Goal: Task Accomplishment & Management: Manage account settings

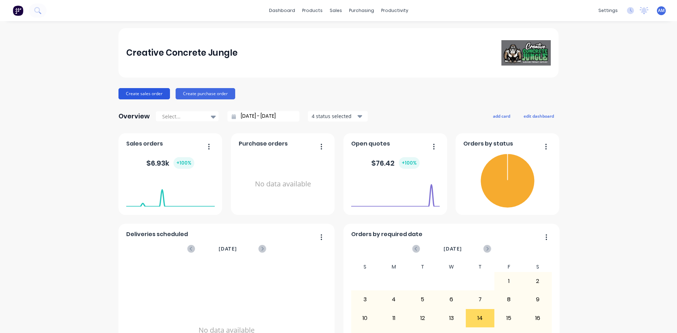
click at [147, 95] on button "Create sales order" at bounding box center [143, 93] width 51 height 11
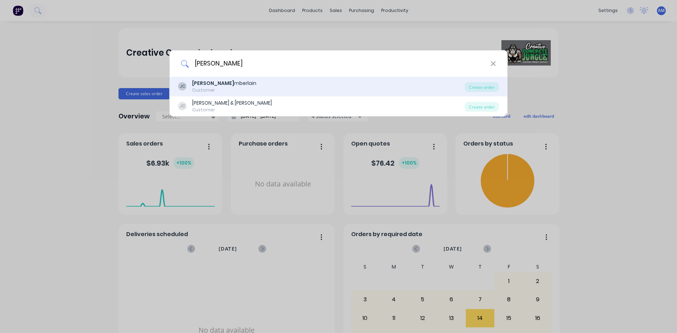
type input "[PERSON_NAME]"
click at [224, 84] on div "[PERSON_NAME] mberlain" at bounding box center [224, 83] width 64 height 7
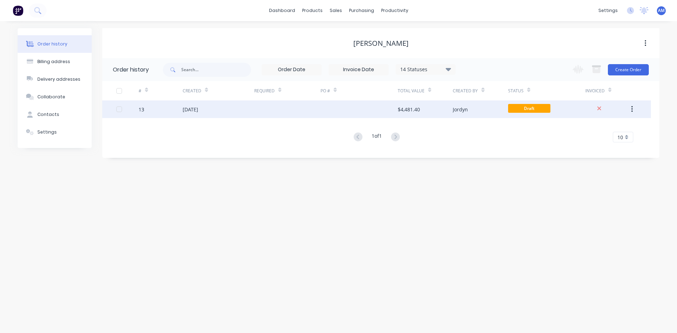
click at [409, 110] on div "$4,481.40" at bounding box center [409, 109] width 22 height 7
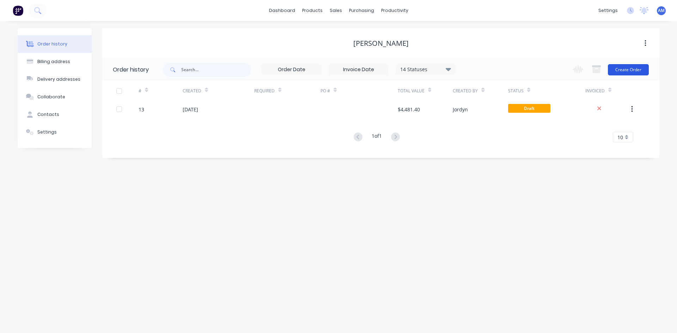
click at [624, 72] on button "Create Order" at bounding box center [628, 69] width 41 height 11
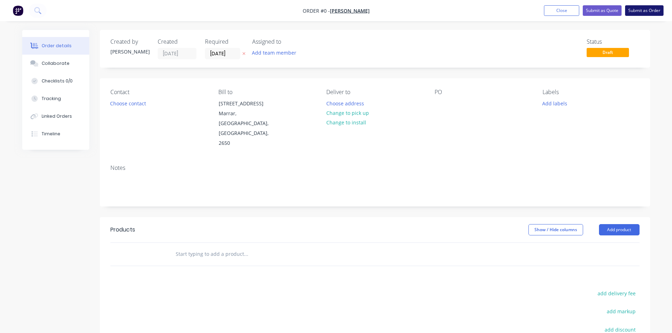
click at [646, 13] on button "Submit as Order" at bounding box center [644, 10] width 38 height 11
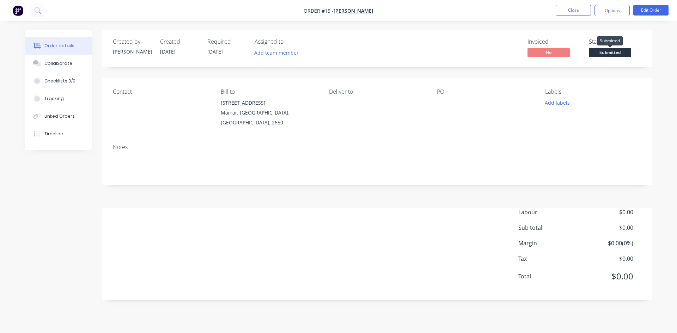
click at [607, 52] on span "Submitted" at bounding box center [610, 52] width 42 height 9
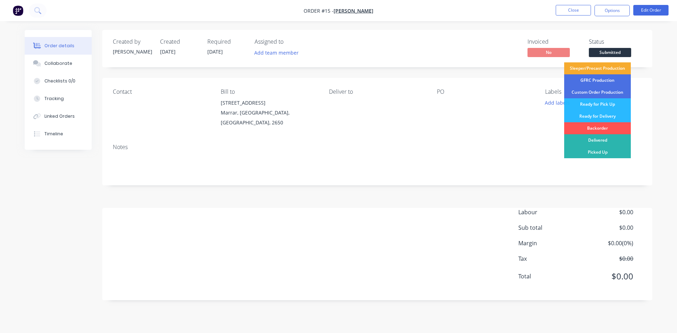
click at [605, 68] on div "Sleeper/Precast Production" at bounding box center [597, 68] width 67 height 12
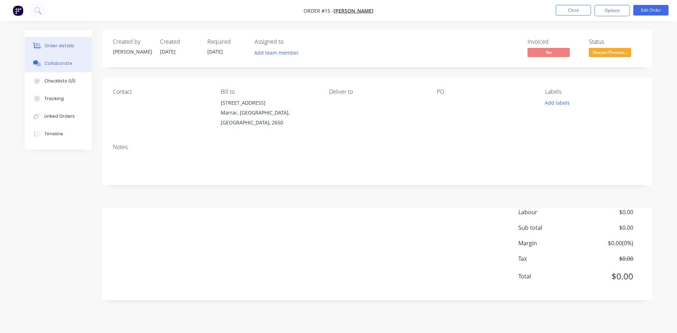
click at [62, 63] on div "Collaborate" at bounding box center [58, 63] width 28 height 6
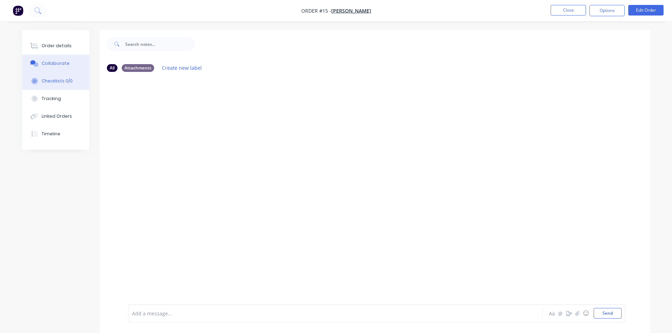
click at [63, 84] on button "Checklists 0/0" at bounding box center [55, 81] width 67 height 18
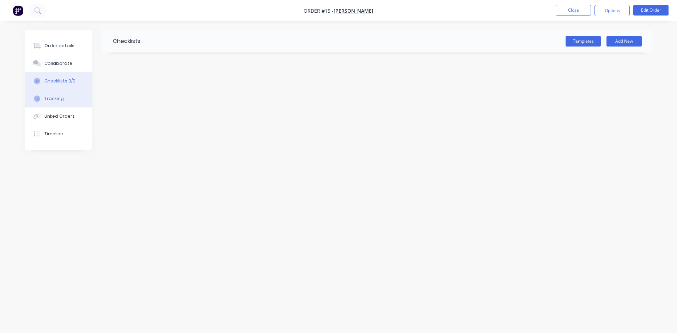
click at [61, 100] on div "Tracking" at bounding box center [53, 99] width 19 height 6
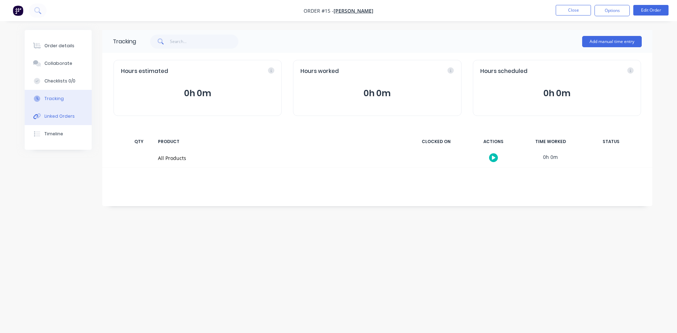
click at [61, 117] on div "Linked Orders" at bounding box center [59, 116] width 30 height 6
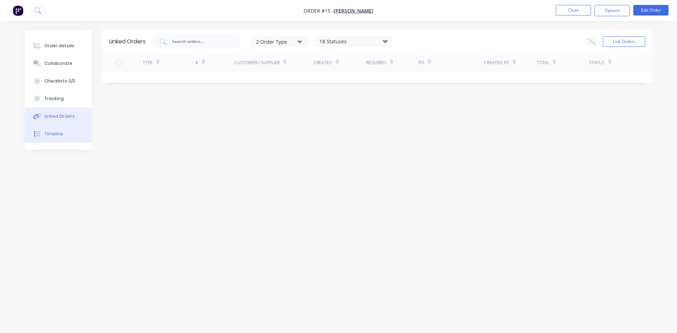
click at [58, 136] on div "Timeline" at bounding box center [53, 134] width 19 height 6
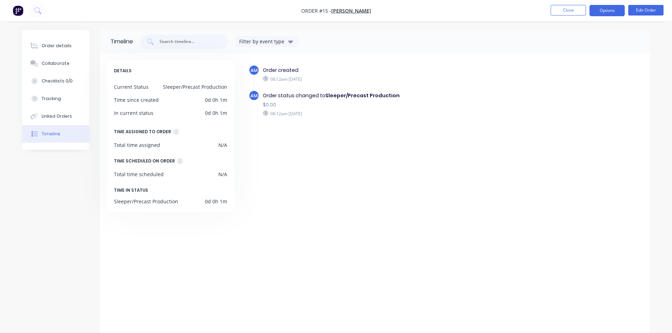
click at [603, 11] on button "Options" at bounding box center [606, 10] width 35 height 11
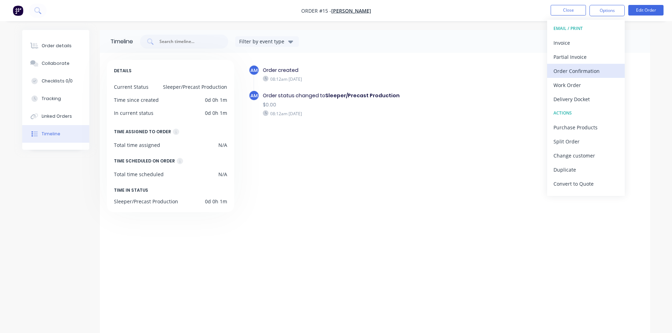
click at [576, 71] on div "Order Confirmation" at bounding box center [585, 71] width 65 height 10
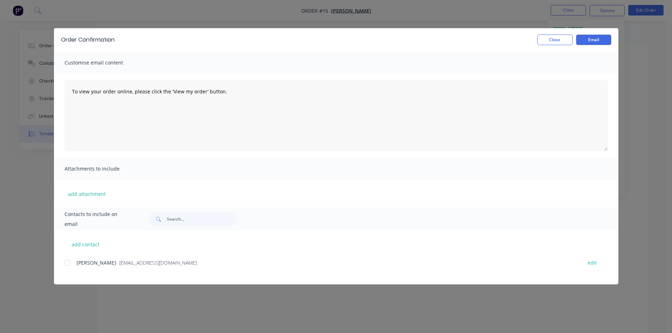
scroll to position [11, 0]
click at [551, 40] on button "Close" at bounding box center [554, 40] width 35 height 11
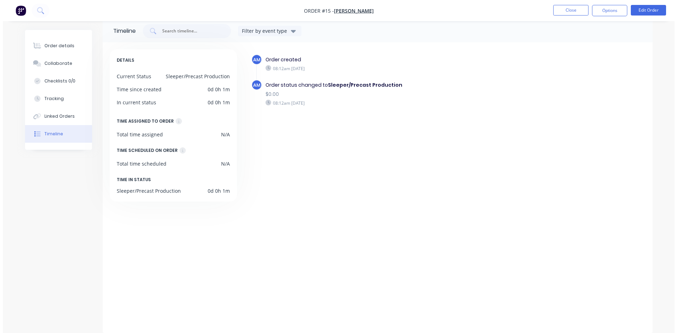
scroll to position [0, 0]
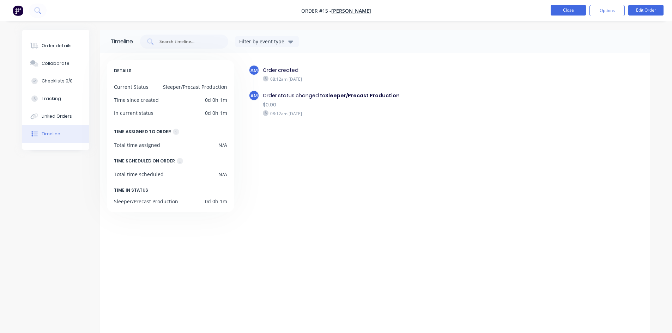
click at [554, 7] on button "Close" at bounding box center [567, 10] width 35 height 11
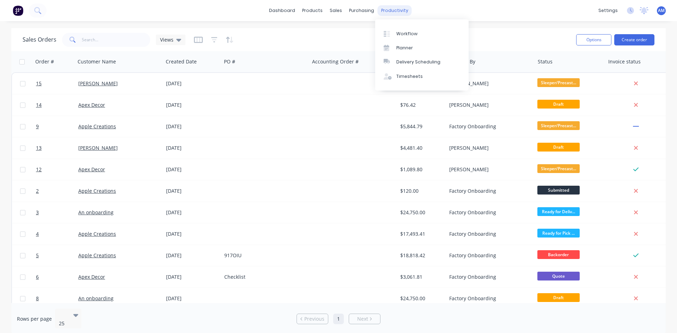
click at [395, 9] on div "productivity" at bounding box center [395, 10] width 34 height 11
click at [403, 33] on div "Workflow" at bounding box center [406, 34] width 21 height 6
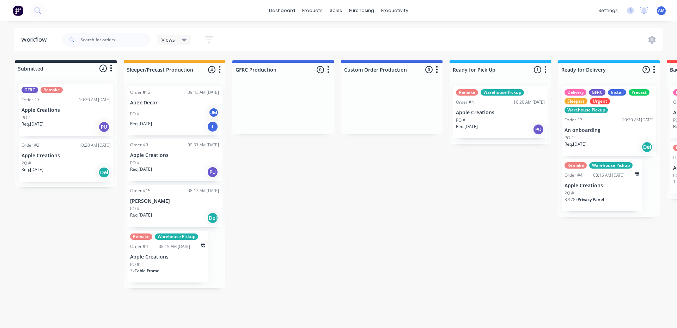
click at [171, 201] on p "[PERSON_NAME]" at bounding box center [174, 201] width 89 height 6
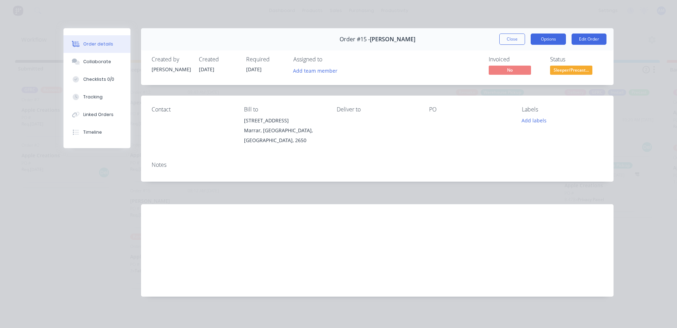
click at [548, 38] on button "Options" at bounding box center [548, 39] width 35 height 11
click at [564, 72] on span "Sleeper/Precast..." at bounding box center [571, 70] width 42 height 9
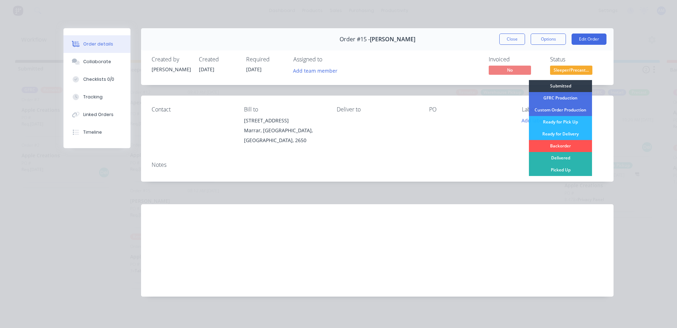
click at [625, 73] on div "Order details Collaborate Checklists 0/0 Tracking Linked Orders Timeline Order …" at bounding box center [338, 164] width 677 height 328
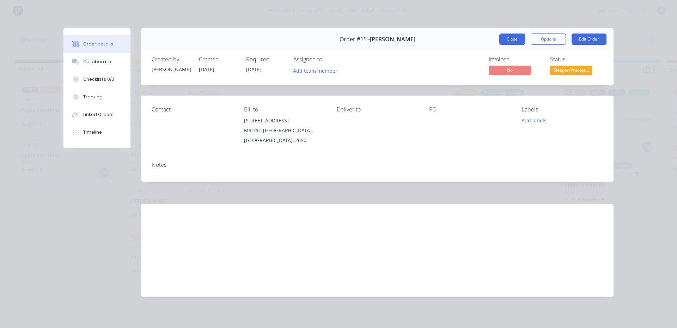
click at [517, 42] on button "Close" at bounding box center [512, 39] width 26 height 11
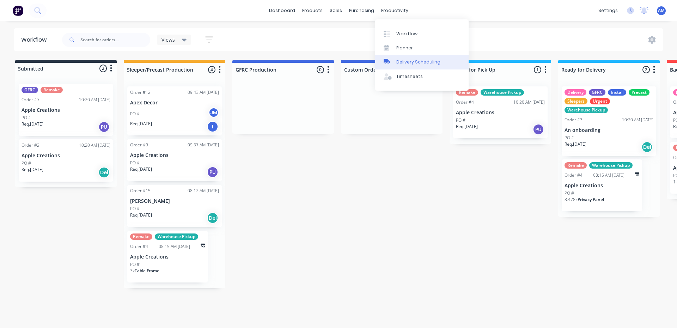
click at [412, 63] on div "Delivery Scheduling" at bounding box center [418, 62] width 44 height 6
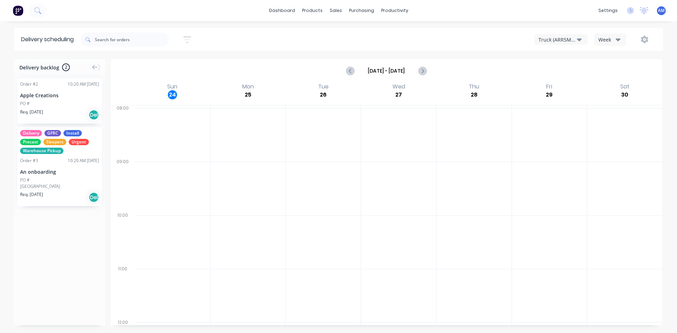
click at [48, 141] on span "Sleepers" at bounding box center [54, 142] width 23 height 6
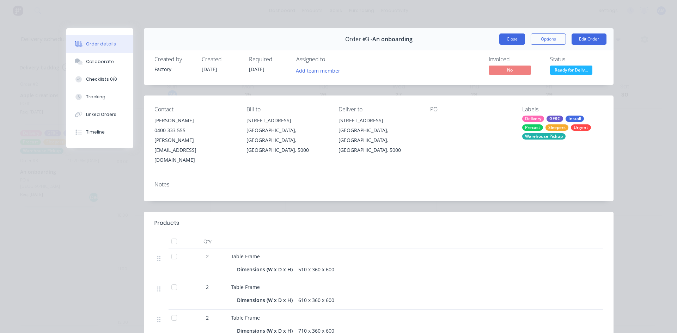
click at [504, 38] on button "Close" at bounding box center [512, 39] width 26 height 11
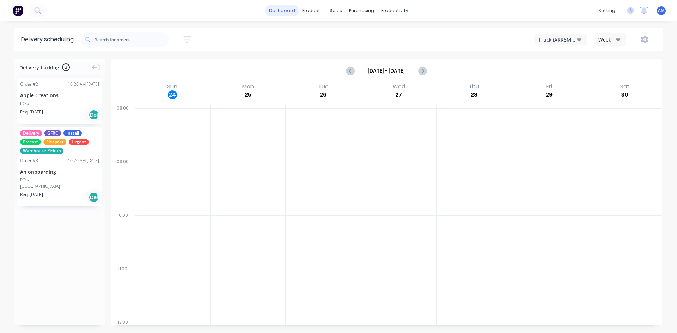
click at [282, 13] on link "dashboard" at bounding box center [282, 10] width 33 height 11
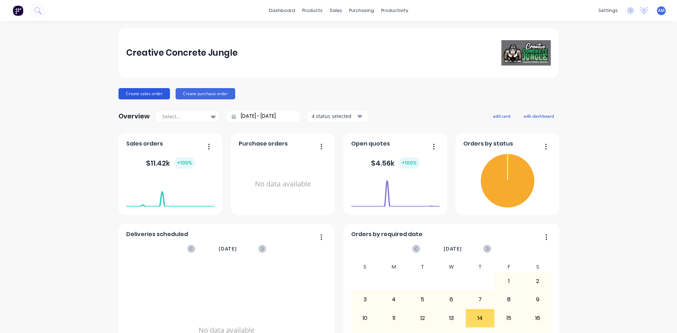
click at [150, 93] on button "Create sales order" at bounding box center [143, 93] width 51 height 11
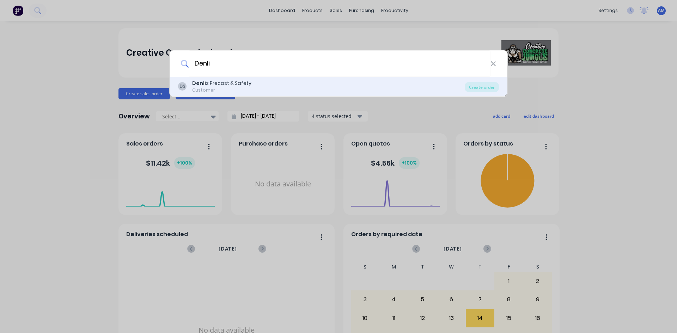
type input "Denli"
click at [223, 87] on div "Customer" at bounding box center [221, 90] width 59 height 6
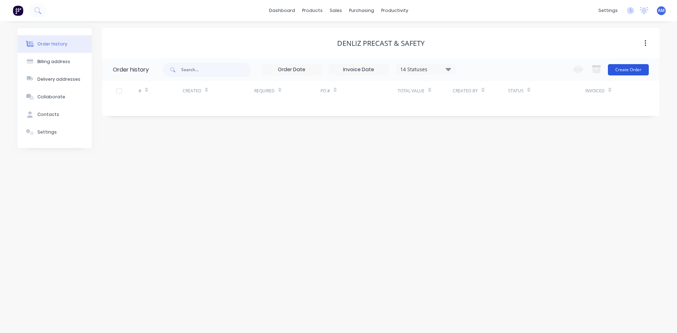
click at [632, 69] on button "Create Order" at bounding box center [628, 69] width 41 height 11
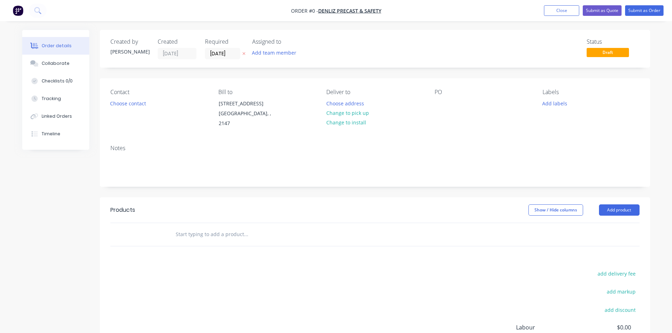
click at [233, 229] on input "text" at bounding box center [245, 234] width 141 height 14
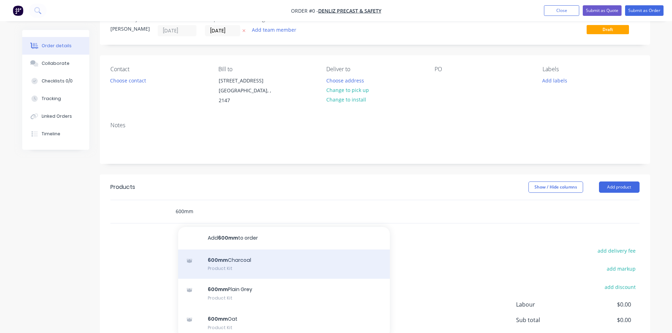
scroll to position [35, 0]
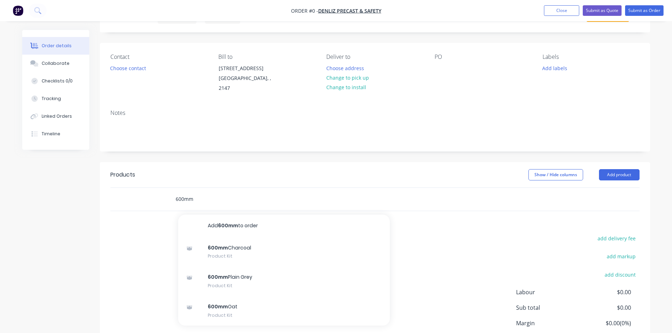
click at [215, 193] on input "600mm" at bounding box center [245, 199] width 141 height 14
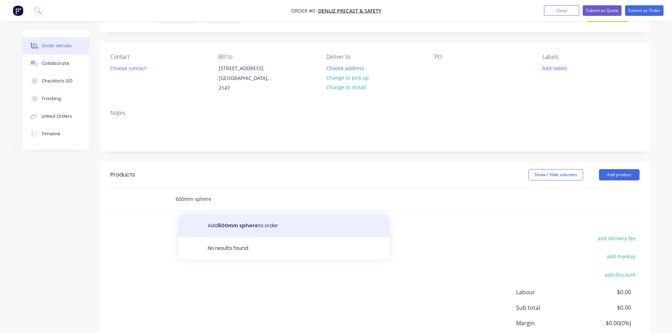
type input "600mm sphere"
click at [234, 215] on button "Add 600mm sphere to order" at bounding box center [284, 226] width 212 height 23
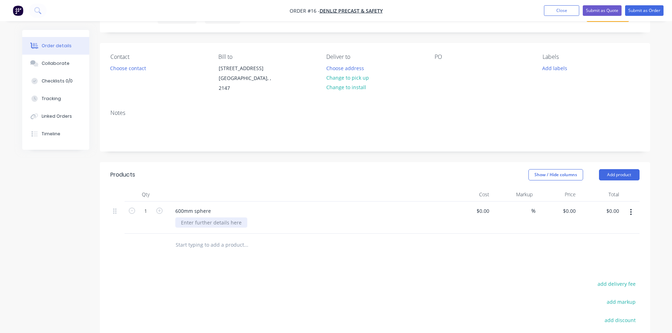
click at [233, 218] on div at bounding box center [211, 223] width 72 height 10
click at [490, 237] on div at bounding box center [374, 245] width 529 height 23
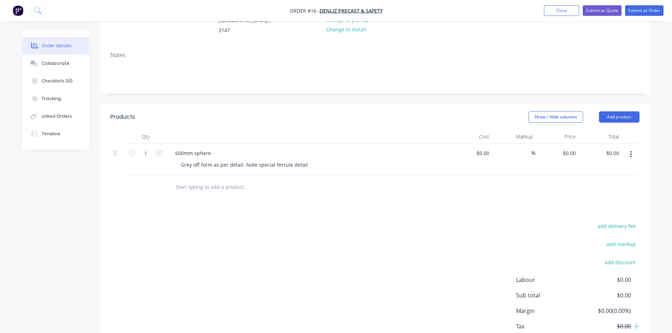
scroll to position [25, 0]
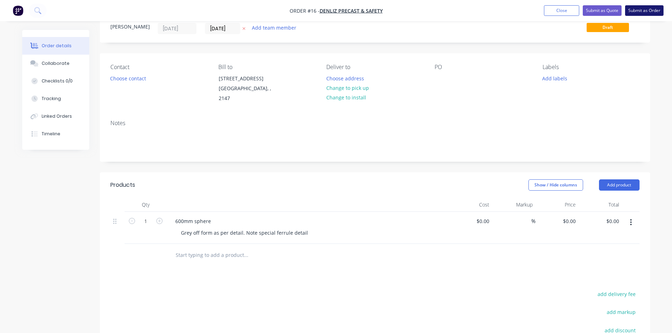
click at [649, 12] on button "Submit as Order" at bounding box center [644, 10] width 38 height 11
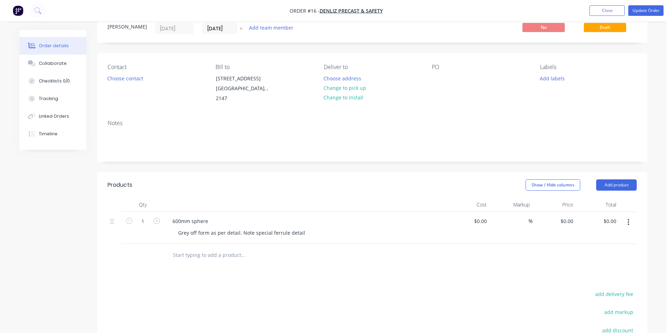
scroll to position [0, 0]
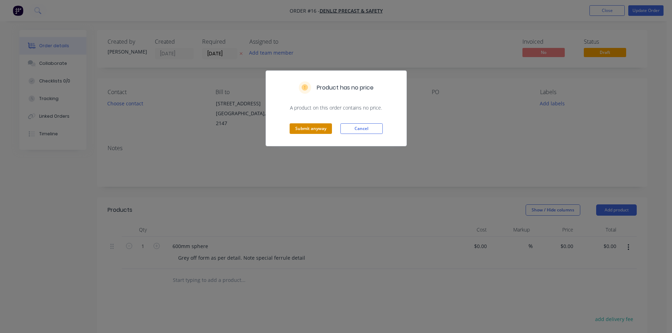
click at [321, 127] on button "Submit anyway" at bounding box center [311, 128] width 42 height 11
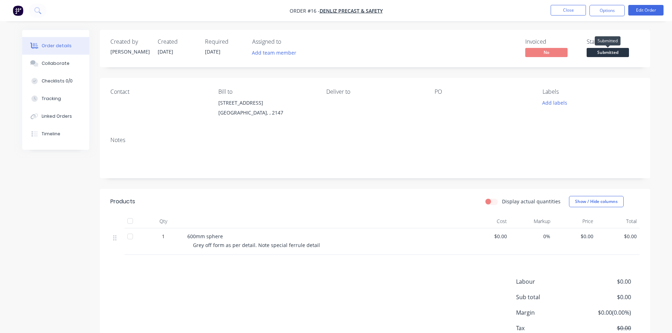
click at [607, 54] on span "Submitted" at bounding box center [607, 52] width 42 height 9
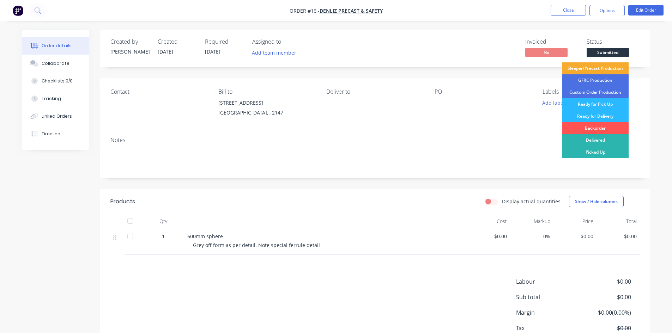
click at [601, 68] on div "Sleeper/Precast Production" at bounding box center [595, 68] width 67 height 12
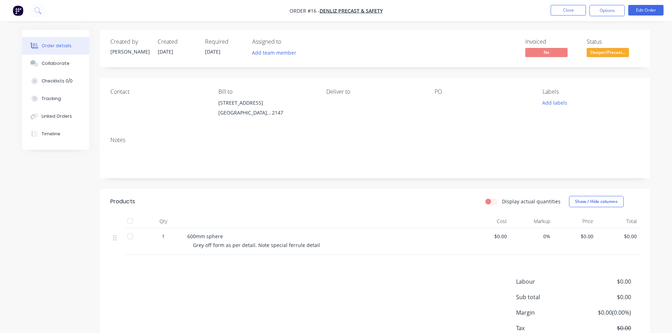
click at [14, 13] on img "button" at bounding box center [18, 10] width 11 height 11
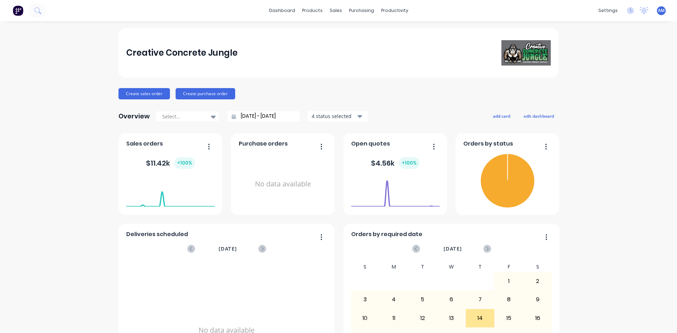
click at [219, 49] on div "Creative Concrete Jungle" at bounding box center [181, 53] width 111 height 14
click at [150, 91] on button "Create sales order" at bounding box center [143, 93] width 51 height 11
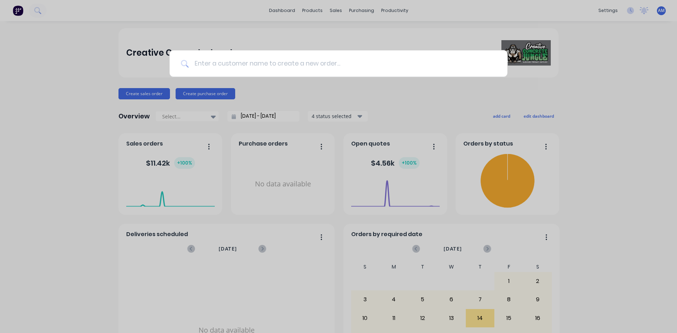
click at [247, 66] on input at bounding box center [343, 63] width 308 height 26
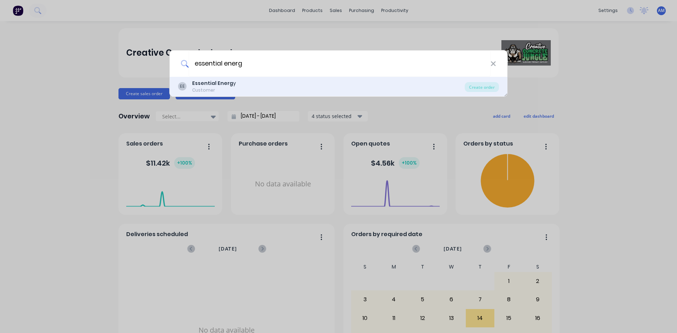
type input "essential energ"
click at [230, 84] on b "Essential Energ" at bounding box center [212, 83] width 41 height 7
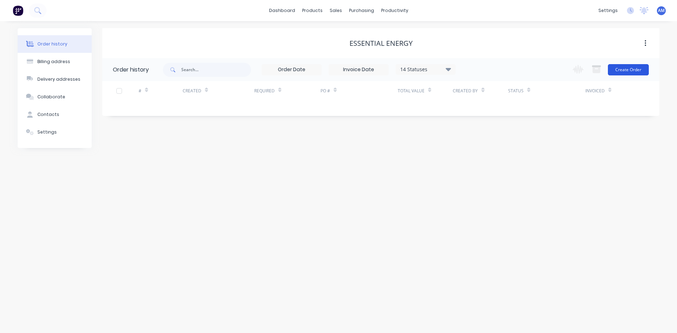
click at [628, 69] on button "Create Order" at bounding box center [628, 69] width 41 height 11
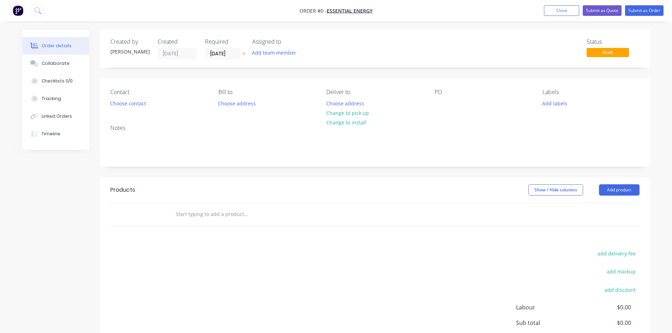
click at [226, 218] on input "text" at bounding box center [245, 214] width 141 height 14
type input "b"
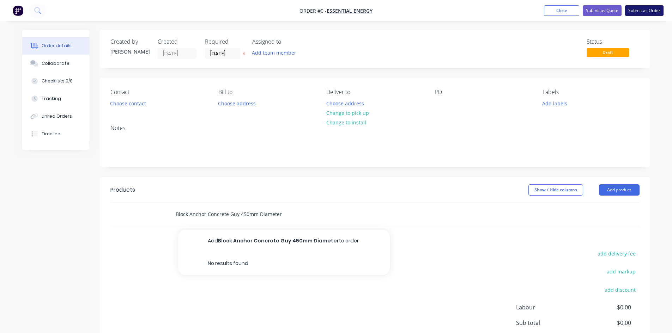
type input "Block Anchor Concrete Guy 450mm Diameter"
click at [645, 11] on button "Submit as Order" at bounding box center [644, 10] width 38 height 11
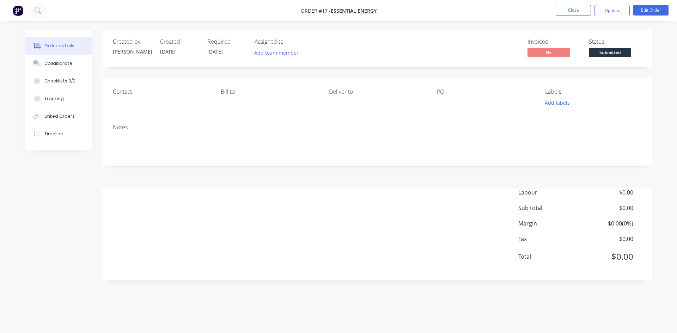
click at [616, 53] on span "Submitted" at bounding box center [610, 52] width 42 height 9
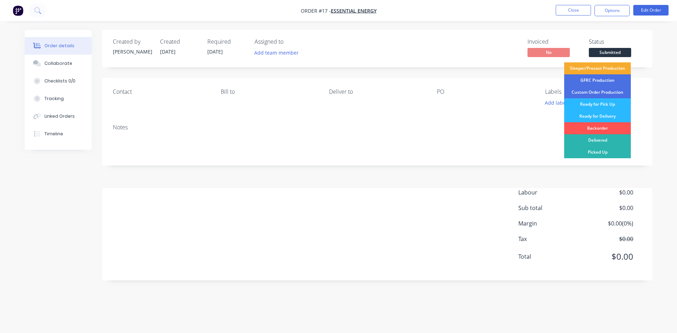
click at [607, 68] on div "Sleeper/Precast Production" at bounding box center [597, 68] width 67 height 12
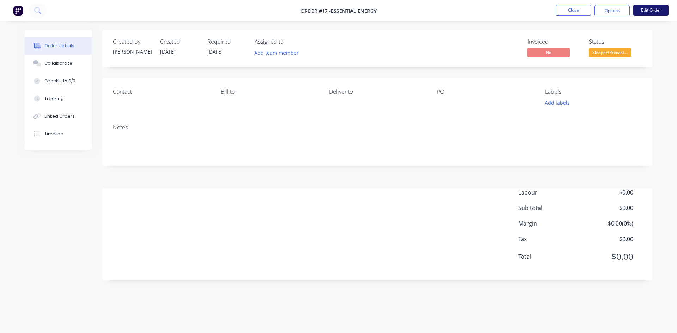
click at [643, 9] on button "Edit Order" at bounding box center [650, 10] width 35 height 11
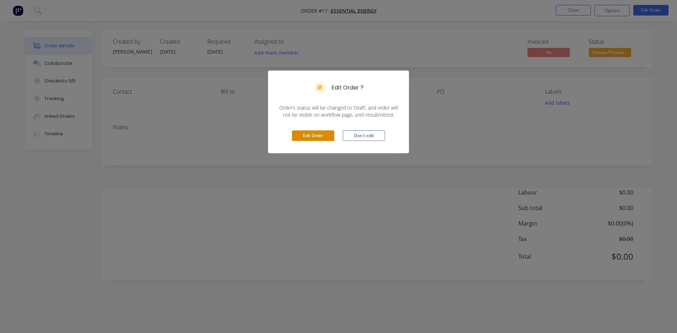
click at [317, 135] on button "Edit Order" at bounding box center [313, 135] width 42 height 11
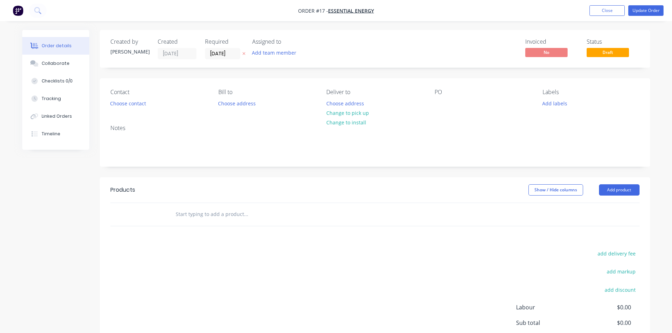
drag, startPoint x: 201, startPoint y: 219, endPoint x: 205, endPoint y: 218, distance: 3.7
click at [201, 219] on input "text" at bounding box center [245, 214] width 141 height 14
click at [281, 53] on button "Add team member" at bounding box center [274, 53] width 52 height 10
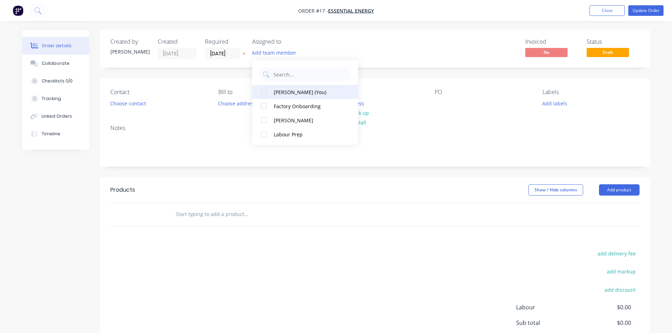
click at [292, 92] on div "[PERSON_NAME] (You)" at bounding box center [309, 92] width 71 height 7
click at [322, 50] on div "AM" at bounding box center [287, 53] width 71 height 11
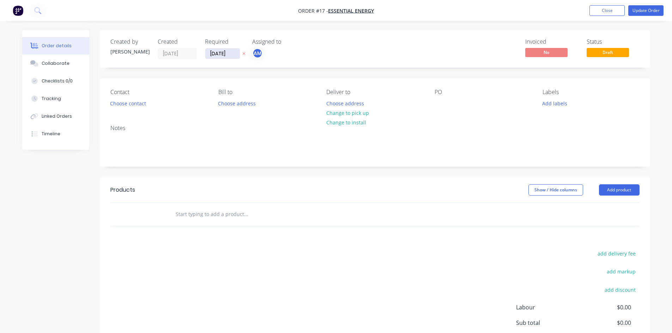
click at [214, 54] on input "[DATE]" at bounding box center [222, 53] width 35 height 11
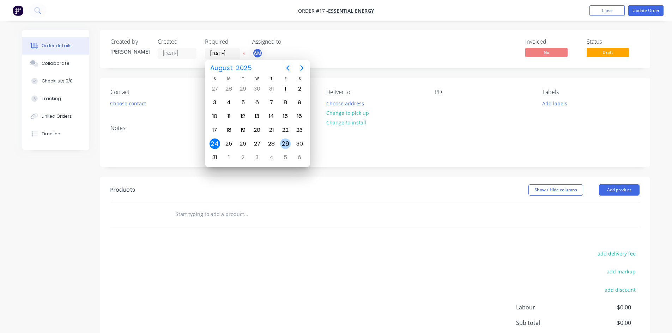
click at [284, 144] on div "29" at bounding box center [285, 144] width 11 height 11
type input "[DATE]"
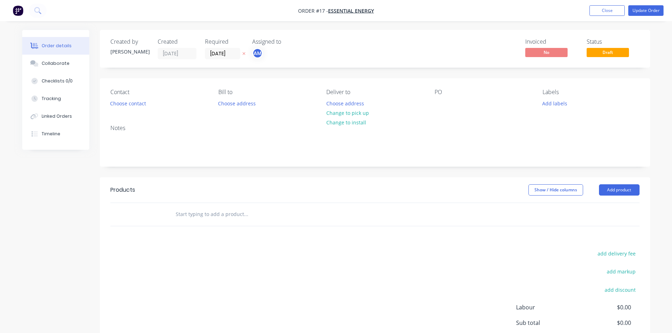
click at [227, 215] on input "text" at bounding box center [245, 214] width 141 height 14
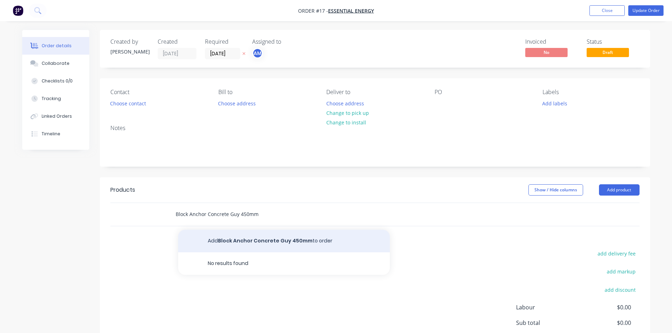
type input "Block Anchor Concrete Guy 450mm"
click at [299, 238] on button "Add Block Anchor Concrete Guy 450mm to order" at bounding box center [284, 241] width 212 height 23
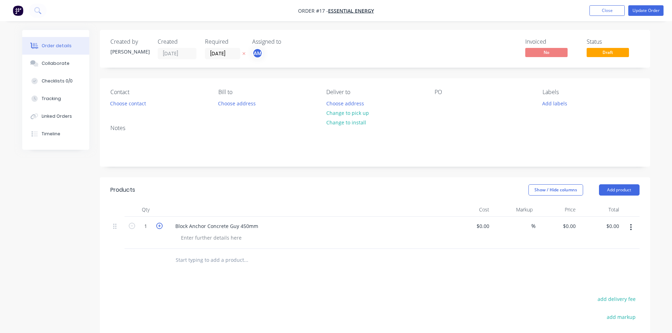
click at [159, 226] on icon "button" at bounding box center [159, 226] width 6 height 6
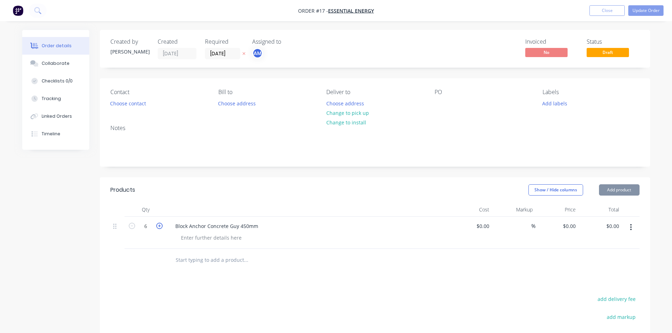
click at [159, 226] on icon "button" at bounding box center [159, 226] width 6 height 6
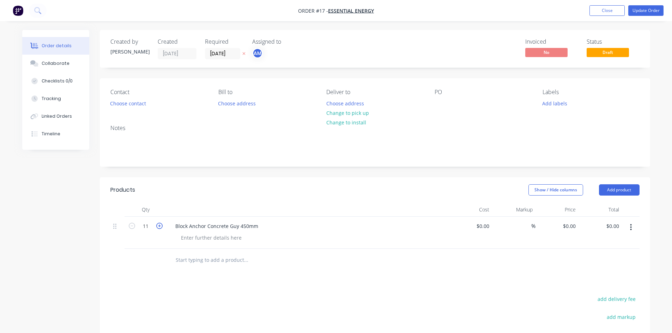
click at [159, 226] on icon "button" at bounding box center [159, 226] width 6 height 6
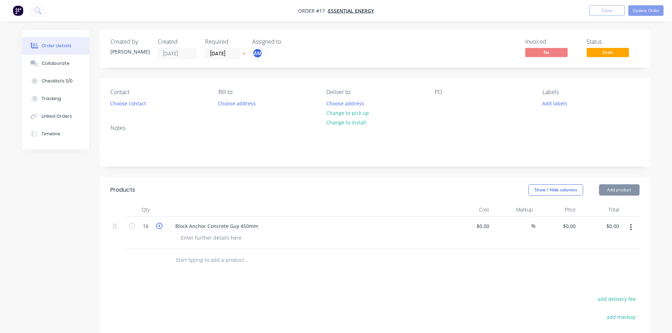
click at [159, 226] on icon "button" at bounding box center [159, 226] width 6 height 6
type input "20"
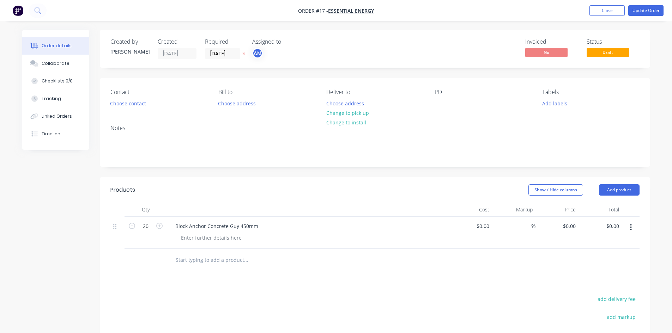
click at [418, 243] on div "Block Anchor Concrete Guy 450mm" at bounding box center [308, 233] width 282 height 32
click at [609, 191] on button "Add product" at bounding box center [619, 189] width 41 height 11
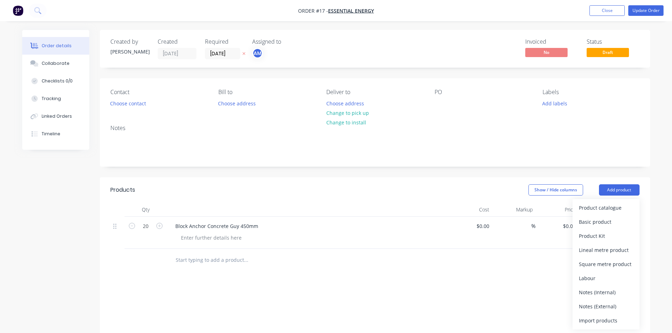
click at [482, 254] on div at bounding box center [374, 260] width 529 height 23
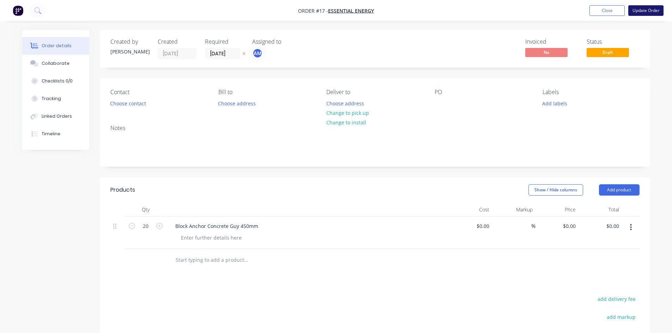
click at [646, 9] on button "Update Order" at bounding box center [645, 10] width 35 height 11
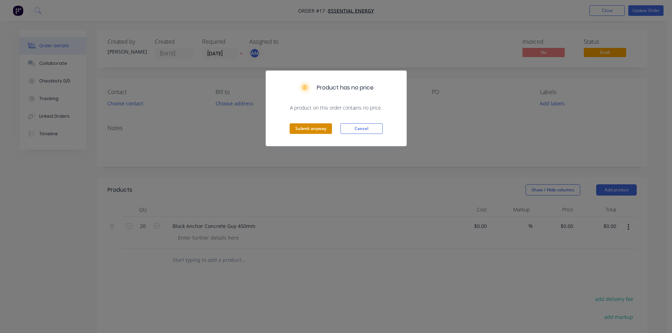
click at [312, 127] on button "Submit anyway" at bounding box center [311, 128] width 42 height 11
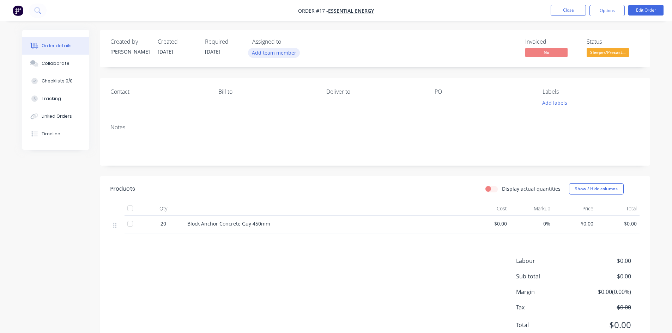
click at [285, 50] on button "Add team member" at bounding box center [274, 53] width 52 height 10
click at [290, 93] on div "[PERSON_NAME] (You)" at bounding box center [309, 92] width 71 height 7
click at [626, 92] on div "Labels" at bounding box center [590, 92] width 97 height 7
click at [647, 10] on button "Edit Order" at bounding box center [645, 10] width 35 height 11
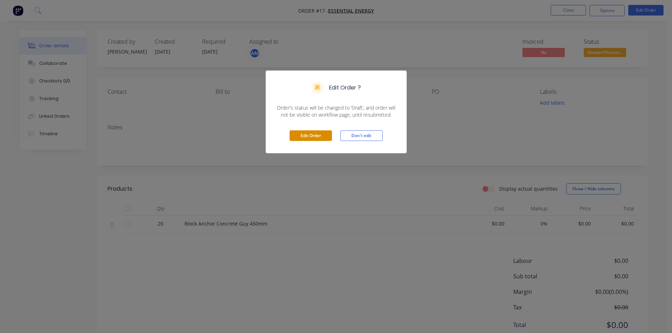
click at [299, 134] on button "Edit Order" at bounding box center [311, 135] width 42 height 11
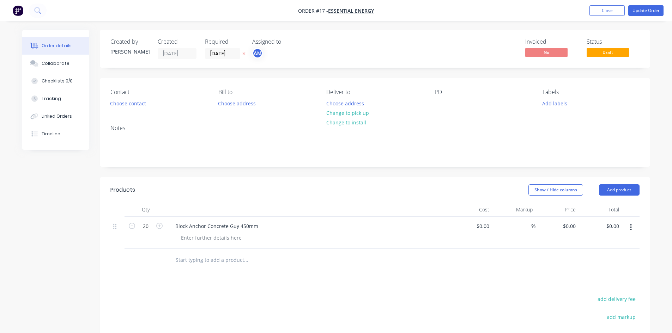
click at [277, 50] on div "AM" at bounding box center [287, 53] width 71 height 11
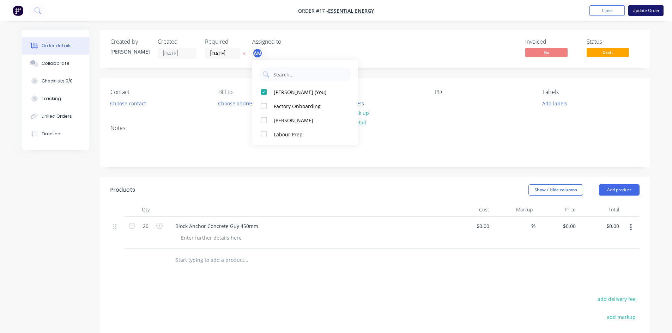
click at [651, 11] on button "Update Order" at bounding box center [645, 10] width 35 height 11
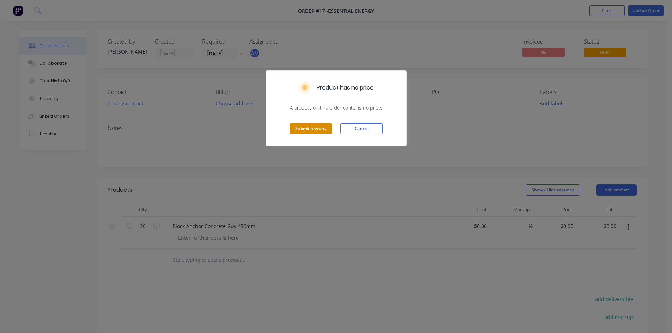
click at [316, 128] on button "Submit anyway" at bounding box center [311, 128] width 42 height 11
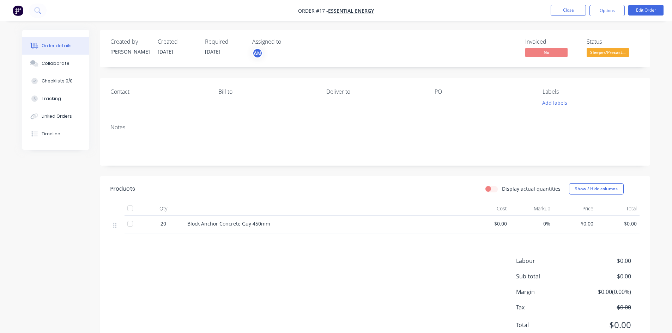
click at [18, 10] on img "button" at bounding box center [18, 10] width 11 height 11
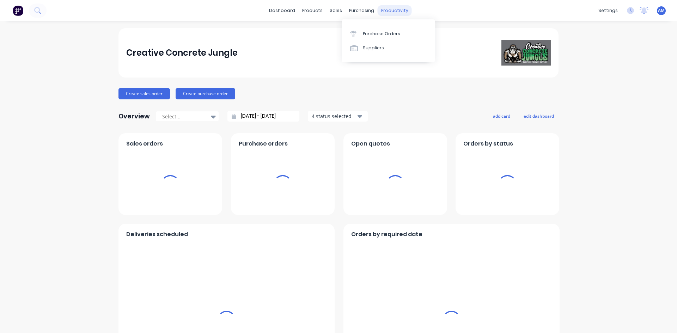
click at [380, 12] on div "productivity" at bounding box center [395, 10] width 34 height 11
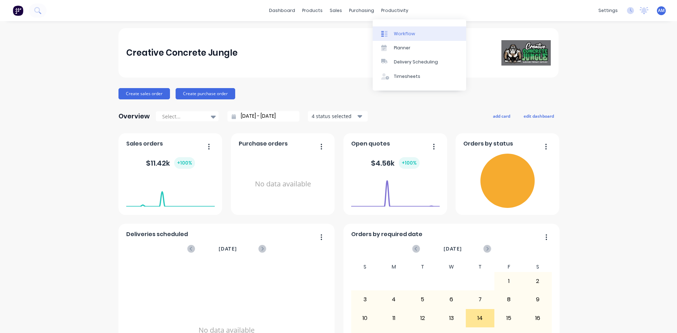
click at [402, 35] on div "Workflow" at bounding box center [404, 34] width 21 height 6
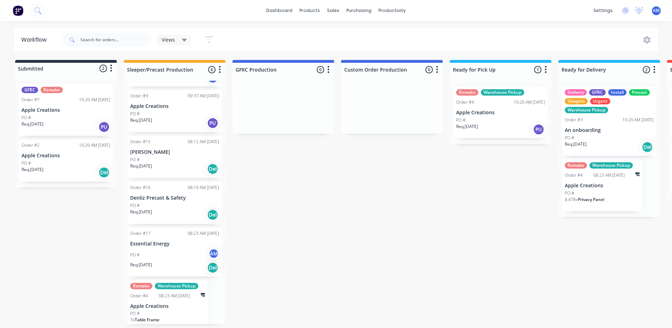
scroll to position [57, 0]
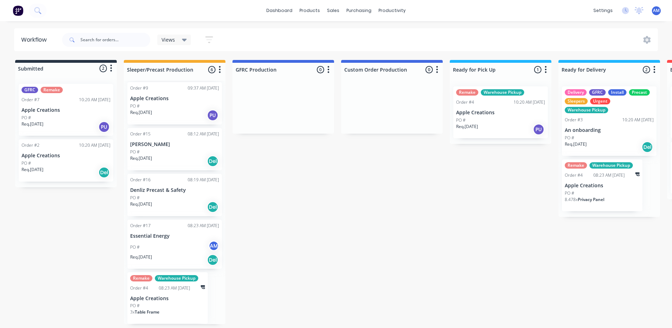
click at [174, 198] on div "PO #" at bounding box center [174, 198] width 89 height 6
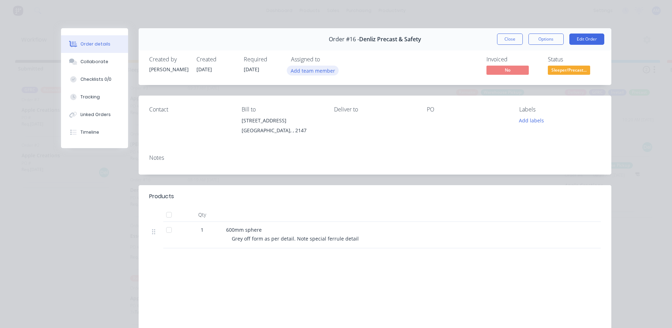
click at [313, 66] on button "Add team member" at bounding box center [313, 71] width 52 height 10
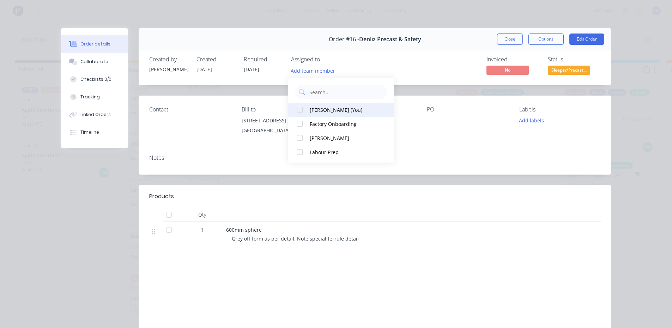
click at [320, 111] on div "[PERSON_NAME] (You)" at bounding box center [345, 109] width 71 height 7
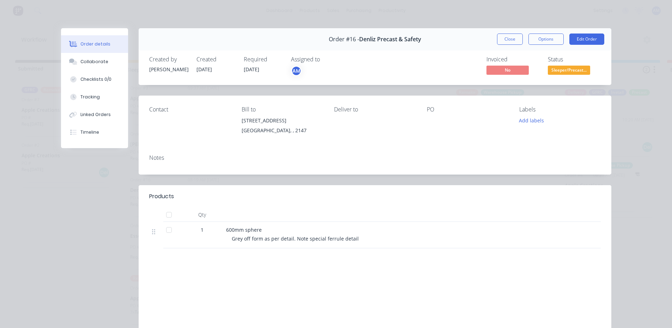
click at [414, 56] on div "Invoiced No Status Sleeper/Precast..." at bounding box center [480, 66] width 239 height 20
click at [577, 38] on button "Edit Order" at bounding box center [586, 39] width 35 height 11
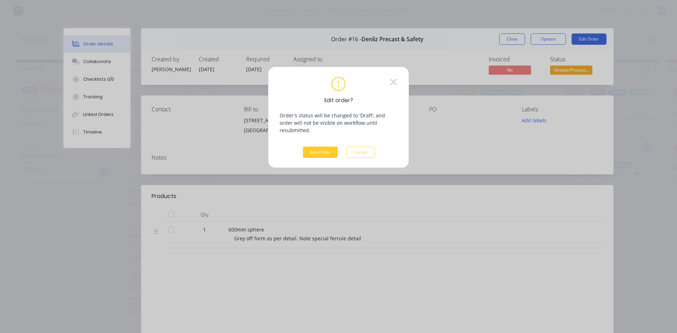
click at [318, 147] on button "Edit Order" at bounding box center [320, 152] width 35 height 11
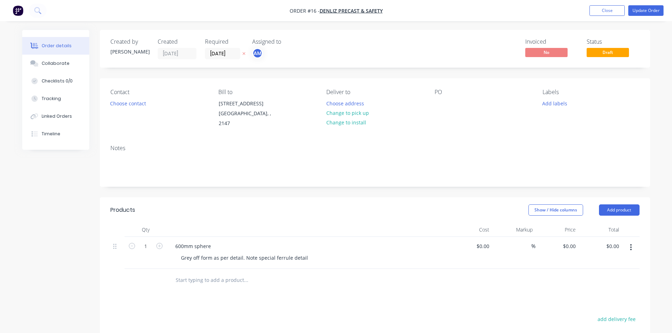
click at [373, 49] on div "Invoiced No Status Draft" at bounding box center [481, 48] width 317 height 21
click at [599, 52] on span "Draft" at bounding box center [607, 52] width 42 height 9
click at [607, 54] on span "Draft" at bounding box center [607, 52] width 42 height 9
click at [648, 72] on div "Created by [PERSON_NAME] Created [DATE] Required [DATE] Assigned to AM Invoiced…" at bounding box center [375, 245] width 550 height 431
drag, startPoint x: 619, startPoint y: 54, endPoint x: 626, endPoint y: 46, distance: 10.7
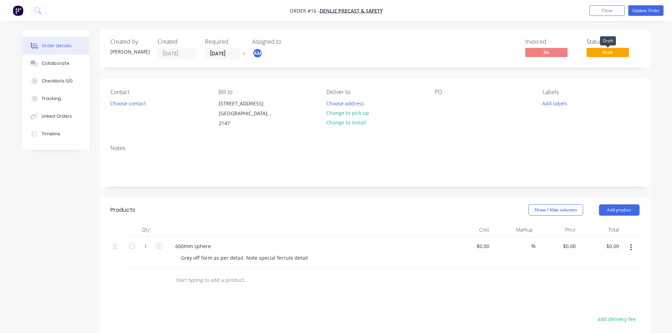
click at [619, 53] on span "Draft" at bounding box center [607, 52] width 42 height 9
click at [644, 12] on button "Update Order" at bounding box center [645, 10] width 35 height 11
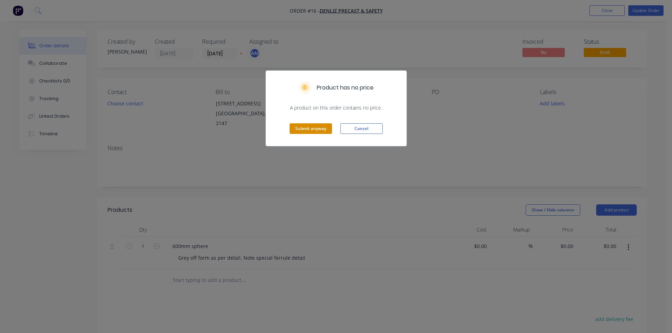
click at [319, 127] on button "Submit anyway" at bounding box center [311, 128] width 42 height 11
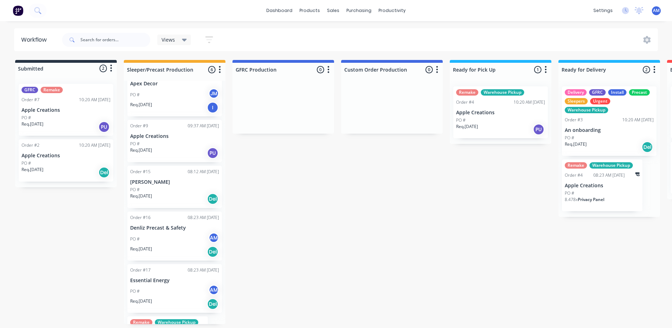
scroll to position [35, 0]
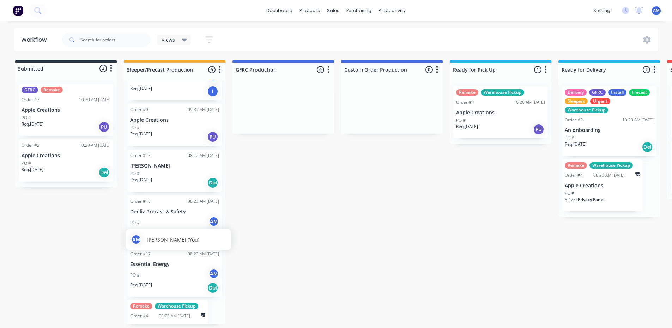
click at [211, 221] on div "AM" at bounding box center [213, 221] width 11 height 11
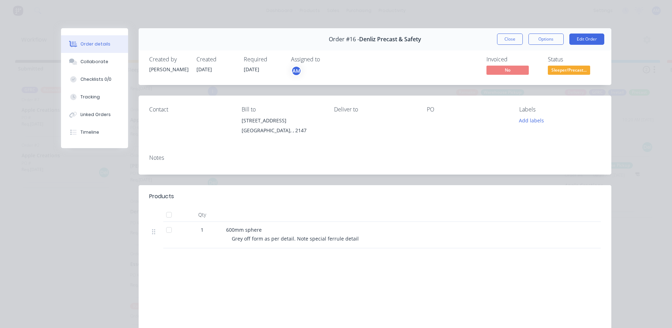
click at [83, 206] on div "Order #16 - Denliz Precast & Safety Close Options Edit Order Created by [PERSON…" at bounding box center [336, 201] width 550 height 346
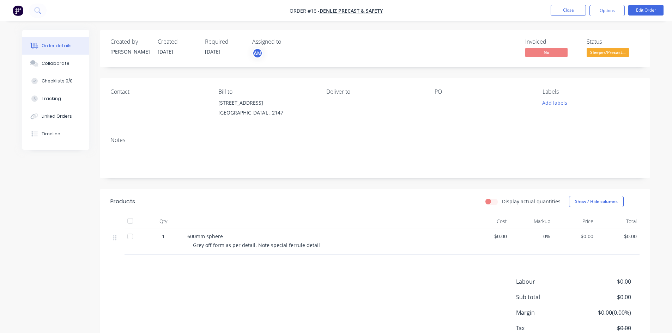
click at [164, 237] on span "1" at bounding box center [163, 236] width 3 height 7
click at [658, 9] on button "Edit Order" at bounding box center [645, 10] width 35 height 11
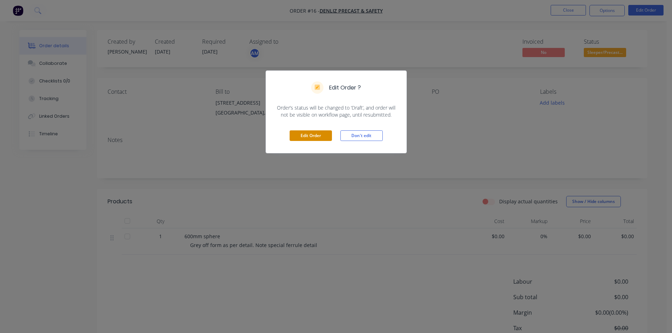
click at [324, 135] on button "Edit Order" at bounding box center [311, 135] width 42 height 11
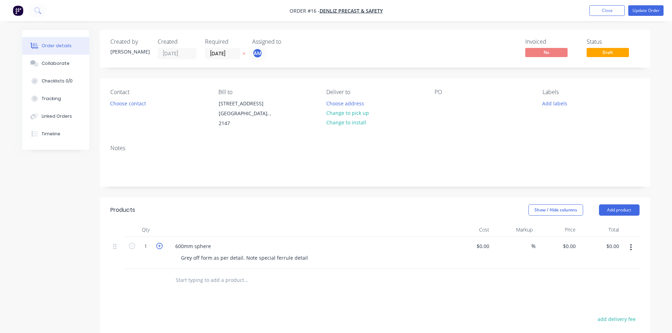
click at [157, 243] on icon "button" at bounding box center [159, 246] width 6 height 6
type input "3"
click at [649, 10] on button "Update Order" at bounding box center [645, 10] width 35 height 11
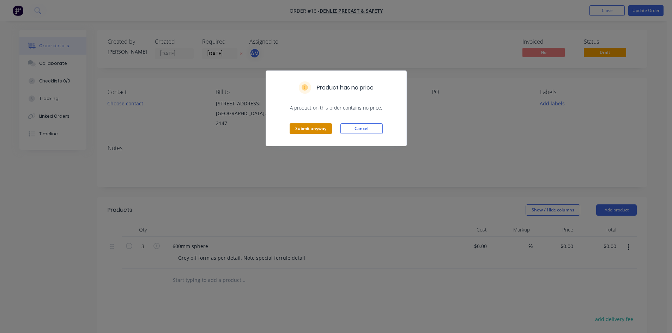
click at [297, 128] on button "Submit anyway" at bounding box center [311, 128] width 42 height 11
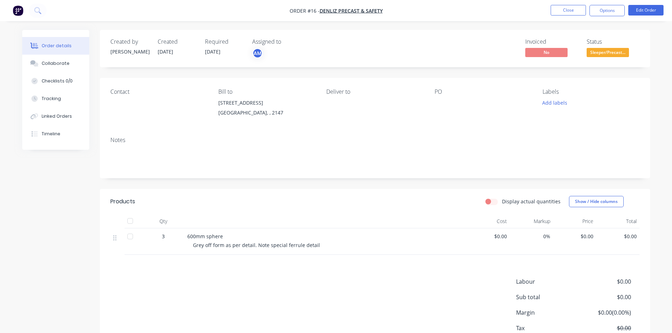
click at [15, 10] on img "button" at bounding box center [18, 10] width 11 height 11
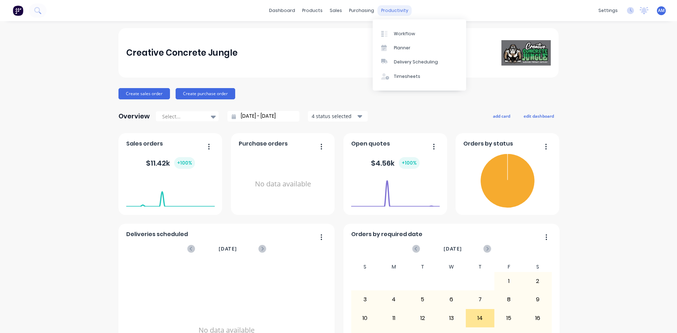
click at [386, 11] on div "productivity" at bounding box center [395, 10] width 34 height 11
click at [407, 35] on div "Workflow" at bounding box center [404, 34] width 21 height 6
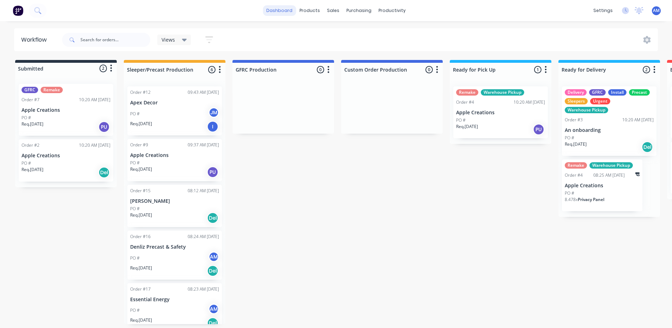
click at [275, 11] on link "dashboard" at bounding box center [279, 10] width 33 height 11
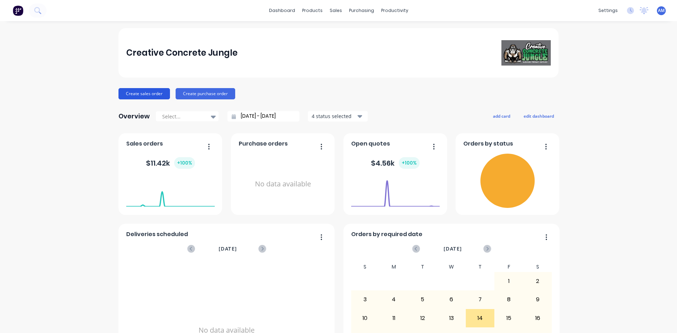
click at [135, 94] on button "Create sales order" at bounding box center [143, 93] width 51 height 11
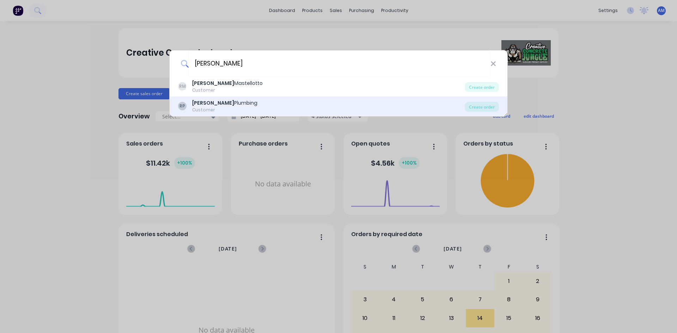
type input "[PERSON_NAME]"
click at [235, 103] on div "[PERSON_NAME] Plumbing Customer" at bounding box center [321, 106] width 287 height 14
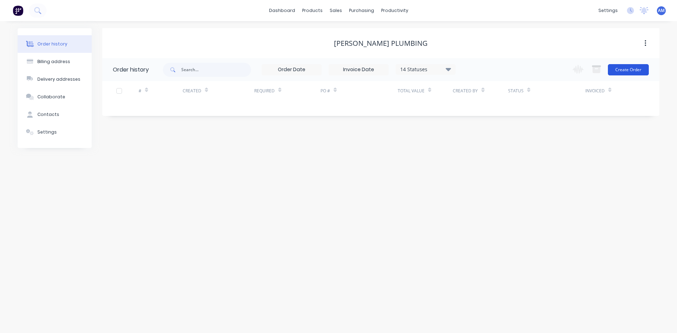
click at [637, 71] on button "Create Order" at bounding box center [628, 69] width 41 height 11
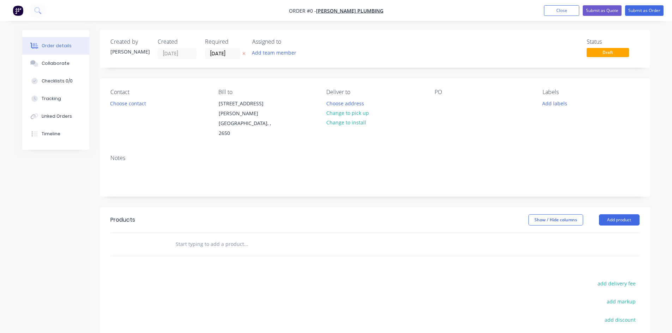
click at [220, 238] on input "text" at bounding box center [245, 244] width 141 height 14
type input "c"
type input "f"
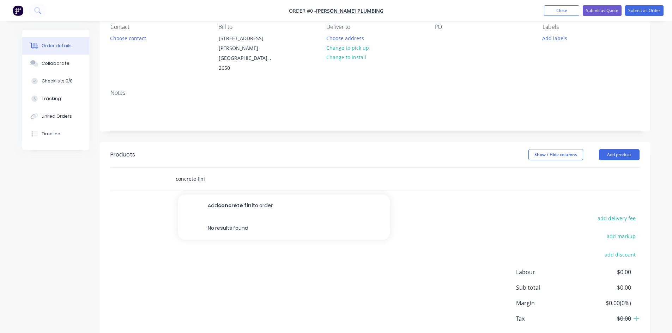
scroll to position [23, 0]
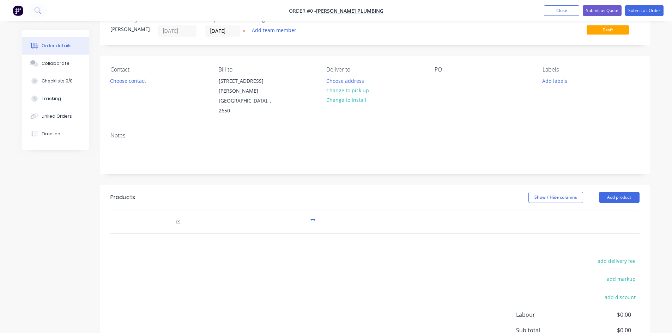
type input "c"
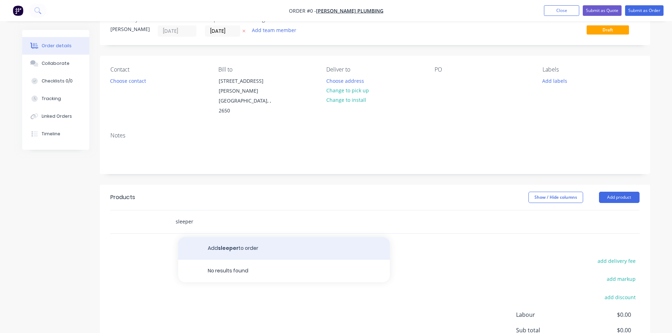
type input "sleeper"
click at [261, 241] on button "Add sleeper to order" at bounding box center [284, 248] width 212 height 23
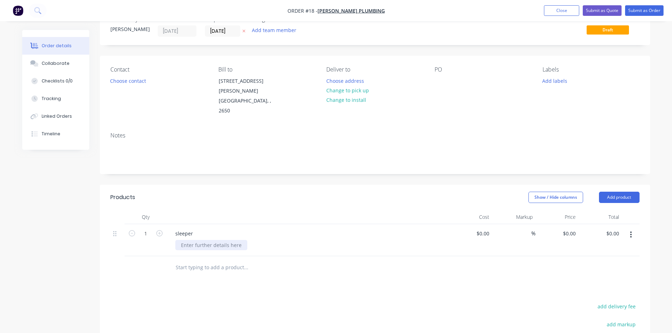
click at [205, 240] on div at bounding box center [211, 245] width 72 height 10
click at [409, 261] on div at bounding box center [294, 268] width 248 height 14
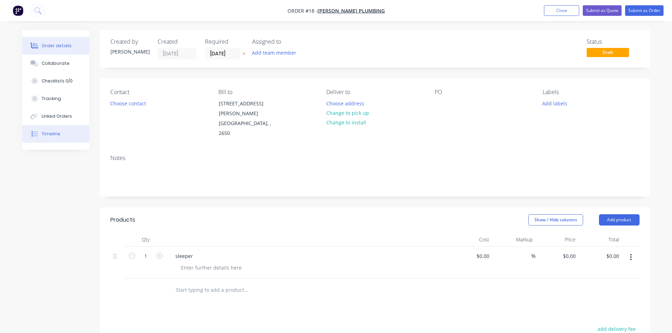
click at [73, 136] on button "Timeline" at bounding box center [55, 134] width 67 height 18
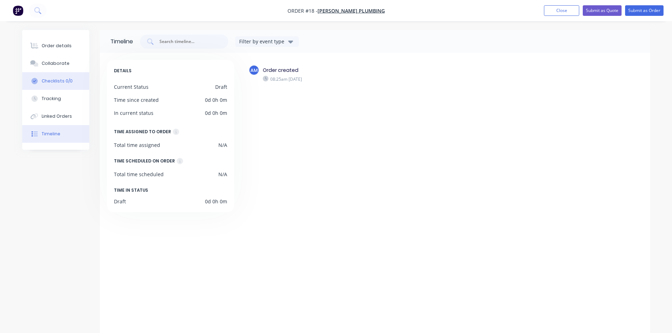
click at [57, 80] on div "Checklists 0/0" at bounding box center [57, 81] width 31 height 6
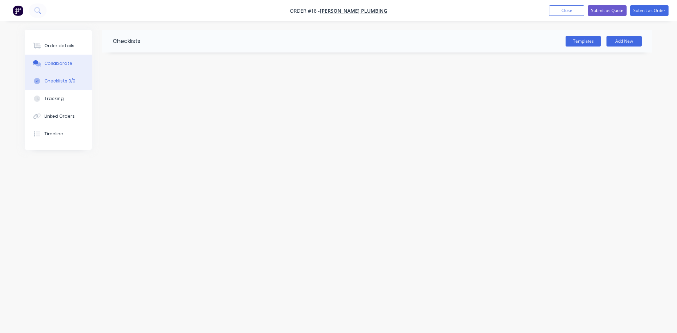
click at [62, 65] on div "Collaborate" at bounding box center [58, 63] width 28 height 6
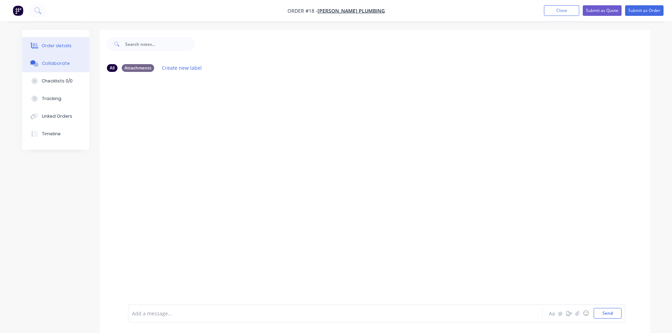
click at [67, 47] on div "Order details" at bounding box center [57, 46] width 30 height 6
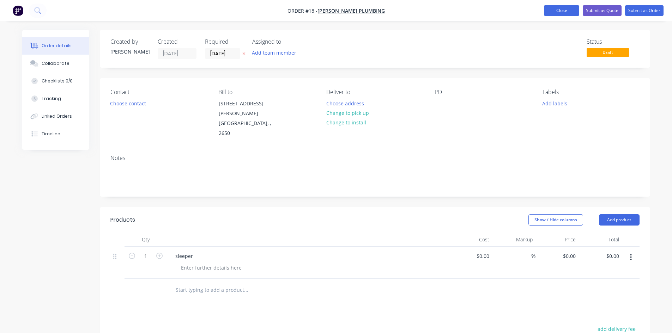
click at [554, 8] on button "Close" at bounding box center [561, 10] width 35 height 11
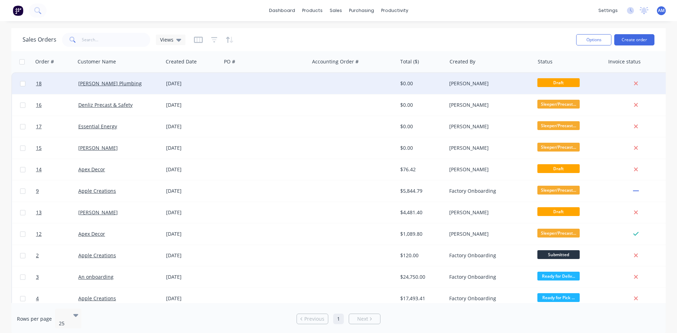
click at [639, 83] on div at bounding box center [636, 83] width 57 height 6
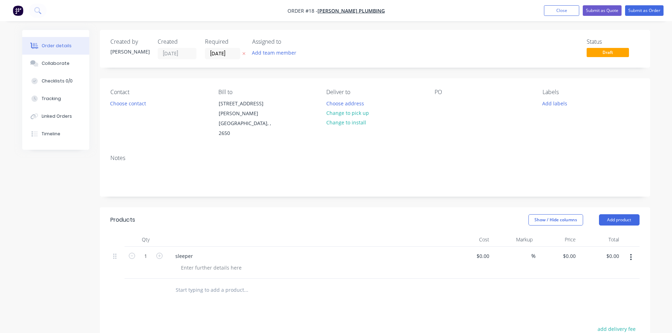
click at [607, 49] on span "Draft" at bounding box center [607, 52] width 42 height 9
click at [598, 55] on span "Draft" at bounding box center [607, 52] width 42 height 9
click at [556, 10] on button "Close" at bounding box center [561, 10] width 35 height 11
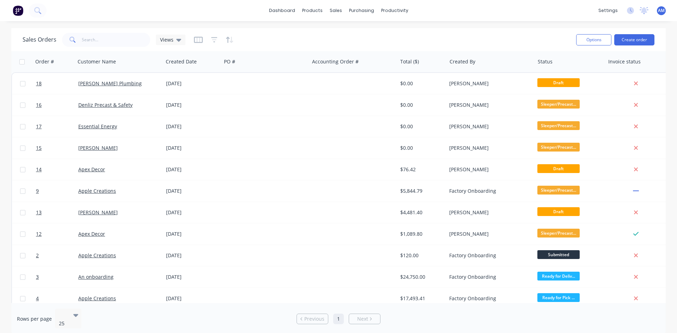
click at [21, 10] on img at bounding box center [18, 10] width 11 height 11
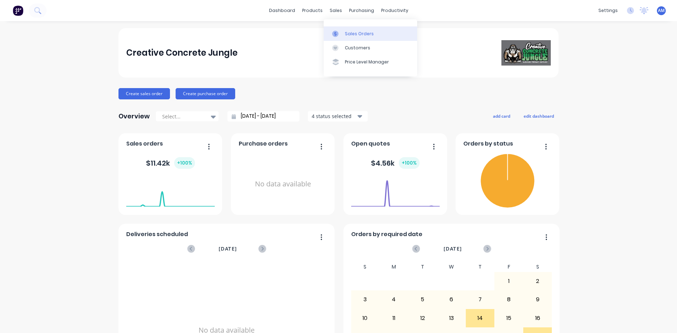
click at [359, 35] on div "Sales Orders" at bounding box center [359, 34] width 29 height 6
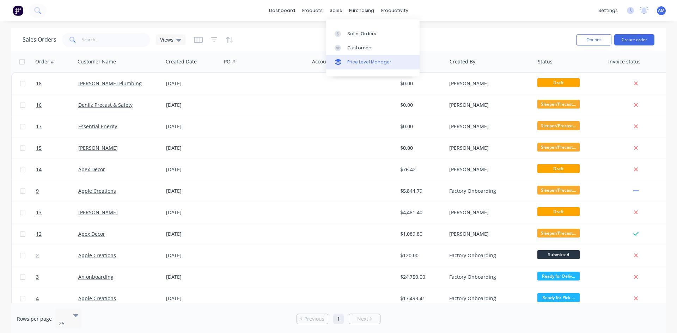
click at [364, 61] on div "Price Level Manager" at bounding box center [369, 62] width 44 height 6
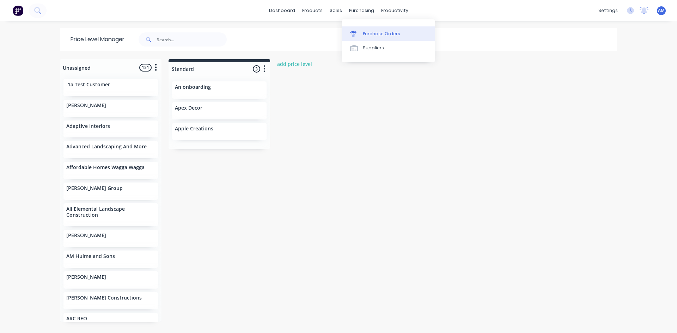
click at [372, 35] on div "Purchase Orders" at bounding box center [381, 34] width 37 height 6
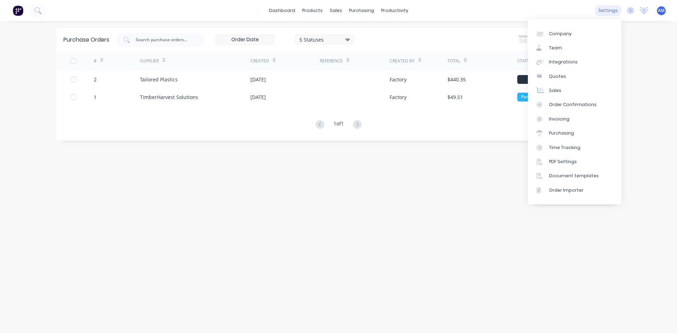
click at [609, 11] on div "settings" at bounding box center [608, 10] width 26 height 11
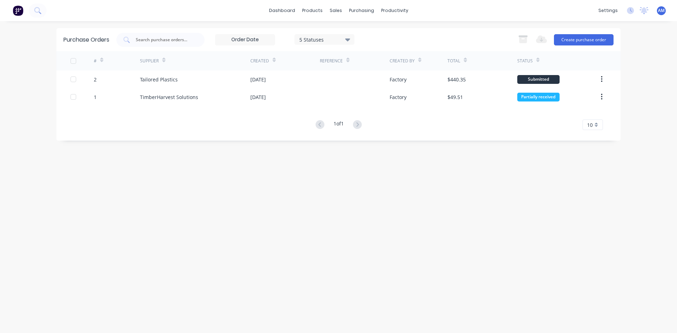
click at [416, 190] on div "Purchase Orders 5 Statuses 5 Statuses Export to Excel (XLSX) Create purchase or…" at bounding box center [338, 177] width 564 height 298
click at [368, 47] on div "Suppliers" at bounding box center [376, 48] width 21 height 6
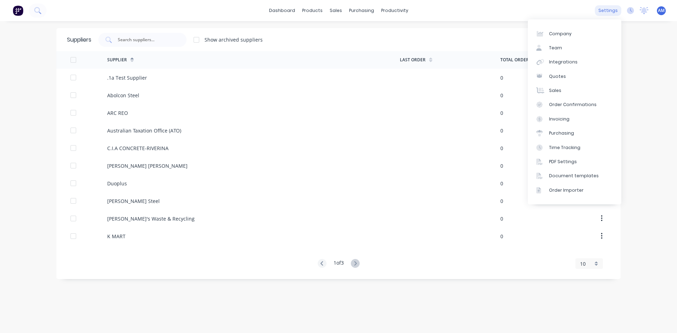
click at [613, 14] on div "settings" at bounding box center [608, 10] width 26 height 11
click at [567, 133] on div "Purchasing" at bounding box center [561, 133] width 25 height 6
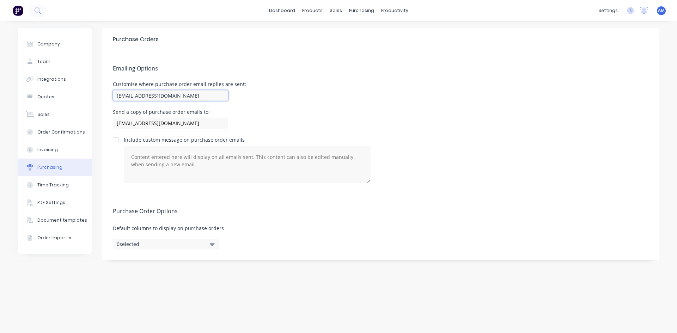
click at [130, 96] on input "[EMAIL_ADDRESS][DOMAIN_NAME]" at bounding box center [170, 95] width 115 height 11
type input "[PERSON_NAME][EMAIL_ADDRESS][DOMAIN_NAME][PERSON_NAME]"
drag, startPoint x: 130, startPoint y: 122, endPoint x: 138, endPoint y: 134, distance: 14.6
click at [130, 122] on input "[EMAIL_ADDRESS][DOMAIN_NAME]" at bounding box center [170, 123] width 115 height 11
type input "[PERSON_NAME][EMAIL_ADDRESS][DOMAIN_NAME][PERSON_NAME]"
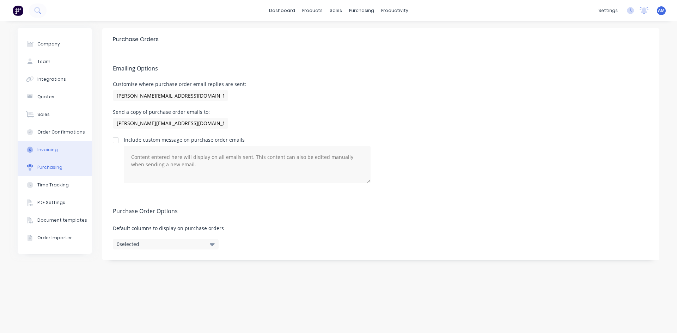
click at [55, 150] on div "Invoicing" at bounding box center [47, 150] width 20 height 6
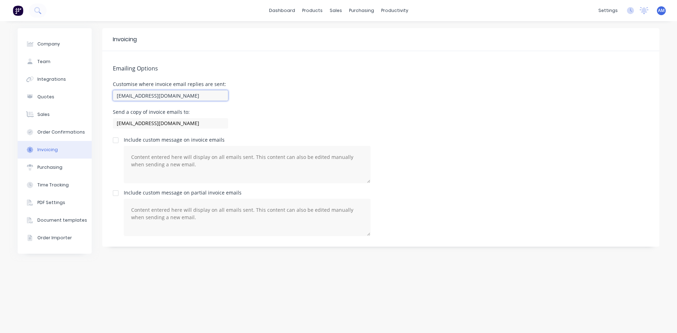
click at [130, 97] on input "[EMAIL_ADDRESS][DOMAIN_NAME]" at bounding box center [170, 95] width 115 height 11
type input "[PERSON_NAME][EMAIL_ADDRESS][DOMAIN_NAME][PERSON_NAME]"
click at [130, 125] on input "[EMAIL_ADDRESS][DOMAIN_NAME]" at bounding box center [170, 123] width 115 height 11
type input "[PERSON_NAME][EMAIL_ADDRESS][DOMAIN_NAME][PERSON_NAME]"
click at [59, 44] on button "Company" at bounding box center [55, 44] width 74 height 18
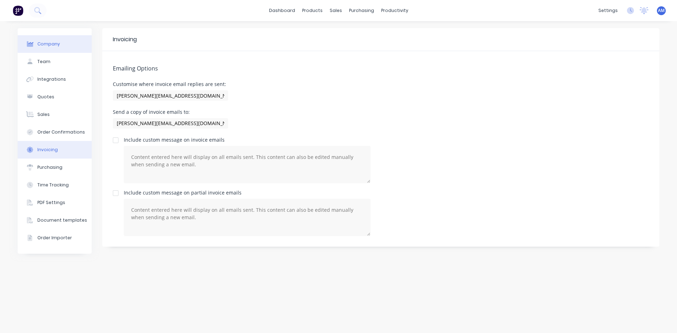
select select "AU"
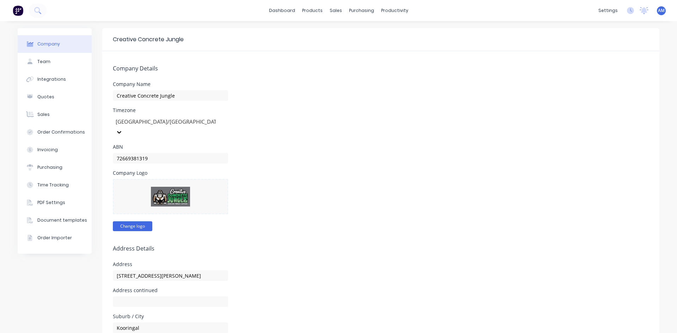
click at [116, 221] on button "Change logo" at bounding box center [132, 226] width 39 height 10
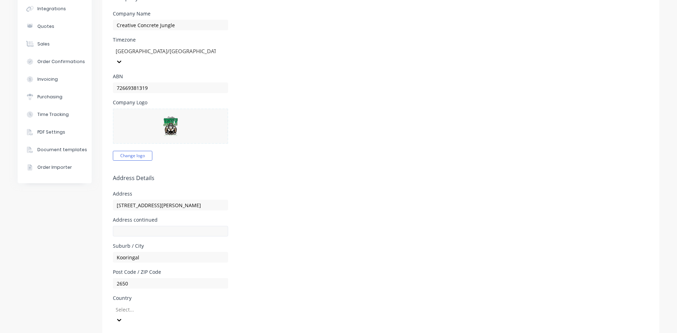
scroll to position [141, 0]
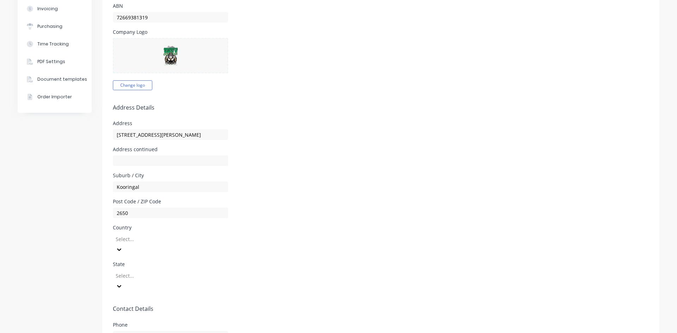
click at [171, 235] on div at bounding box center [166, 239] width 102 height 9
click at [165, 255] on div "[GEOGRAPHIC_DATA]" at bounding box center [166, 258] width 106 height 7
click at [170, 272] on div at bounding box center [166, 276] width 102 height 9
click at [166, 299] on div "[GEOGRAPHIC_DATA]" at bounding box center [166, 302] width 106 height 7
click at [326, 262] on div "State [GEOGRAPHIC_DATA]" at bounding box center [381, 277] width 536 height 30
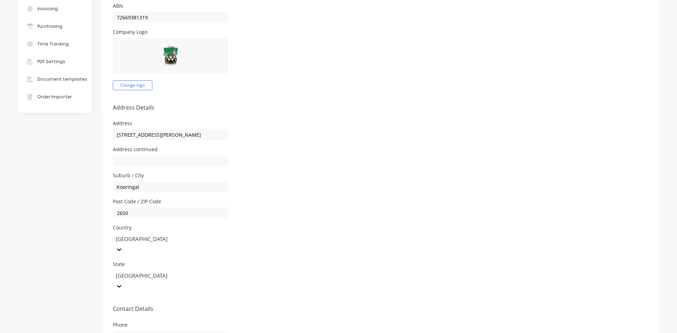
scroll to position [176, 0]
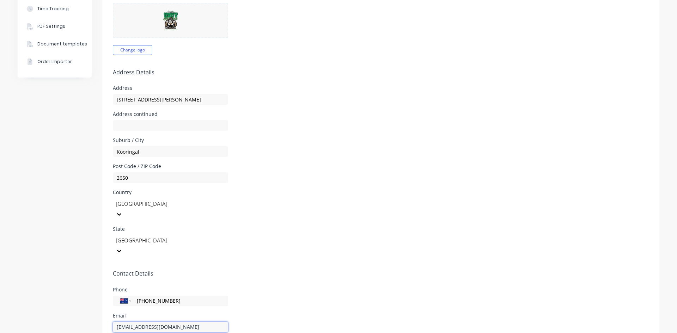
click at [129, 322] on input "[EMAIL_ADDRESS][DOMAIN_NAME]" at bounding box center [170, 327] width 115 height 11
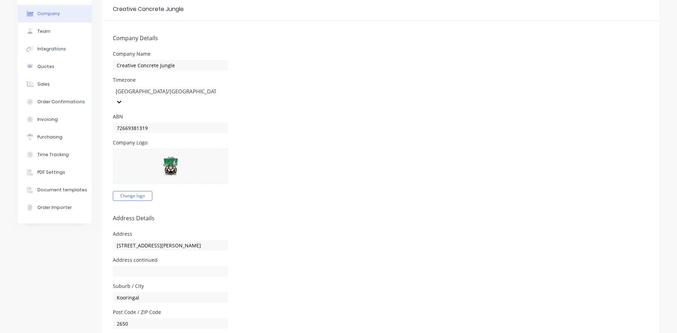
scroll to position [0, 0]
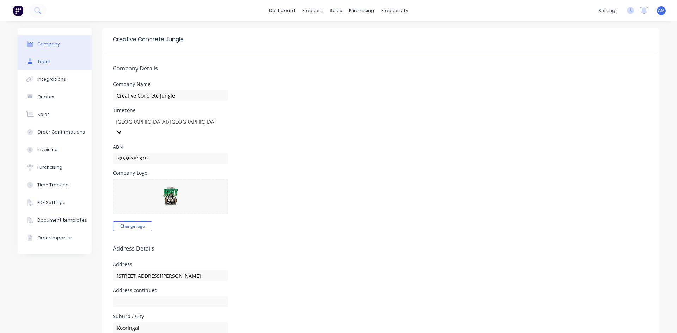
type input "[PERSON_NAME][EMAIL_ADDRESS][DOMAIN_NAME][PERSON_NAME]"
click at [43, 60] on div "Team" at bounding box center [43, 62] width 13 height 6
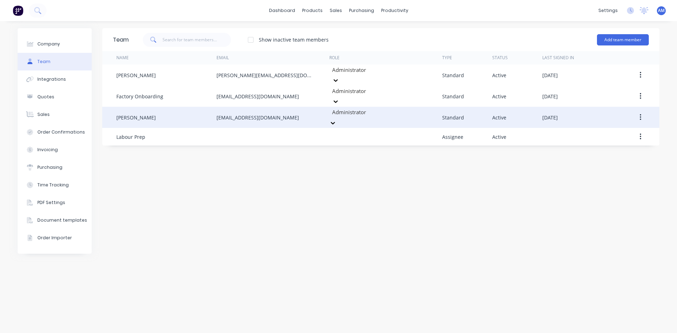
click at [336, 120] on icon at bounding box center [332, 123] width 7 height 7
click at [642, 111] on button "button" at bounding box center [640, 117] width 17 height 13
click at [613, 145] on div "Disable" at bounding box center [615, 150] width 54 height 10
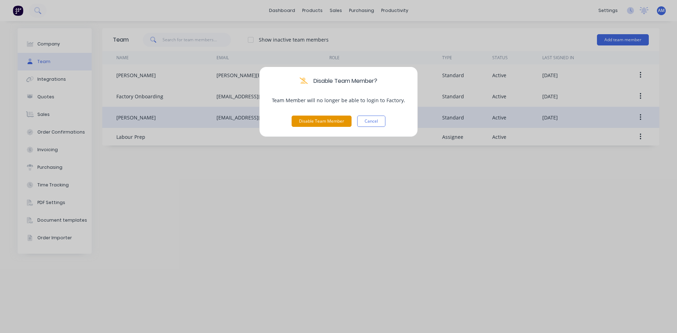
click at [315, 121] on button "Disable Team Member" at bounding box center [322, 121] width 60 height 11
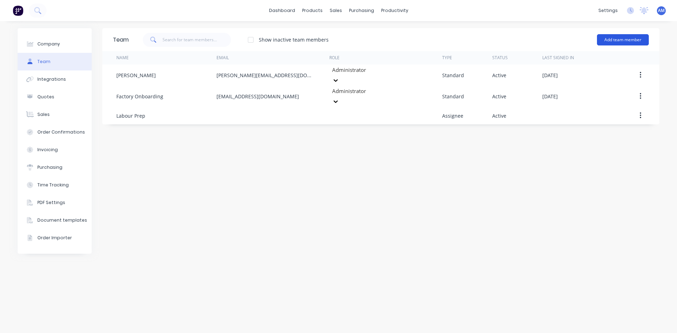
click at [620, 39] on button "Add team member" at bounding box center [623, 39] width 52 height 11
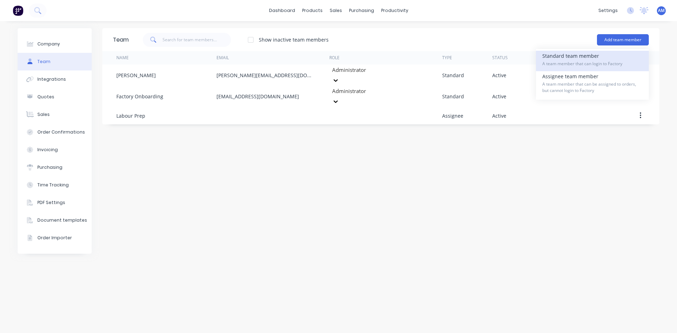
click at [575, 61] on span "A team member that can login to Factory" at bounding box center [592, 64] width 100 height 6
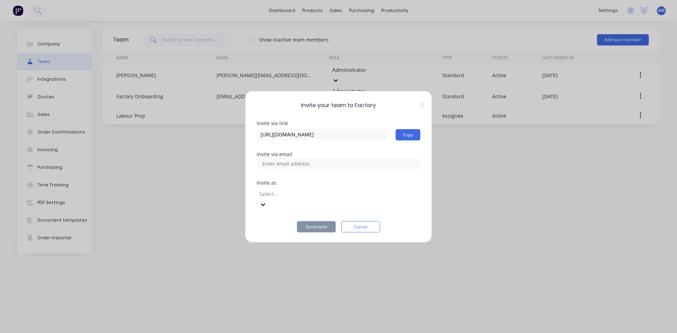
click at [338, 169] on div at bounding box center [339, 163] width 164 height 11
click at [285, 169] on input at bounding box center [293, 163] width 71 height 11
type input "[PERSON_NAME][EMAIL_ADDRESS][DOMAIN_NAME][PERSON_NAME]"
click at [290, 199] on div at bounding box center [310, 194] width 102 height 9
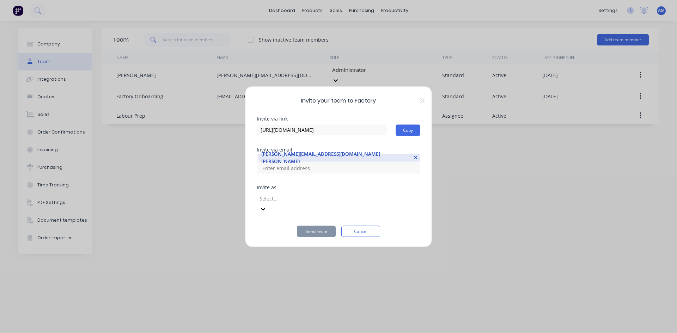
scroll to position [0, 0]
click at [287, 203] on div at bounding box center [310, 198] width 102 height 9
click at [337, 174] on div "[PERSON_NAME][EMAIL_ADDRESS][DOMAIN_NAME][PERSON_NAME]" at bounding box center [339, 164] width 164 height 20
click at [293, 174] on input at bounding box center [293, 168] width 71 height 11
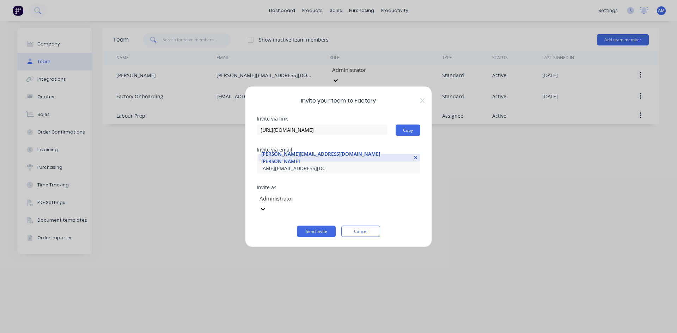
scroll to position [0, 30]
type input "[PERSON_NAME][EMAIL_ADDRESS][DOMAIN_NAME][PERSON_NAME]"
click at [307, 185] on div "Invite via link [URL][DOMAIN_NAME] Copy Invite via email [PERSON_NAME][EMAIL_AD…" at bounding box center [339, 176] width 164 height 121
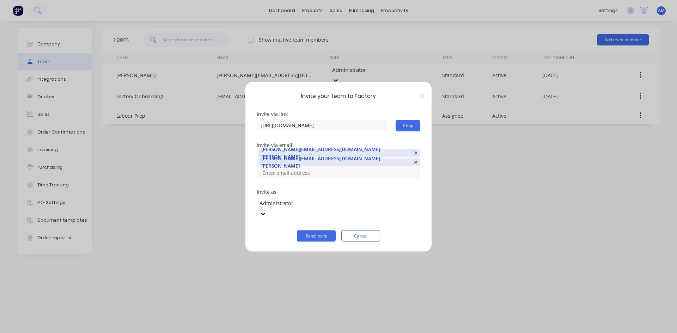
click at [310, 178] on input at bounding box center [293, 173] width 71 height 11
type input "[EMAIL_ADDRESS][DOMAIN_NAME]"
click at [380, 188] on div "Invite via link [URL][DOMAIN_NAME] Copy Invite via email [PERSON_NAME][EMAIL_AD…" at bounding box center [339, 176] width 164 height 130
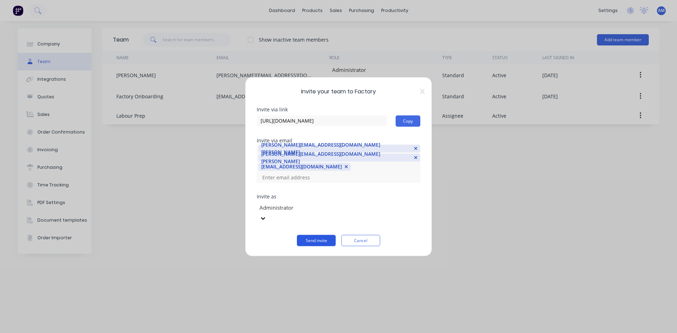
click at [323, 237] on button "Send invite" at bounding box center [316, 240] width 39 height 11
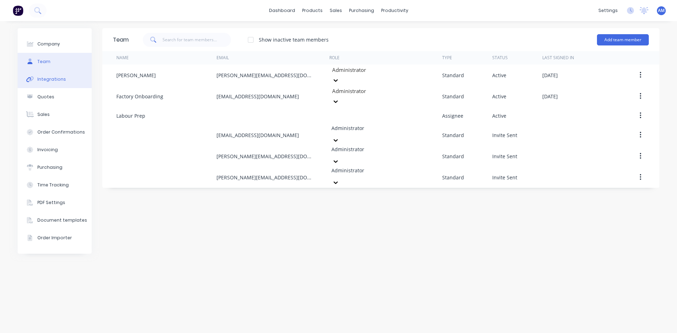
click at [43, 78] on div "Integrations" at bounding box center [51, 79] width 29 height 6
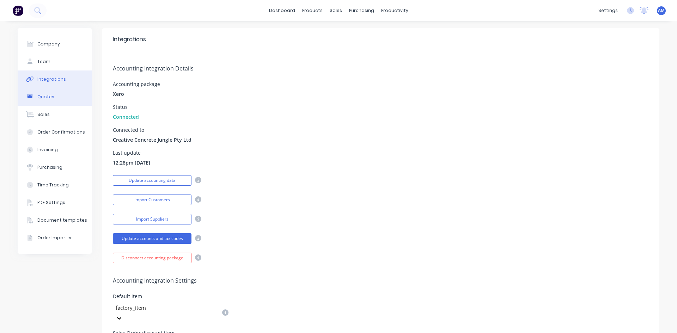
click at [66, 100] on button "Quotes" at bounding box center [55, 97] width 74 height 18
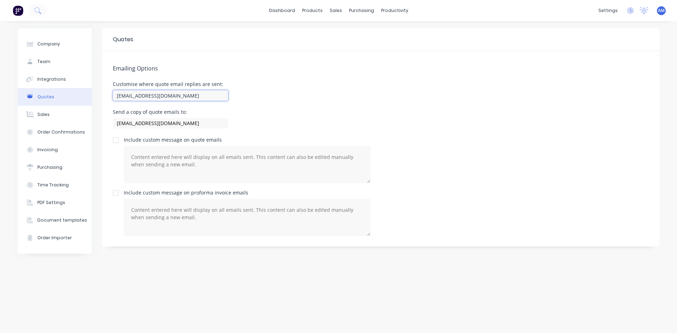
click at [131, 96] on input "[EMAIL_ADDRESS][DOMAIN_NAME]" at bounding box center [170, 95] width 115 height 11
type input "[PERSON_NAME][EMAIL_ADDRESS][DOMAIN_NAME][PERSON_NAME]"
click at [132, 125] on input "[EMAIL_ADDRESS][DOMAIN_NAME]" at bounding box center [170, 123] width 115 height 11
type input "[PERSON_NAME][EMAIL_ADDRESS][DOMAIN_NAME][PERSON_NAME]"
click at [64, 119] on button "Sales" at bounding box center [55, 115] width 74 height 18
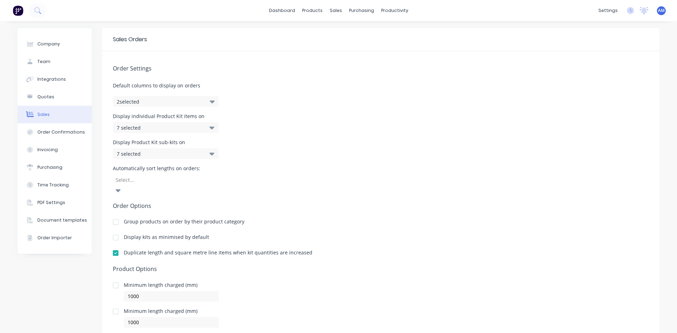
click at [243, 104] on div "Order Settings Default columns to display on orders 2 selected Display individu…" at bounding box center [380, 202] width 557 height 303
click at [216, 104] on div "Order Settings Default columns to display on orders 2 selected Display individu…" at bounding box center [380, 202] width 557 height 303
click at [210, 102] on icon "button" at bounding box center [212, 102] width 5 height 3
click at [343, 115] on div "Display individual Product Kit items on 7 selected" at bounding box center [381, 123] width 536 height 19
click at [212, 129] on div "7 selected" at bounding box center [166, 127] width 106 height 11
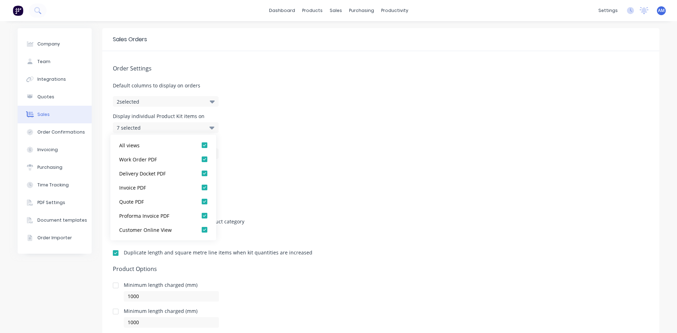
click at [346, 130] on div "Display individual Product Kit items on 7 selected" at bounding box center [381, 123] width 536 height 19
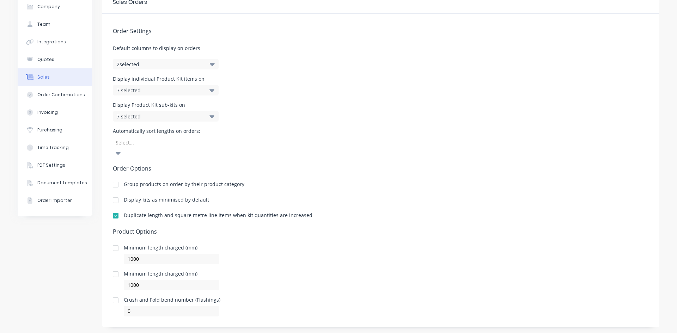
scroll to position [38, 0]
click at [58, 96] on div "Order Confirmations" at bounding box center [61, 94] width 48 height 6
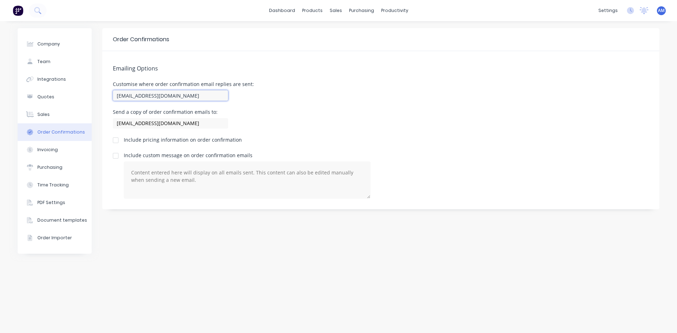
click at [130, 96] on input "[EMAIL_ADDRESS][DOMAIN_NAME]" at bounding box center [170, 95] width 115 height 11
type input "[PERSON_NAME][EMAIL_ADDRESS][DOMAIN_NAME][PERSON_NAME]"
click at [132, 124] on input "[EMAIL_ADDRESS][DOMAIN_NAME]" at bounding box center [170, 123] width 115 height 11
type input "[PERSON_NAME][EMAIL_ADDRESS][DOMAIN_NAME][PERSON_NAME]"
click at [80, 150] on button "Invoicing" at bounding box center [55, 150] width 74 height 18
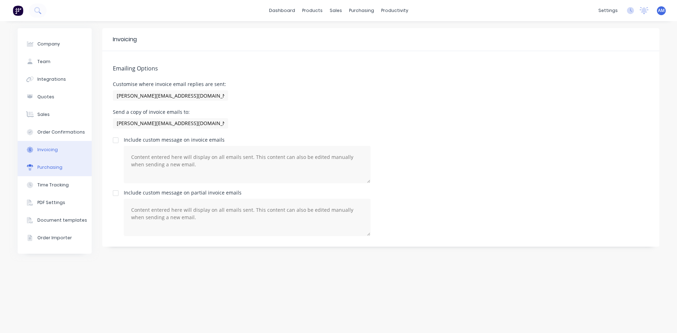
click at [64, 169] on button "Purchasing" at bounding box center [55, 168] width 74 height 18
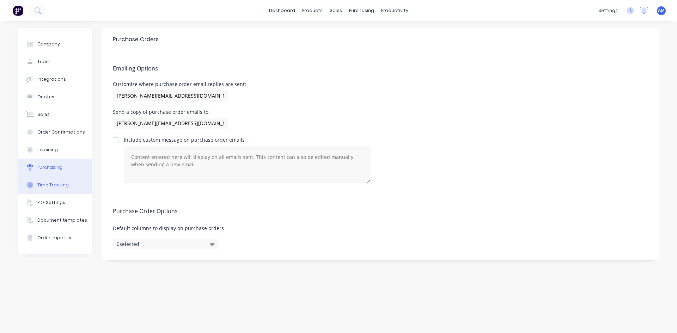
click at [61, 186] on div "Time Tracking" at bounding box center [52, 185] width 31 height 6
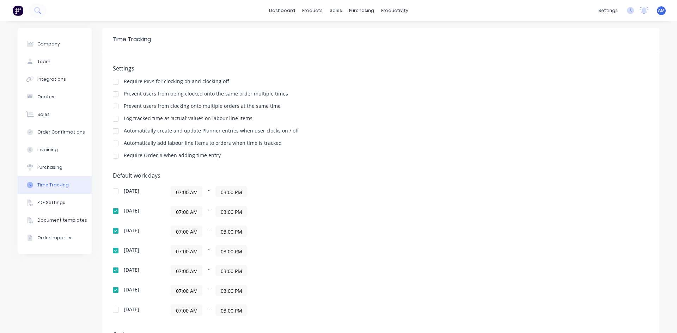
scroll to position [35, 0]
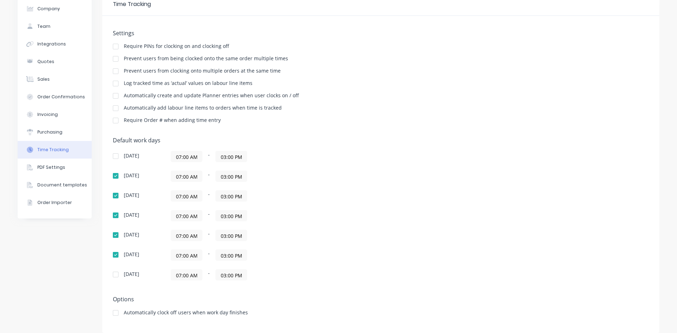
click at [112, 274] on div at bounding box center [116, 275] width 14 height 14
click at [112, 69] on div at bounding box center [116, 71] width 14 height 14
click at [113, 72] on div at bounding box center [116, 71] width 14 height 14
click at [38, 169] on div "PDF Settings" at bounding box center [51, 167] width 28 height 6
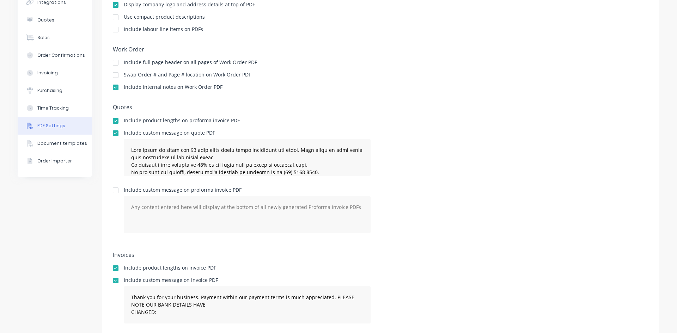
scroll to position [96, 0]
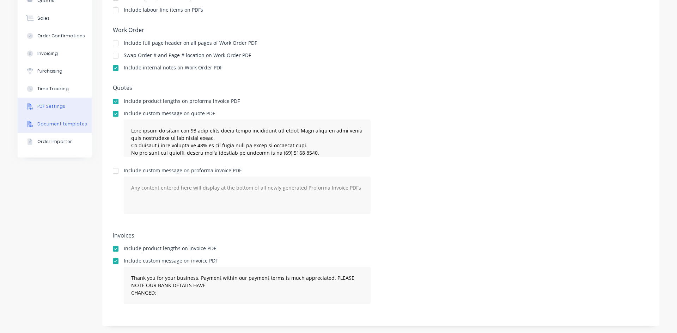
click at [53, 124] on div "Document templates" at bounding box center [62, 124] width 50 height 6
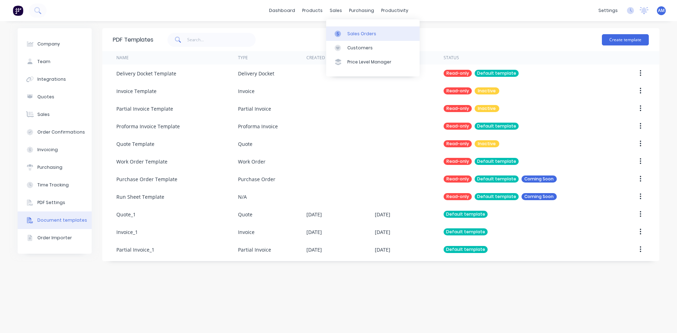
click at [357, 38] on link "Sales Orders" at bounding box center [372, 33] width 93 height 14
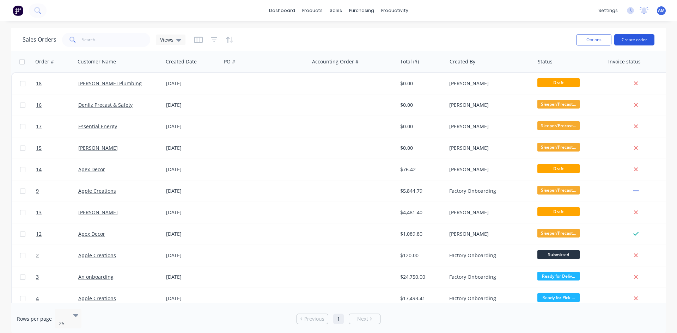
click at [633, 41] on button "Create order" at bounding box center [634, 39] width 40 height 11
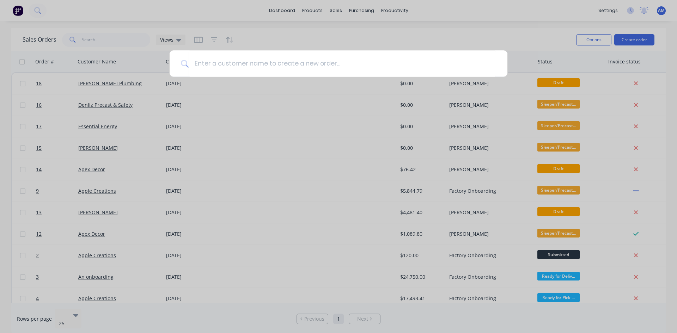
click at [549, 32] on div at bounding box center [338, 166] width 677 height 333
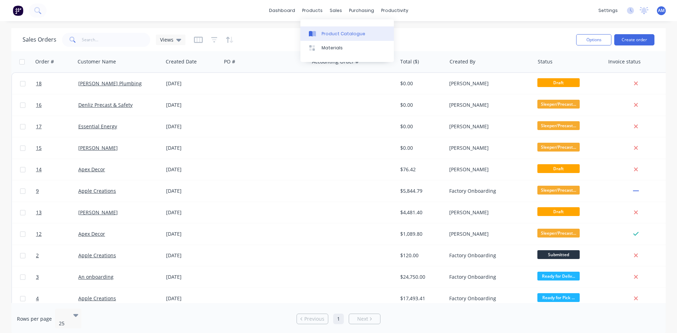
click at [336, 36] on div "Product Catalogue" at bounding box center [344, 34] width 44 height 6
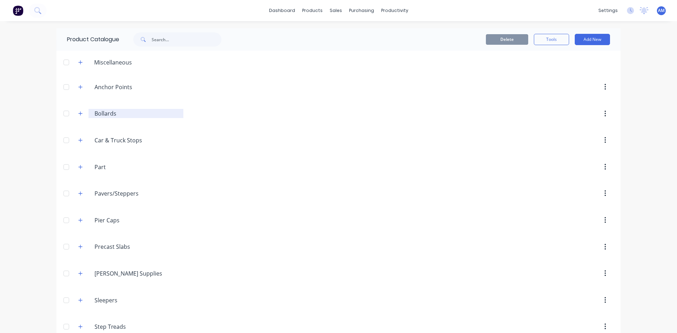
click at [110, 116] on input "Bollards" at bounding box center [137, 113] width 84 height 8
click at [76, 114] on button "button" at bounding box center [80, 113] width 9 height 9
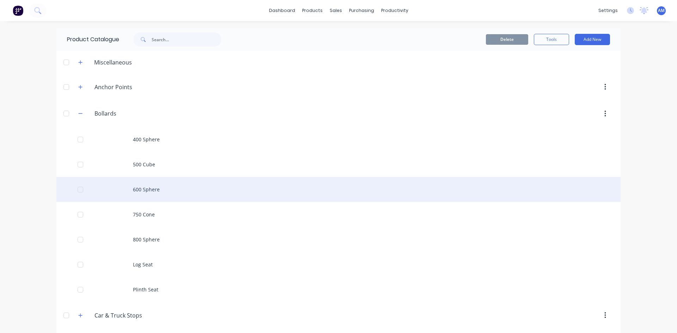
click at [162, 190] on div "600 Sphere" at bounding box center [338, 189] width 564 height 25
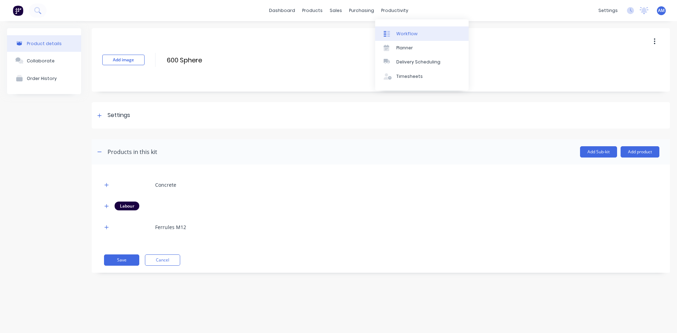
click at [401, 34] on div "Workflow" at bounding box center [406, 34] width 21 height 6
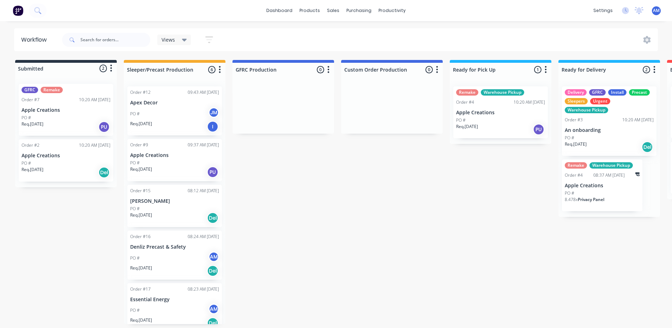
click at [164, 251] on div "PO # AM" at bounding box center [174, 257] width 89 height 13
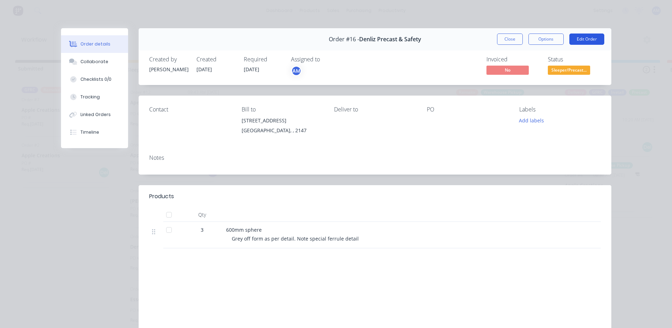
click at [586, 40] on button "Edit Order" at bounding box center [586, 39] width 35 height 11
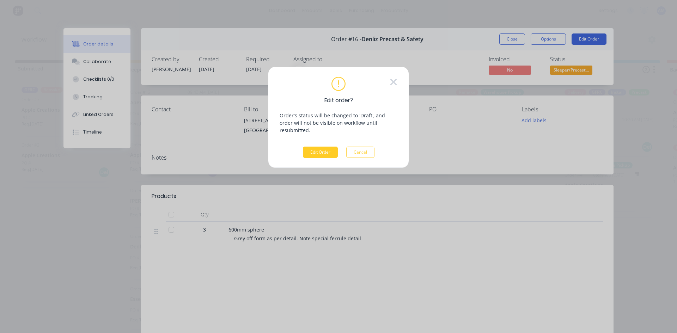
click at [321, 147] on button "Edit Order" at bounding box center [320, 152] width 35 height 11
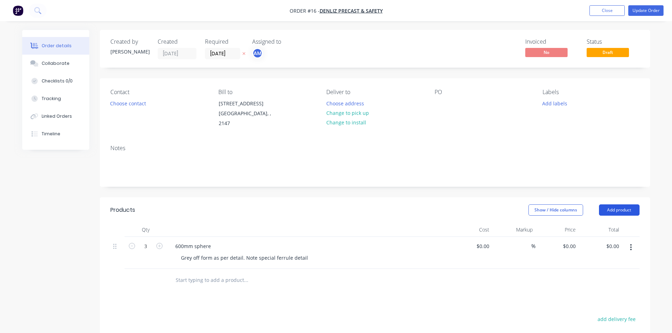
click at [609, 205] on button "Add product" at bounding box center [619, 210] width 41 height 11
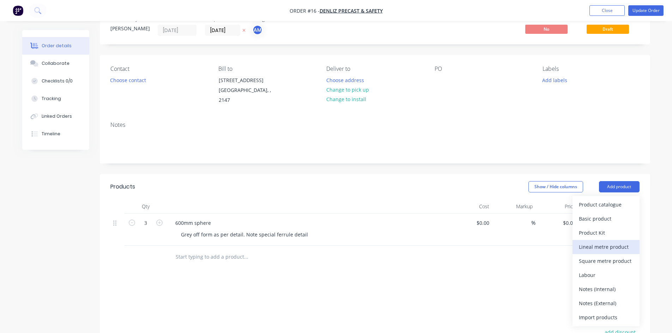
scroll to position [71, 0]
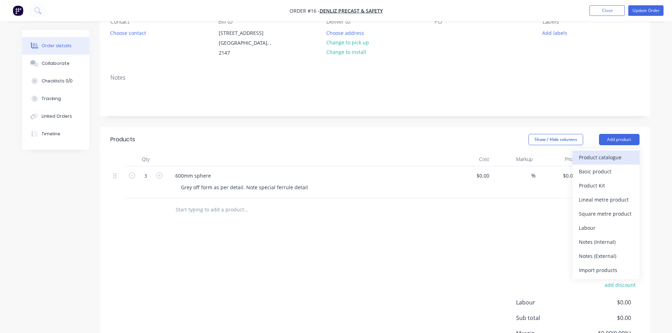
click at [611, 153] on div "Product catalogue" at bounding box center [606, 157] width 54 height 10
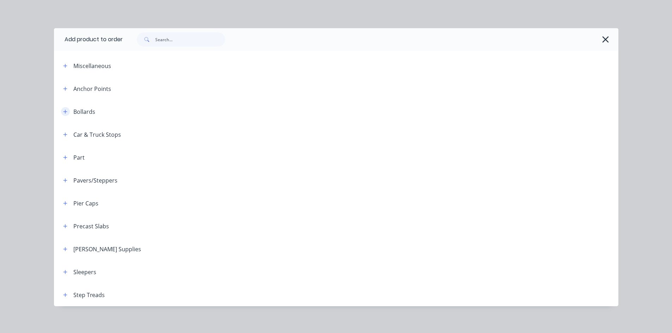
click at [63, 111] on icon "button" at bounding box center [65, 112] width 4 height 4
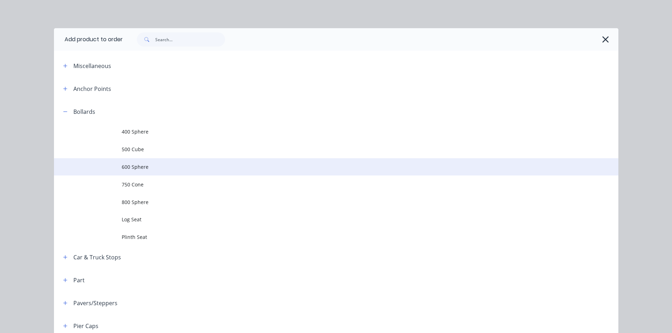
click at [137, 165] on span "600 Sphere" at bounding box center [320, 166] width 397 height 7
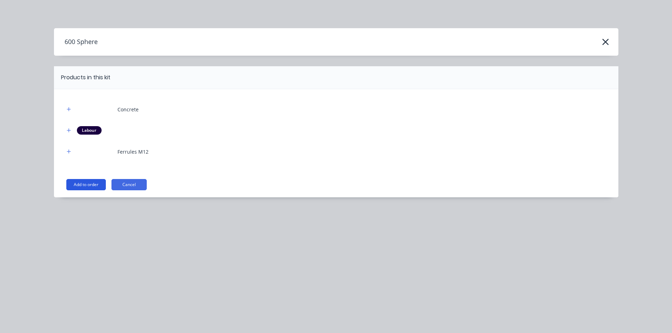
click at [96, 185] on button "Add to order" at bounding box center [85, 184] width 39 height 11
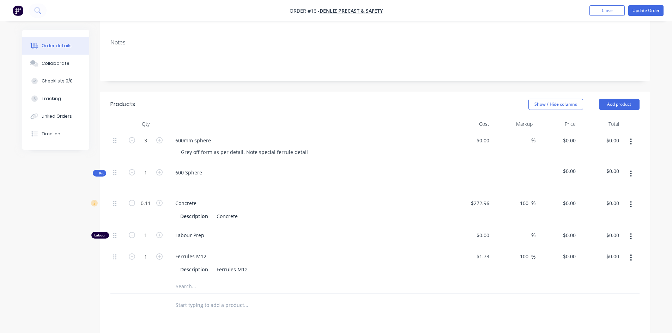
scroll to position [141, 0]
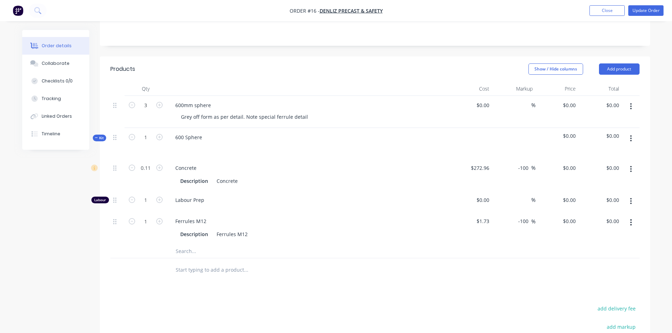
click at [195, 263] on input "text" at bounding box center [245, 270] width 141 height 14
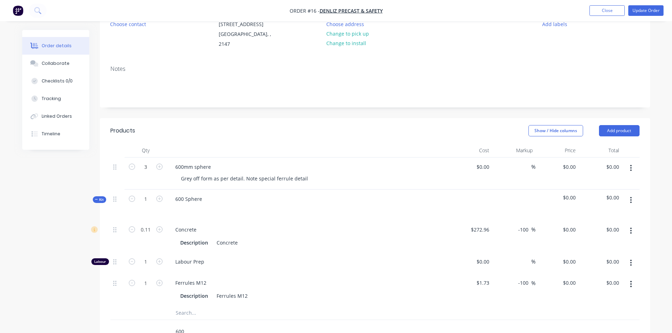
scroll to position [120, 0]
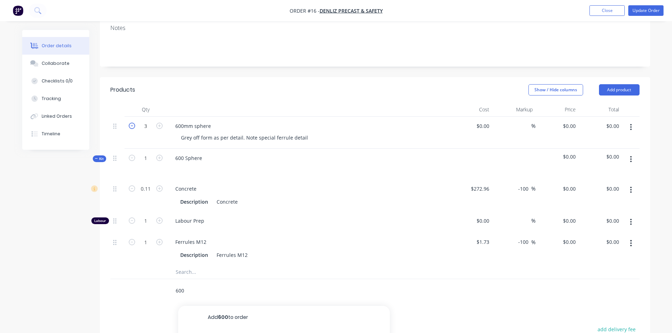
type input "600"
click at [134, 123] on icon "button" at bounding box center [132, 126] width 6 height 6
type input "0"
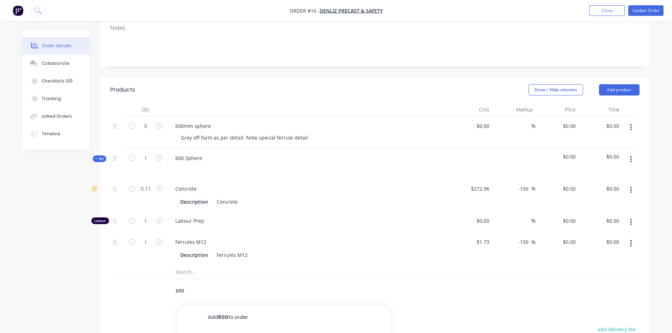
click at [628, 121] on button "button" at bounding box center [630, 127] width 17 height 13
click at [607, 187] on button "Delete" at bounding box center [605, 188] width 67 height 14
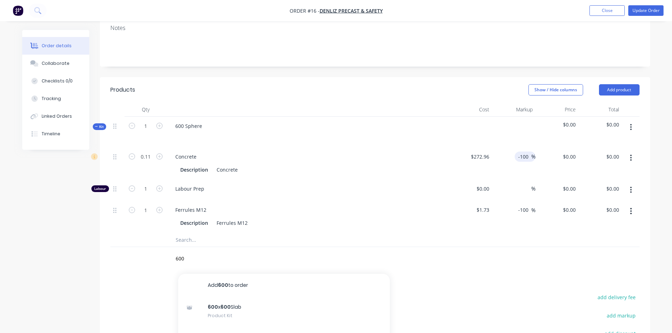
click at [521, 152] on input "-100" at bounding box center [524, 157] width 14 height 10
click at [526, 152] on input "-100" at bounding box center [524, 157] width 14 height 10
click at [528, 152] on input "-100" at bounding box center [524, 157] width 14 height 10
type input "-"
type input "$272.96"
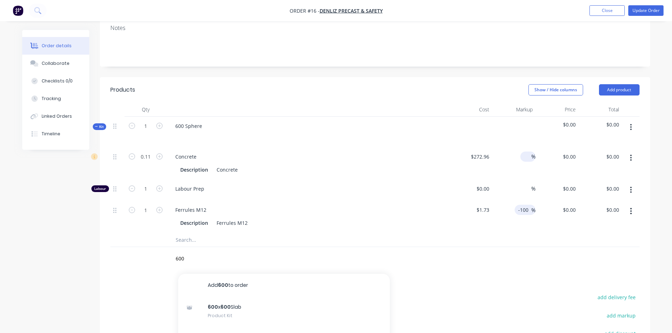
type input "$30.03"
click at [528, 205] on input "-100" at bounding box center [524, 210] width 14 height 10
type input "-"
type input "$1.73"
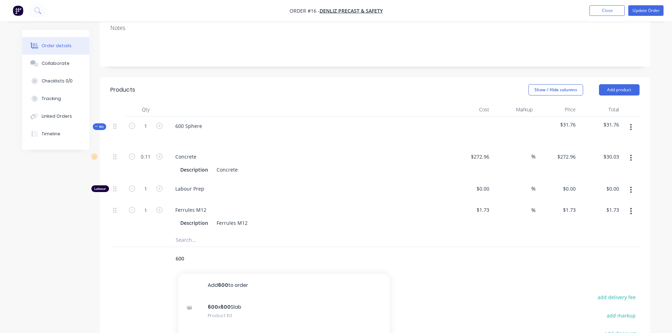
click at [521, 224] on div "%" at bounding box center [513, 217] width 43 height 32
click at [159, 123] on icon "button" at bounding box center [159, 126] width 6 height 6
type input "2"
type input "0.22"
type input "$60.05"
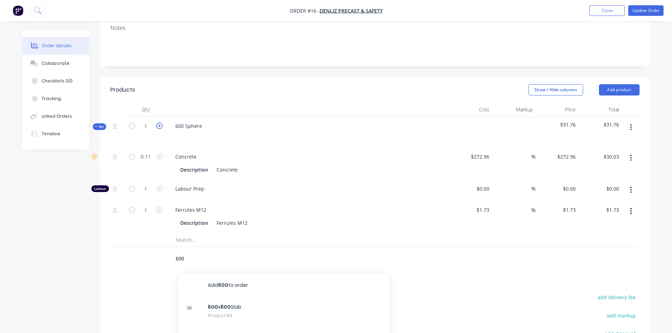
type input "2"
type input "$3.46"
click at [159, 123] on icon "button" at bounding box center [159, 126] width 6 height 6
type input "3"
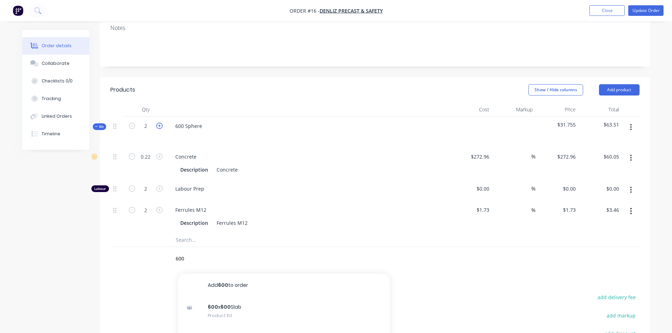
type input "0.33"
type input "$90.08"
type input "3"
type input "$5.19"
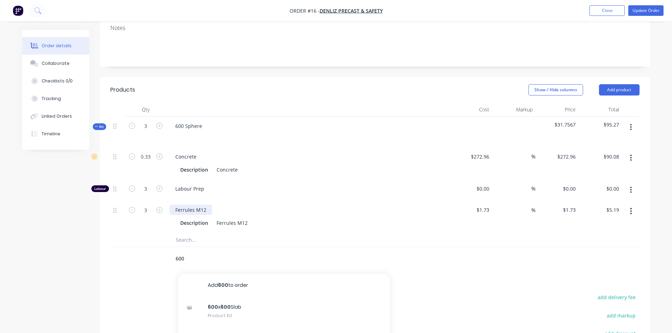
click at [208, 205] on div "Ferrules M12" at bounding box center [191, 210] width 42 height 10
click at [486, 205] on input "1.73" at bounding box center [484, 210] width 16 height 10
type input "$10.00"
type input "$30.00"
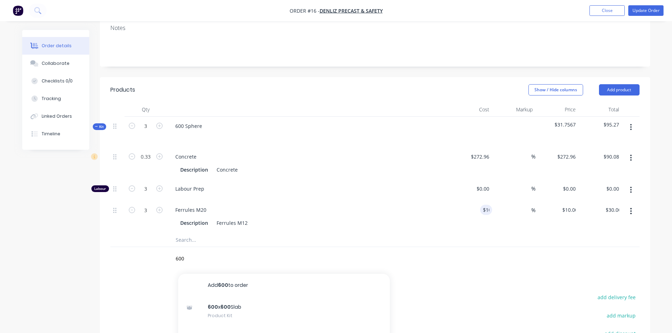
drag, startPoint x: 506, startPoint y: 217, endPoint x: 510, endPoint y: 217, distance: 3.9
click at [507, 218] on div "%" at bounding box center [513, 217] width 43 height 32
click at [652, 8] on button "Update Order" at bounding box center [645, 10] width 35 height 11
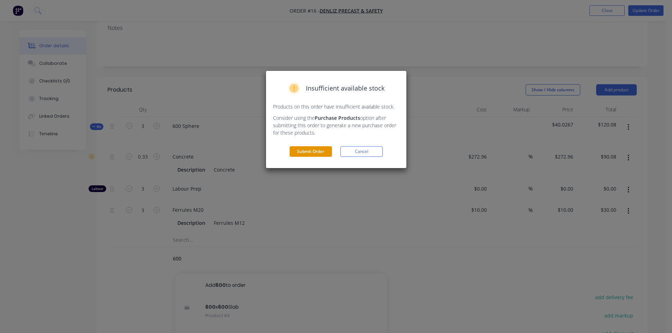
click at [311, 153] on button "Submit Order" at bounding box center [311, 151] width 42 height 11
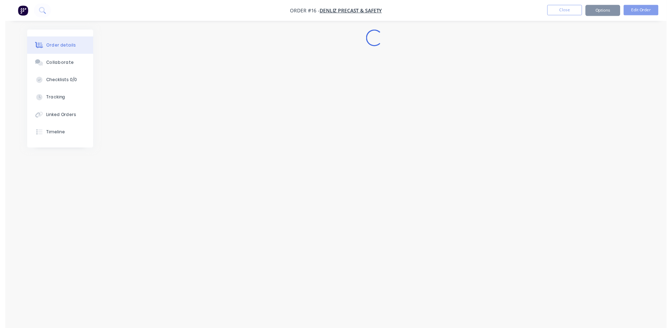
scroll to position [0, 0]
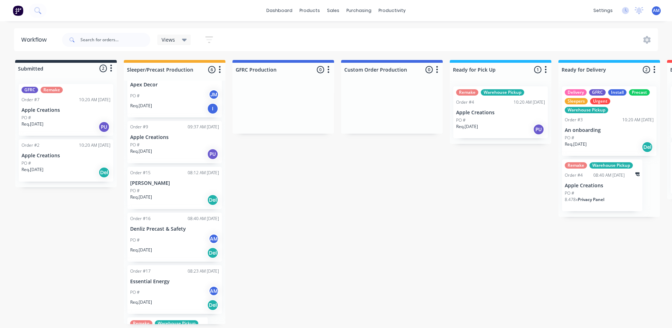
scroll to position [35, 0]
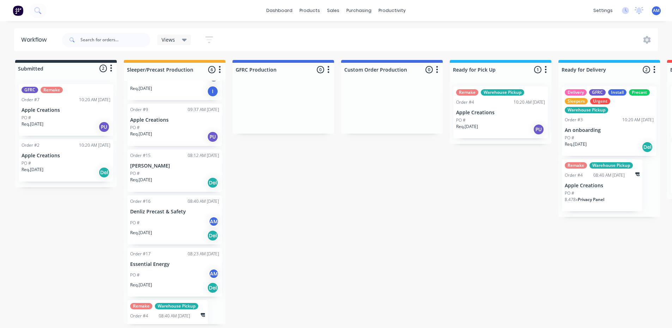
click at [177, 202] on div "Order #16 08:40 AM [DATE]" at bounding box center [174, 201] width 89 height 6
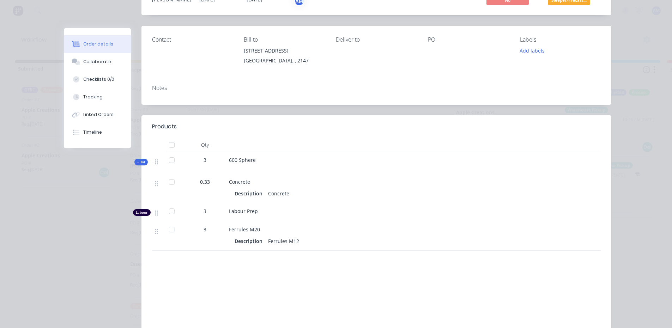
scroll to position [0, 0]
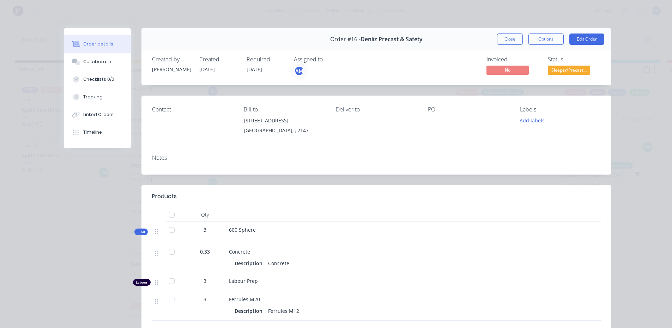
click at [303, 65] on div "Assigned to AM" at bounding box center [329, 66] width 71 height 20
click at [298, 71] on div "AM" at bounding box center [299, 71] width 11 height 11
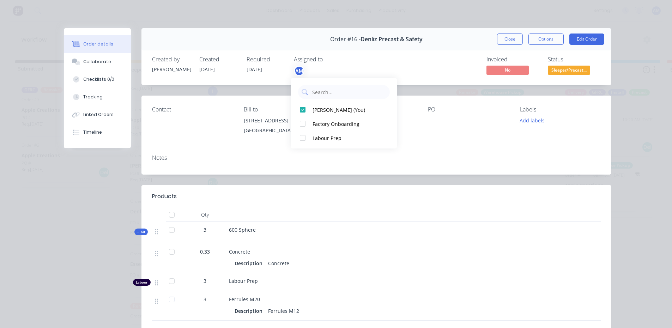
click at [346, 73] on div "AM" at bounding box center [329, 71] width 71 height 11
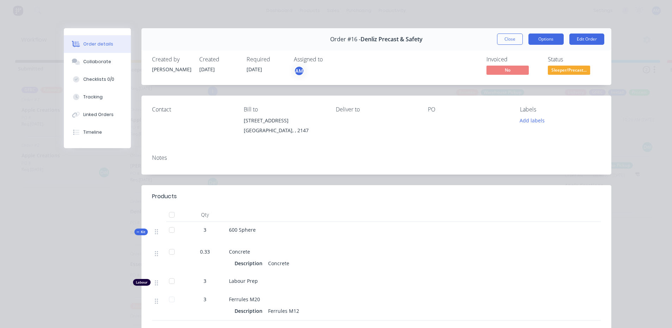
click at [537, 41] on button "Options" at bounding box center [545, 39] width 35 height 11
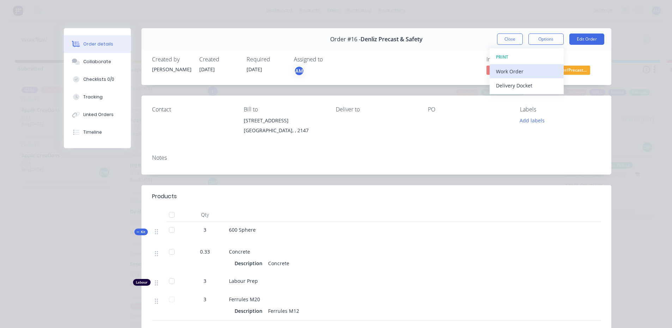
click at [510, 71] on div "Work Order" at bounding box center [526, 71] width 61 height 10
click at [512, 72] on div "Back" at bounding box center [526, 71] width 61 height 10
click at [524, 70] on div "Work Order" at bounding box center [526, 71] width 61 height 10
click at [507, 86] on div "Standard" at bounding box center [526, 85] width 61 height 10
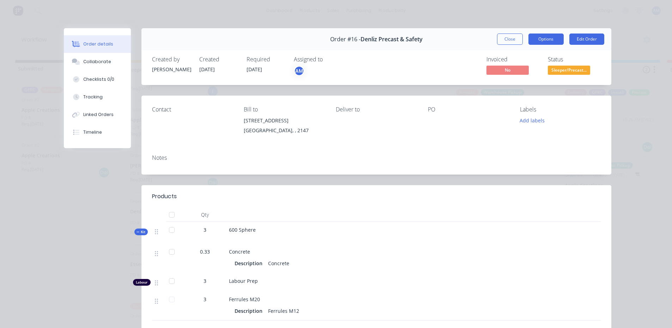
click at [546, 39] on button "Options" at bounding box center [545, 39] width 35 height 11
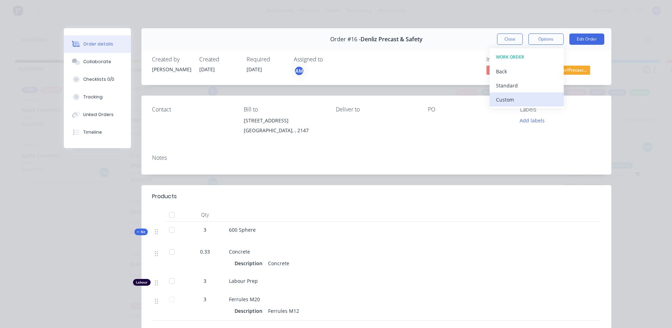
click at [503, 98] on div "Custom" at bounding box center [526, 100] width 61 height 10
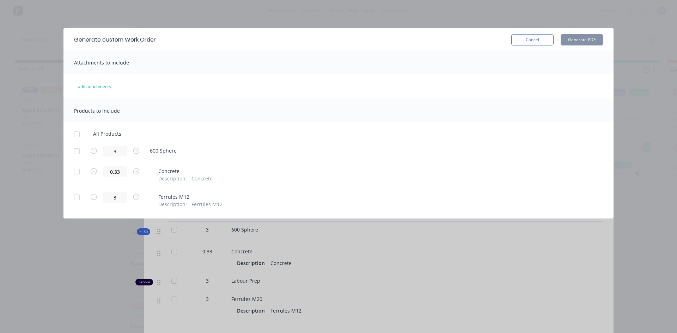
click at [78, 151] on div at bounding box center [77, 151] width 14 height 14
click at [577, 42] on button "Generate PDF" at bounding box center [582, 39] width 42 height 11
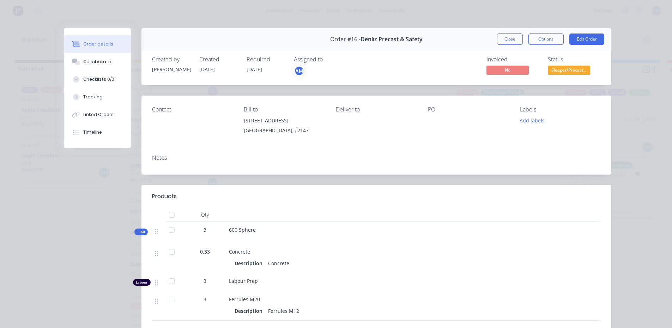
scroll to position [71, 0]
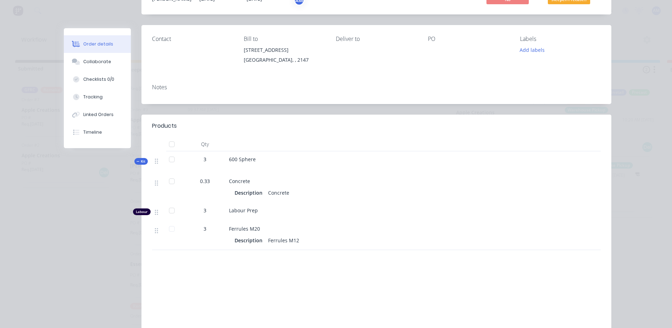
click at [291, 241] on div "Ferrules M12" at bounding box center [283, 240] width 37 height 10
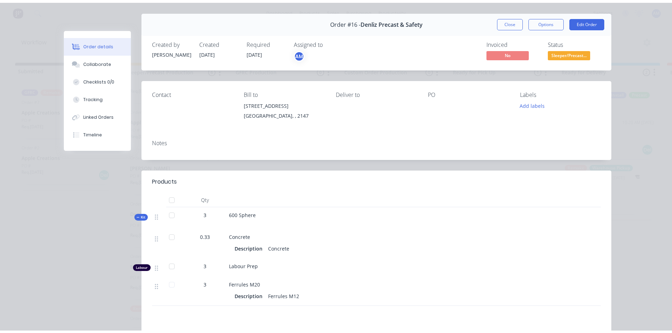
scroll to position [0, 0]
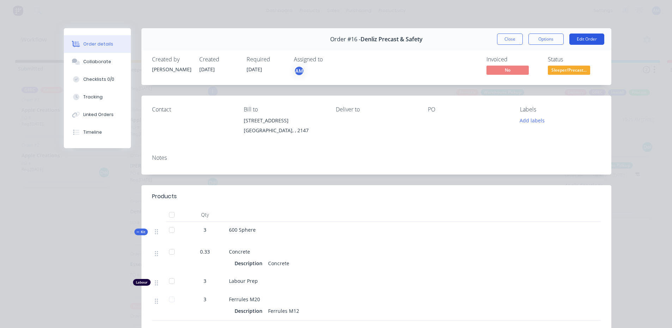
click at [578, 40] on button "Edit Order" at bounding box center [586, 39] width 35 height 11
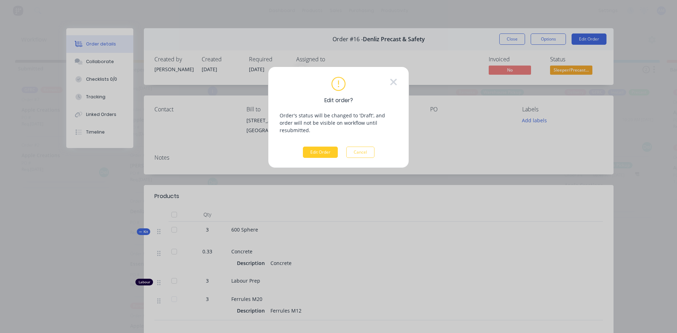
click at [327, 147] on button "Edit Order" at bounding box center [320, 152] width 35 height 11
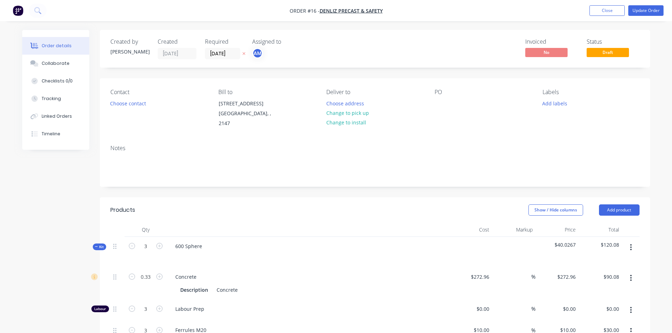
scroll to position [141, 0]
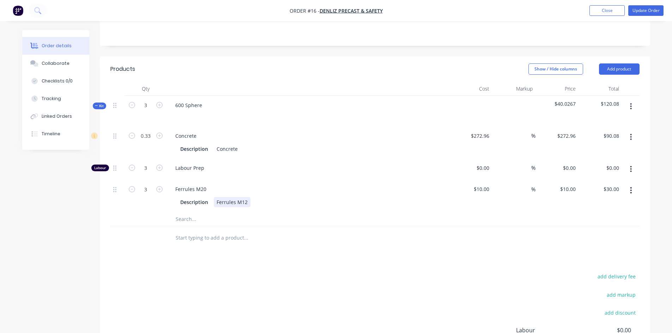
click at [234, 197] on div "Ferrules M12" at bounding box center [232, 202] width 37 height 10
click at [246, 197] on div "Ferrules M12" at bounding box center [232, 202] width 37 height 10
click at [333, 218] on div at bounding box center [276, 219] width 212 height 14
click at [610, 12] on button "Close" at bounding box center [606, 10] width 35 height 11
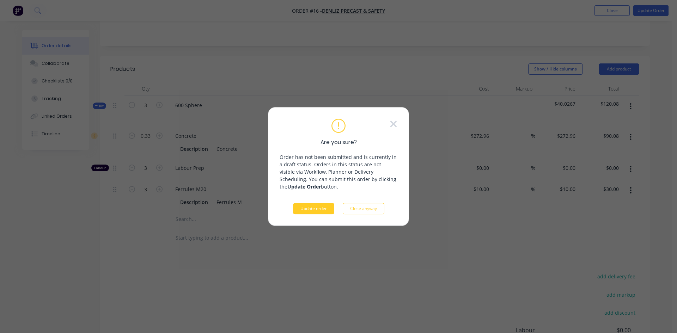
click at [329, 210] on button "Update order" at bounding box center [313, 208] width 41 height 11
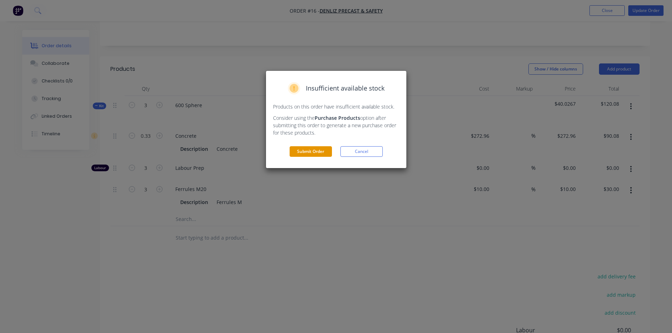
click at [320, 151] on button "Submit Order" at bounding box center [311, 151] width 42 height 11
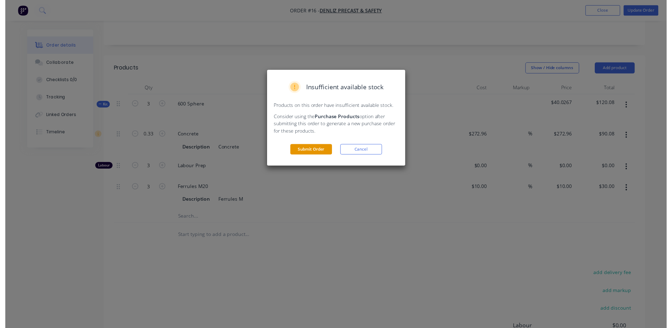
scroll to position [0, 0]
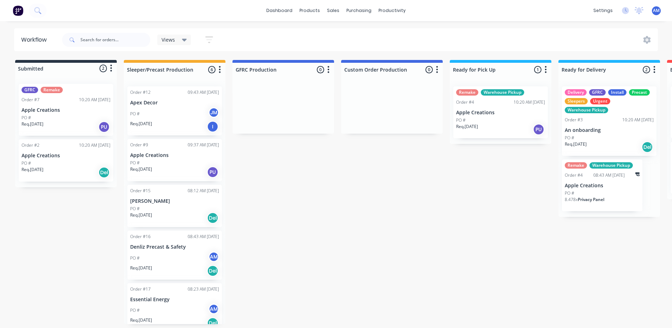
scroll to position [1, 0]
click at [167, 255] on div "Order #12 09:43 AM [DATE] Apex Decor PO # JM Req. [DATE] I Order #9 09:37 AM [D…" at bounding box center [175, 202] width 102 height 243
click at [153, 236] on div "Order #16 08:43 AM [DATE]" at bounding box center [174, 236] width 89 height 6
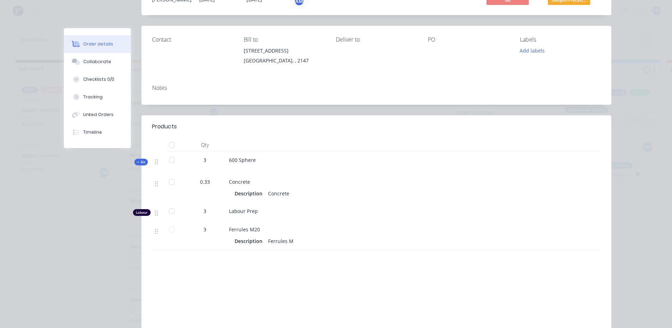
scroll to position [71, 0]
click at [298, 242] on div "Description Ferrules M" at bounding box center [367, 240] width 265 height 10
click at [284, 242] on div "Ferrules M" at bounding box center [280, 240] width 31 height 10
click at [285, 241] on div "Ferrules M" at bounding box center [280, 240] width 31 height 10
click at [287, 239] on div "Ferrules M" at bounding box center [280, 240] width 31 height 10
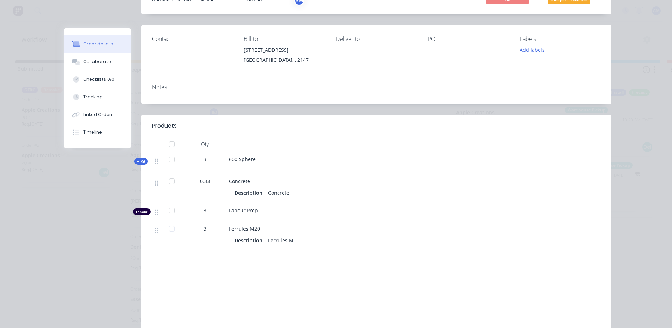
click at [287, 239] on div "Ferrules M" at bounding box center [280, 240] width 31 height 10
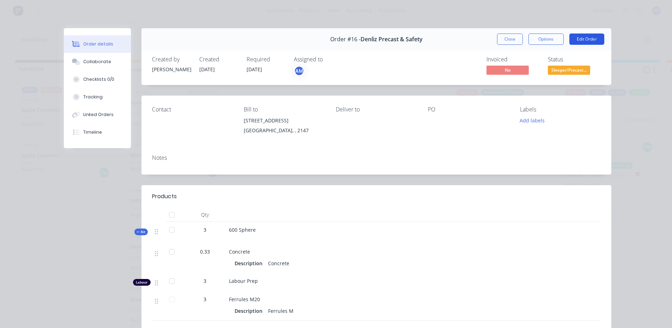
click at [575, 39] on button "Edit Order" at bounding box center [586, 39] width 35 height 11
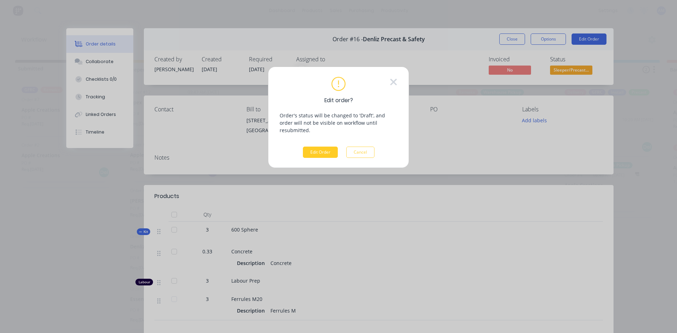
click at [320, 147] on button "Edit Order" at bounding box center [320, 152] width 35 height 11
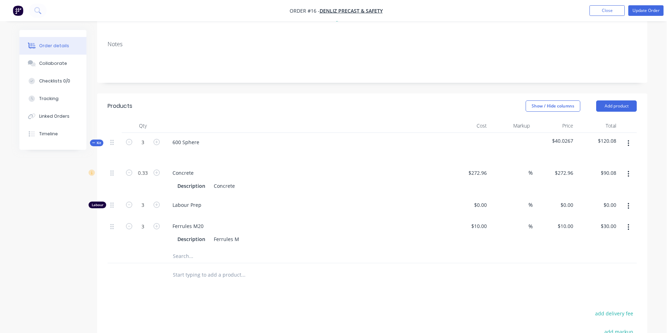
scroll to position [106, 0]
click at [239, 232] on div "Ferrules M" at bounding box center [226, 237] width 31 height 10
click at [645, 10] on button "Update Order" at bounding box center [645, 10] width 35 height 11
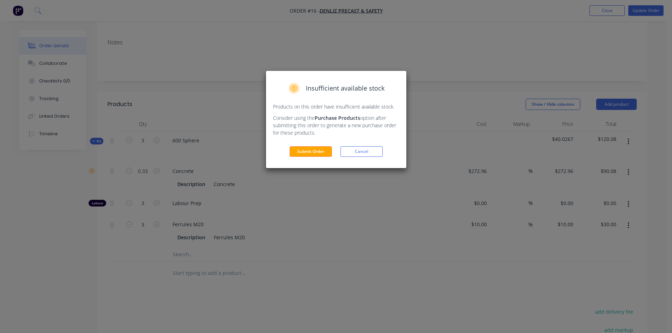
click at [311, 154] on button "Submit Order" at bounding box center [311, 151] width 42 height 11
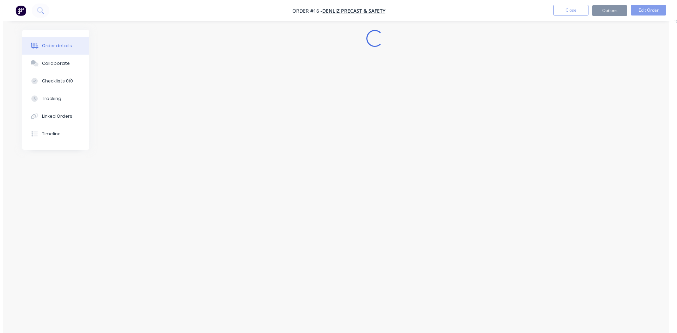
scroll to position [0, 0]
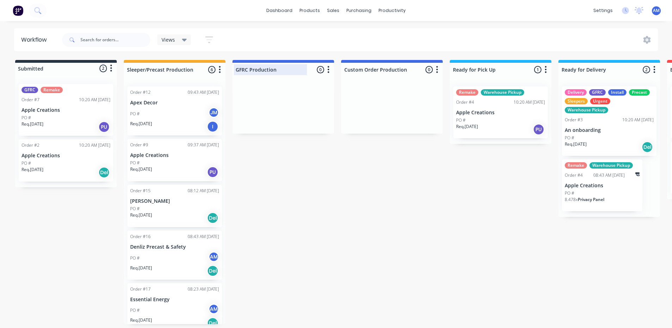
click at [292, 73] on div at bounding box center [283, 70] width 102 height 14
click at [329, 67] on icon "button" at bounding box center [328, 69] width 2 height 9
click at [279, 85] on span "Status colour" at bounding box center [284, 84] width 31 height 7
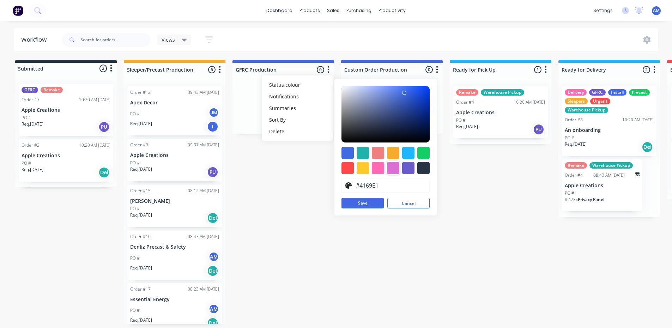
click at [395, 170] on div at bounding box center [393, 168] width 12 height 12
type input "#DA70D6"
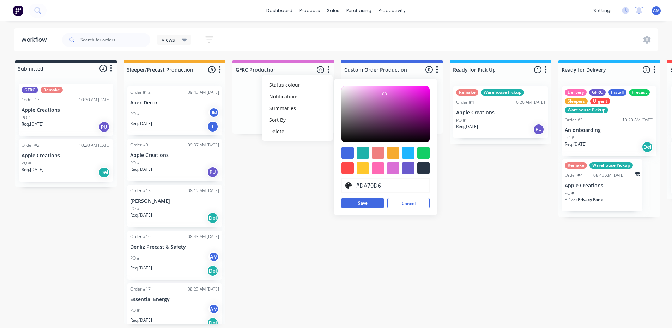
click at [269, 162] on div "Submitted 2 Status colour #273444 hex #273444 Save Cancel Summaries Total order…" at bounding box center [481, 192] width 972 height 264
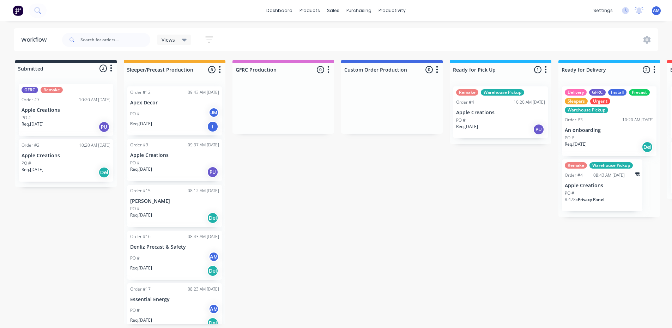
click at [16, 12] on img at bounding box center [18, 10] width 11 height 11
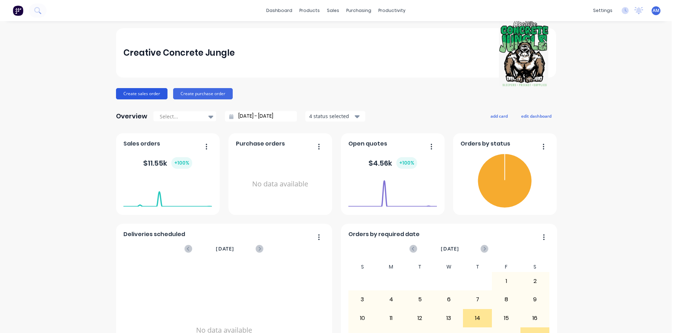
click at [144, 92] on button "Create sales order" at bounding box center [141, 93] width 51 height 11
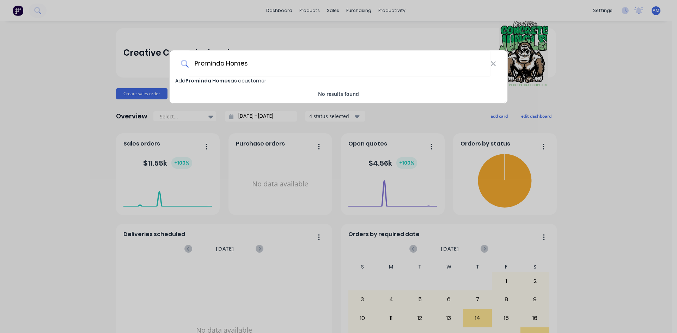
type input "Prominda Homes"
click at [219, 82] on span "Prominda Homes" at bounding box center [207, 80] width 45 height 7
select select "AU"
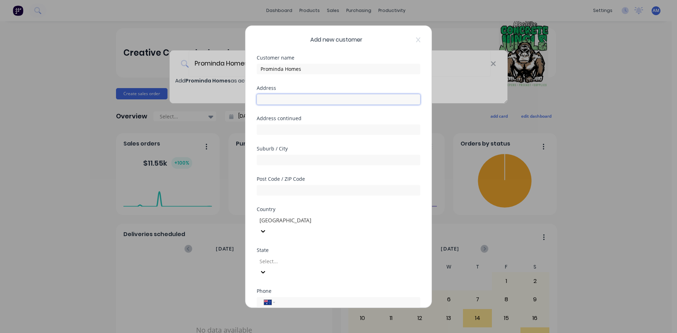
click at [291, 101] on input "text" at bounding box center [339, 99] width 164 height 11
click at [322, 69] on input "Prominda Homes" at bounding box center [339, 69] width 164 height 11
type input "Prominda Australia Pty Ltd"
click at [351, 100] on input "text" at bounding box center [339, 99] width 164 height 11
type input "PO Box 901"
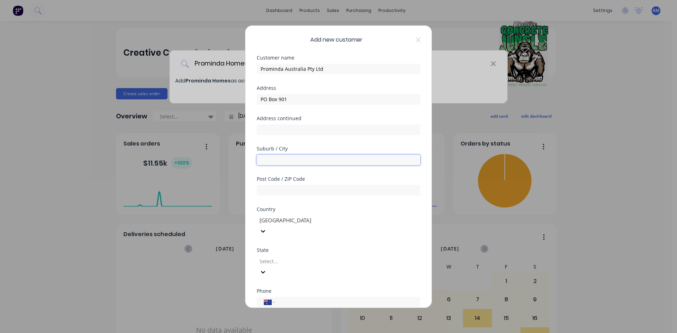
click at [312, 160] on input "text" at bounding box center [339, 160] width 164 height 11
type input "Wagga Wagga"
click at [284, 189] on input "text" at bounding box center [339, 190] width 164 height 11
type input "2650"
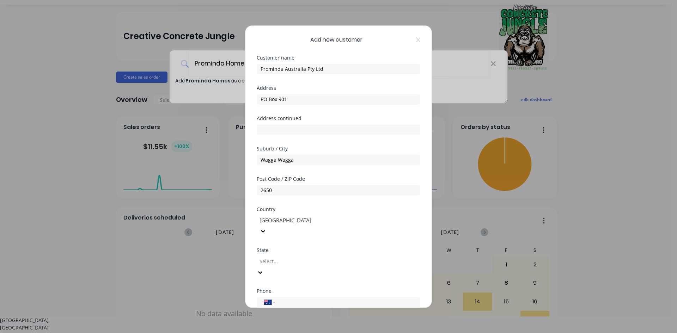
click at [360, 257] on div at bounding box center [310, 261] width 102 height 9
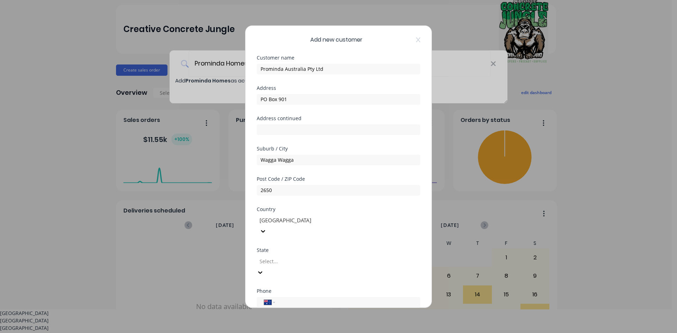
scroll to position [24, 0]
click at [321, 317] on div "[GEOGRAPHIC_DATA]" at bounding box center [336, 320] width 672 height 7
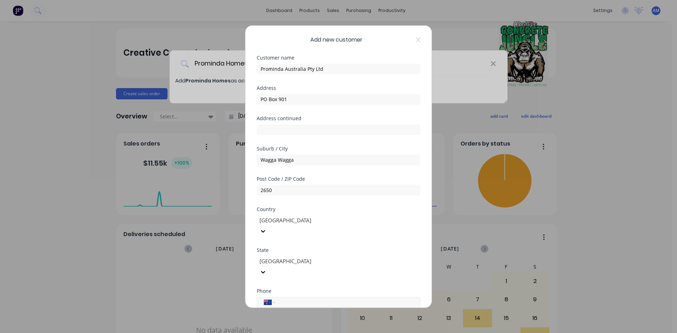
click at [321, 298] on input "tel" at bounding box center [346, 302] width 133 height 8
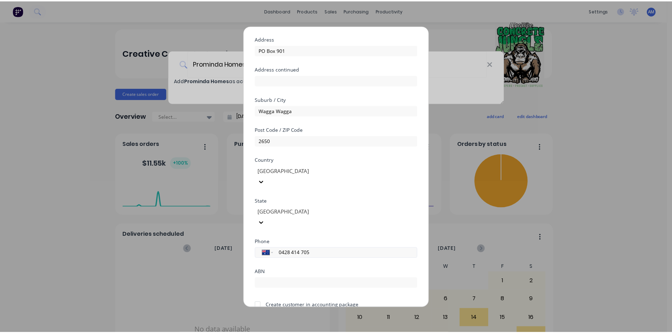
scroll to position [62, 0]
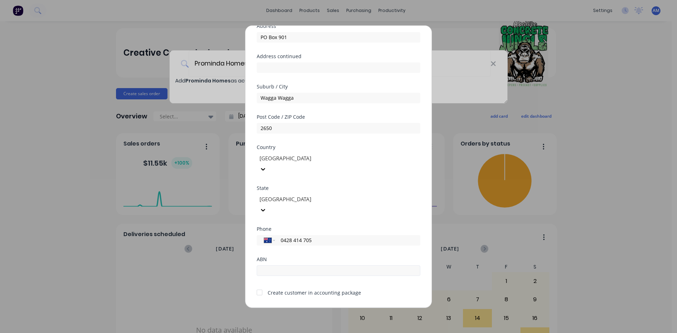
type input "0428 414 705"
click at [328, 266] on input "text" at bounding box center [339, 271] width 164 height 11
click at [271, 266] on input "text" at bounding box center [339, 271] width 164 height 11
paste input "50603802713"
type input "50603802713"
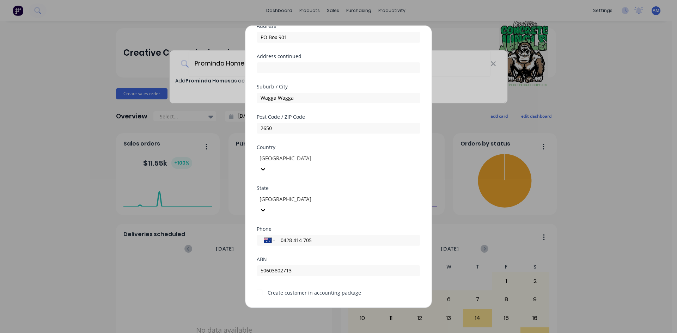
click at [262, 308] on div "Save Cancel" at bounding box center [339, 313] width 164 height 11
click at [317, 308] on button "Save" at bounding box center [316, 313] width 39 height 11
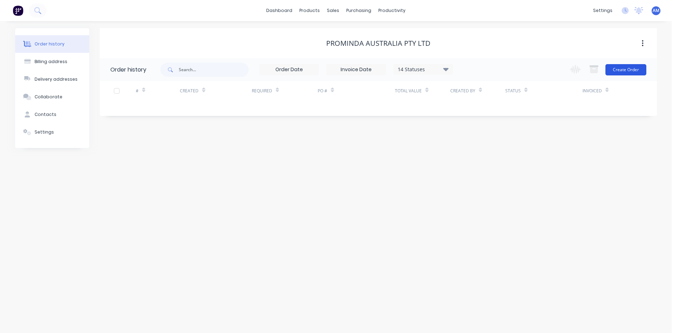
click at [615, 69] on button "Create Order" at bounding box center [625, 69] width 41 height 11
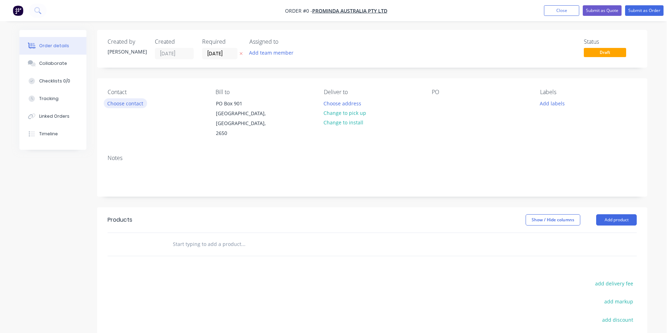
click at [119, 103] on button "Choose contact" at bounding box center [125, 103] width 43 height 10
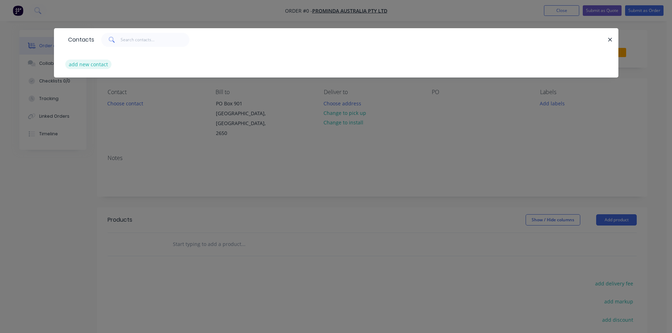
click at [101, 62] on button "add new contact" at bounding box center [88, 65] width 47 height 10
select select "AU"
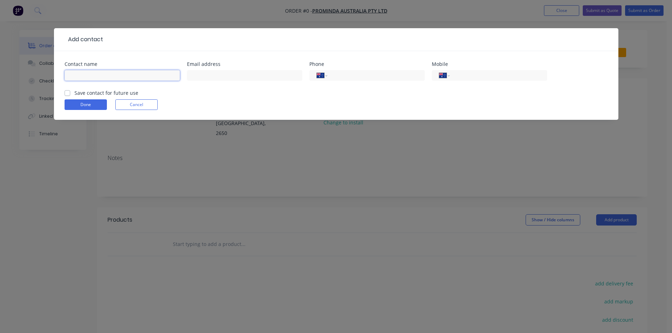
click at [102, 76] on input "text" at bounding box center [122, 75] width 115 height 11
type input "prom"
click at [127, 104] on button "Cancel" at bounding box center [136, 104] width 42 height 11
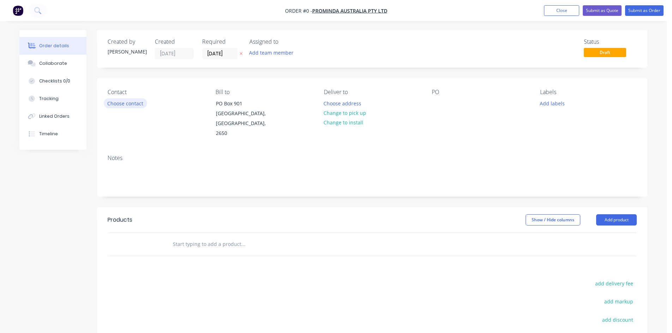
click at [131, 105] on button "Choose contact" at bounding box center [125, 103] width 43 height 10
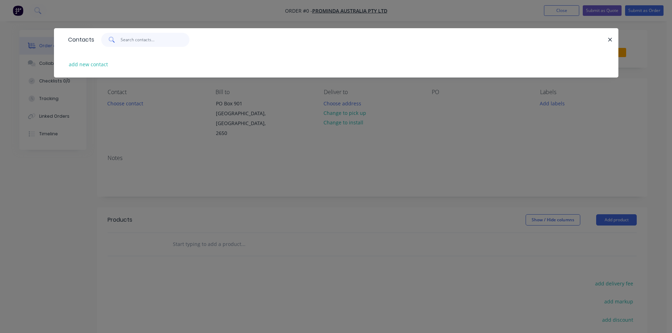
click at [141, 41] on input "text" at bounding box center [155, 40] width 69 height 14
click at [100, 68] on button "add new contact" at bounding box center [88, 65] width 47 height 10
select select "AU"
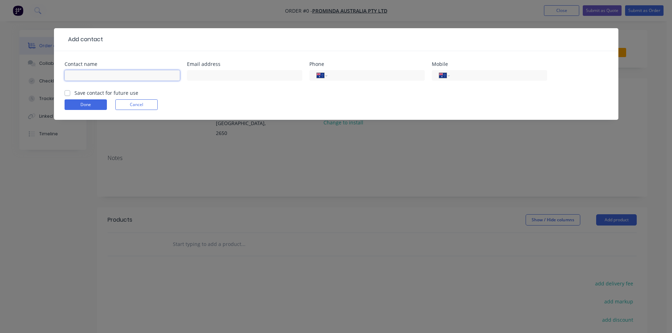
click at [103, 75] on input "text" at bounding box center [122, 75] width 115 height 11
type input "[PERSON_NAME]"
click at [197, 77] on input "text" at bounding box center [244, 75] width 115 height 11
type input "[EMAIL_ADDRESS][DOMAIN_NAME]"
click at [395, 77] on input "tel" at bounding box center [374, 76] width 85 height 8
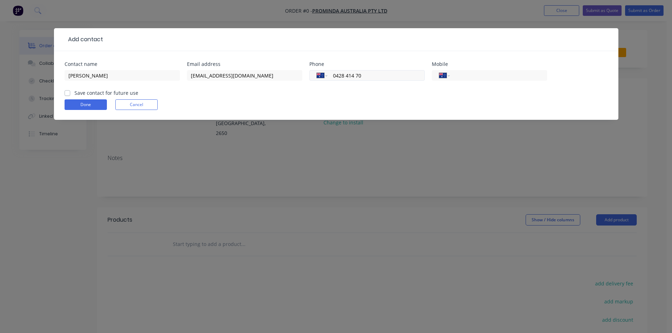
type input "0428 414 705"
drag, startPoint x: 370, startPoint y: 76, endPoint x: 339, endPoint y: 74, distance: 30.8
click at [333, 75] on input "0428 414 705" at bounding box center [374, 76] width 85 height 8
click at [462, 74] on input "tel" at bounding box center [497, 76] width 85 height 8
paste input "0428 414 705"
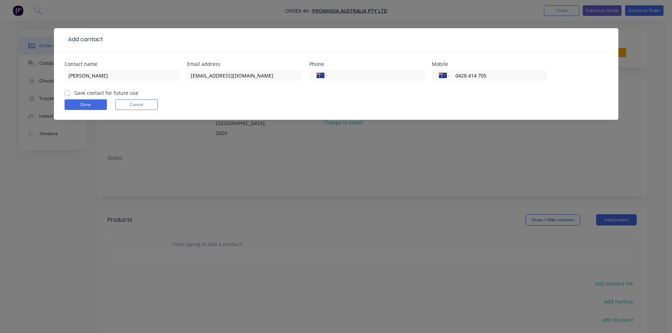
type input "0428 414 705"
click at [74, 94] on label "Save contact for future use" at bounding box center [106, 92] width 64 height 7
click at [68, 94] on input "Save contact for future use" at bounding box center [68, 92] width 6 height 7
checkbox input "true"
click at [78, 101] on button "Done" at bounding box center [86, 104] width 42 height 11
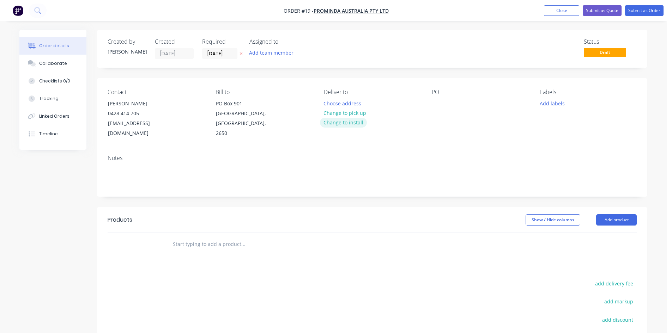
click at [336, 122] on button "Change to install" at bounding box center [343, 123] width 47 height 10
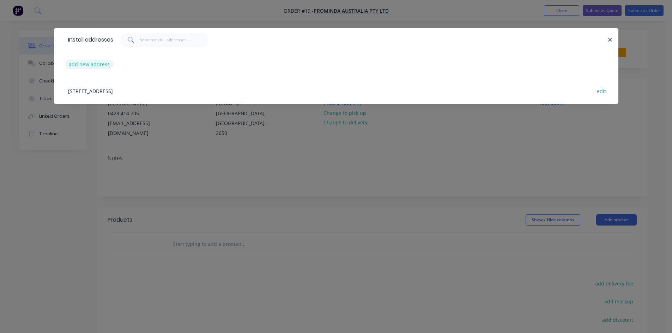
click at [99, 64] on button "add new address" at bounding box center [89, 65] width 48 height 10
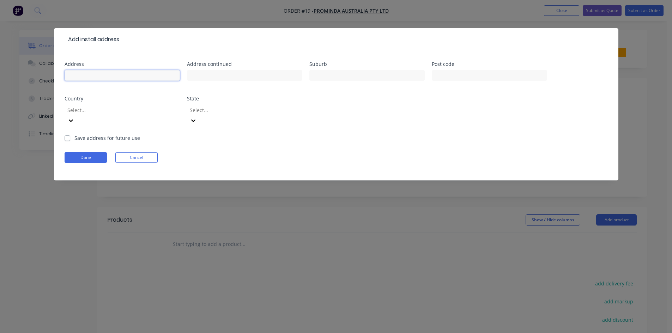
click at [104, 73] on input "text" at bounding box center [122, 75] width 115 height 11
type input "[STREET_ADDRESS]"
click at [355, 77] on input "text" at bounding box center [366, 75] width 115 height 11
type input "Cavan"
click at [444, 73] on input "text" at bounding box center [489, 75] width 115 height 11
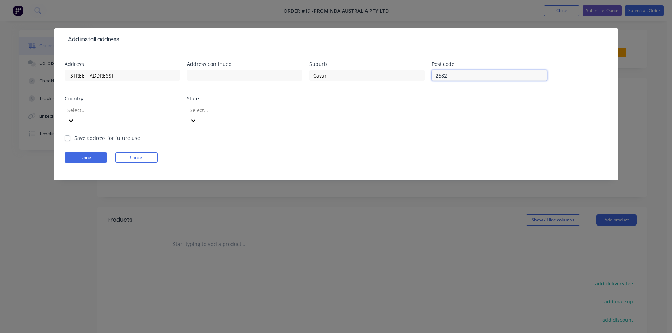
type input "2582"
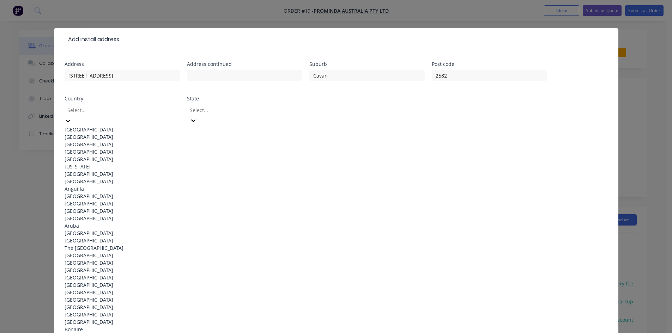
click at [158, 126] on div "[GEOGRAPHIC_DATA]" at bounding box center [122, 129] width 115 height 7
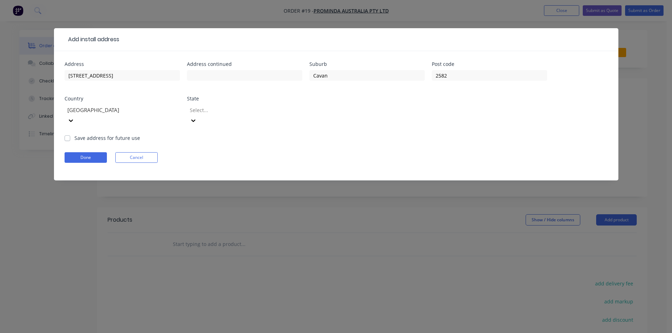
click at [212, 110] on div at bounding box center [240, 110] width 102 height 9
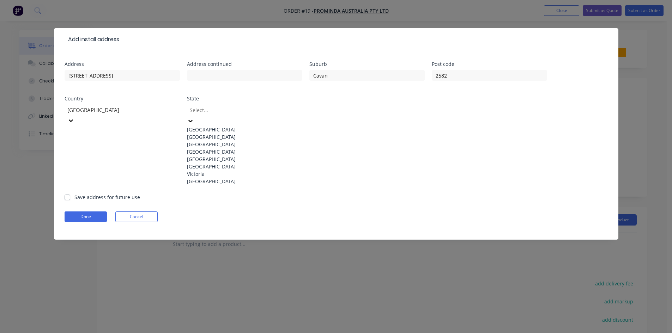
click at [215, 138] on div "[GEOGRAPHIC_DATA]" at bounding box center [244, 136] width 115 height 7
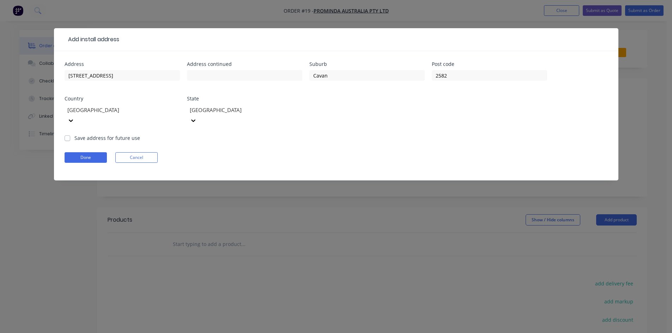
click at [74, 134] on label "Save address for future use" at bounding box center [107, 137] width 66 height 7
click at [68, 134] on input "Save address for future use" at bounding box center [68, 137] width 6 height 7
checkbox input "true"
click at [85, 152] on button "Done" at bounding box center [86, 157] width 42 height 11
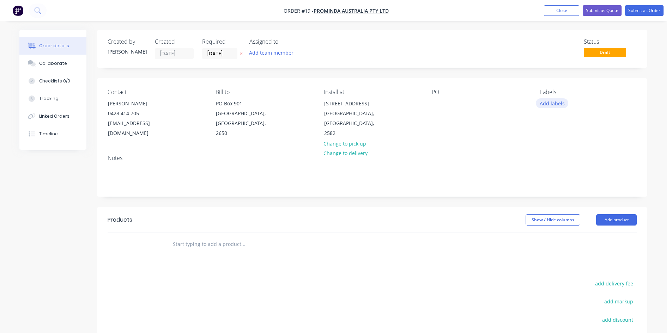
click at [555, 103] on button "Add labels" at bounding box center [552, 103] width 32 height 10
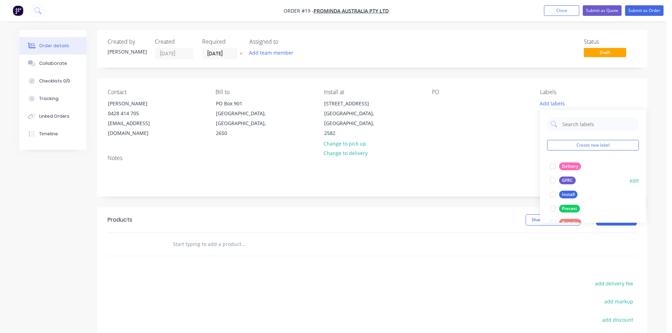
click at [552, 181] on div at bounding box center [553, 181] width 14 height 14
click at [554, 177] on div at bounding box center [553, 177] width 14 height 14
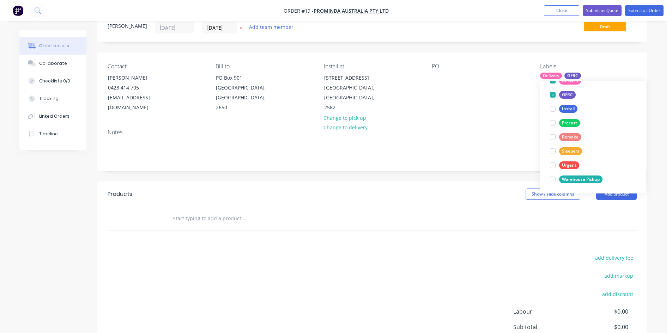
scroll to position [23, 0]
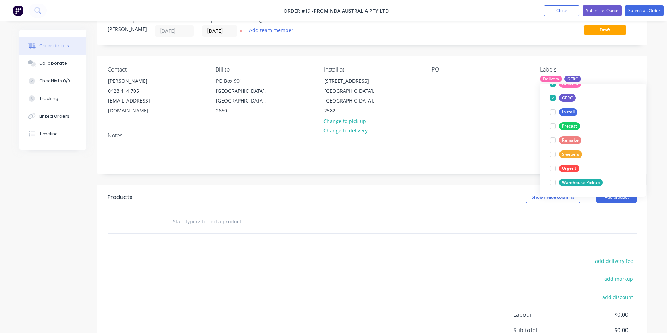
click at [209, 215] on input "text" at bounding box center [242, 222] width 141 height 14
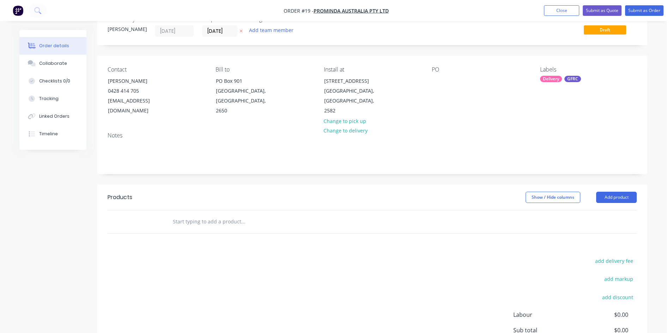
paste input "Supply, fabricate and install a custom made concrete fireplace shelf in warm gr…"
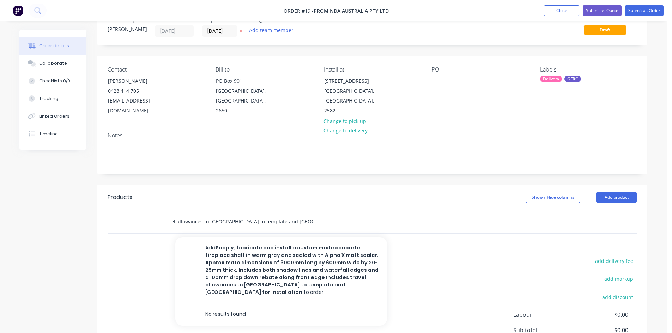
type input "Supply, fabricate and install a custom made concrete fireplace shelf in warm gr…"
click at [422, 256] on div "add delivery fee add markup add discount Labour $0.00 Sub total $0.00 Margin $0…" at bounding box center [372, 324] width 529 height 136
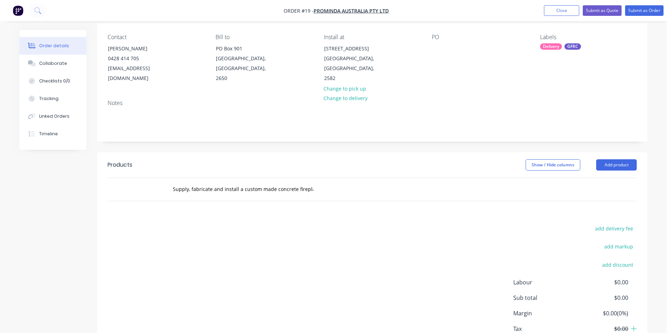
scroll to position [93, 0]
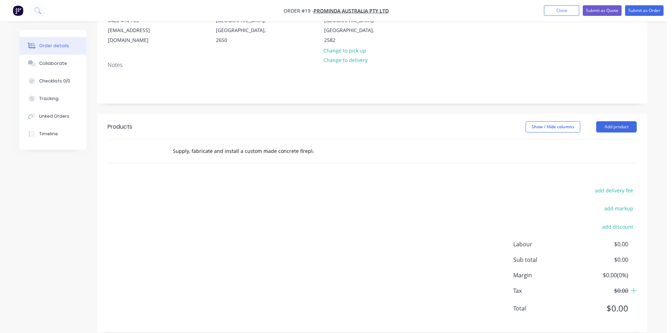
drag, startPoint x: 165, startPoint y: 260, endPoint x: 189, endPoint y: 254, distance: 25.5
click at [165, 259] on div "add delivery fee add markup add discount Labour $0.00 Sub total $0.00 Margin $0…" at bounding box center [372, 254] width 529 height 136
click at [608, 121] on button "Add product" at bounding box center [616, 126] width 41 height 11
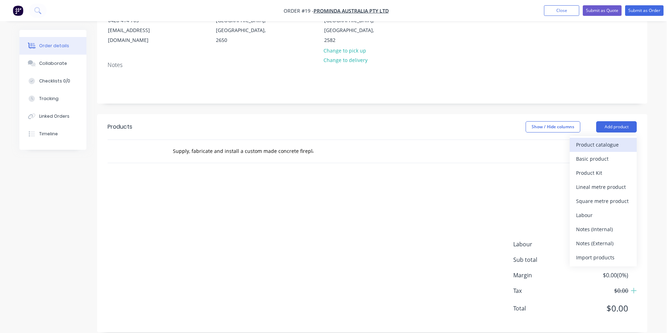
click at [595, 140] on div "Product catalogue" at bounding box center [603, 145] width 54 height 10
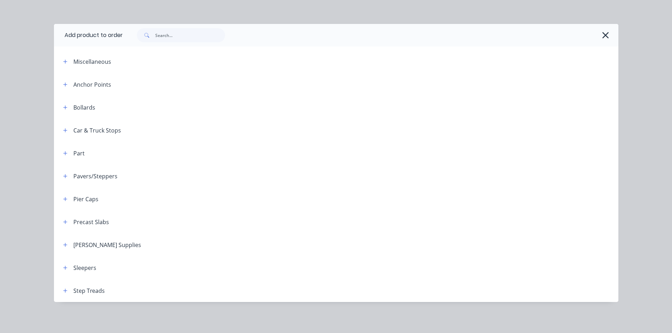
scroll to position [103, 0]
click at [607, 34] on button "button" at bounding box center [605, 35] width 11 height 11
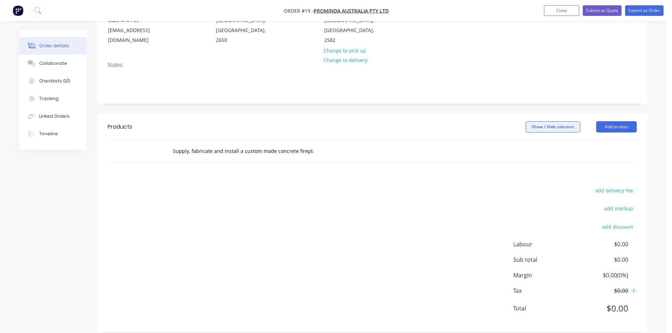
click at [569, 121] on button "Show / Hide columns" at bounding box center [552, 126] width 55 height 11
click at [609, 121] on button "Add product" at bounding box center [616, 126] width 41 height 11
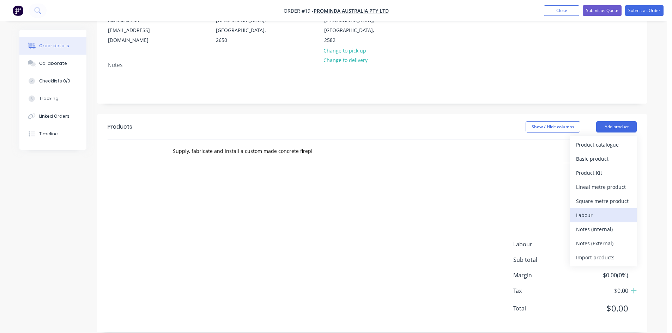
click at [596, 210] on div "Labour" at bounding box center [603, 215] width 54 height 10
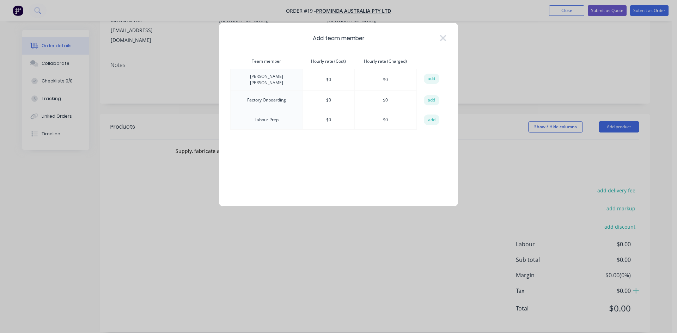
click at [330, 75] on td "$ 0" at bounding box center [329, 80] width 52 height 22
click at [320, 80] on td "$ 0" at bounding box center [329, 80] width 52 height 22
click at [341, 81] on td "$ 0" at bounding box center [329, 80] width 52 height 22
click at [429, 79] on button "add" at bounding box center [432, 79] width 16 height 11
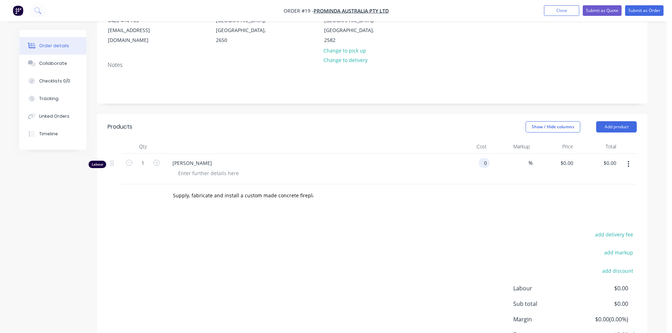
click at [482, 158] on input "0" at bounding box center [485, 163] width 8 height 10
type input "$40.00"
click at [487, 184] on div "Supply, fabricate and install a custom made concrete fireplace shelf in warm gr…" at bounding box center [372, 195] width 529 height 23
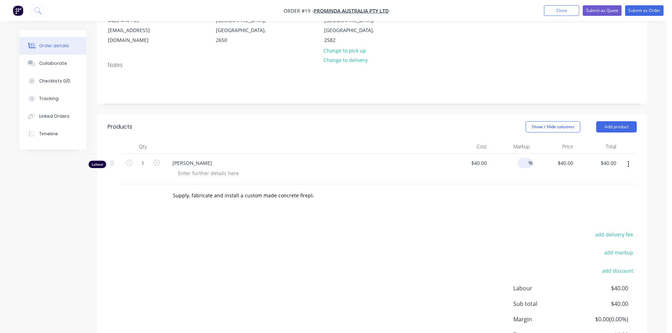
click at [524, 158] on input at bounding box center [524, 163] width 8 height 10
type input "200"
type input "$120.00"
click at [469, 251] on div "add delivery fee add markup add discount Labour $40.00 Sub total $40.00 Margin …" at bounding box center [372, 298] width 529 height 136
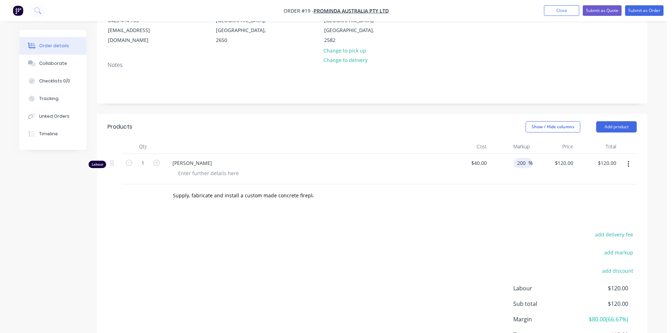
click at [525, 158] on input "200" at bounding box center [522, 163] width 12 height 10
type input "2"
type input "300"
type input "$160.00"
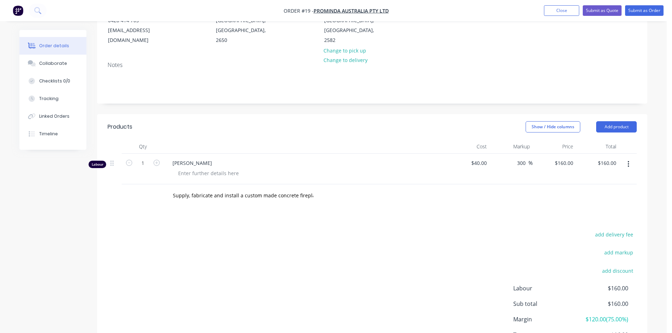
click at [480, 230] on div "add delivery fee add markup add discount Labour $160.00 Sub total $160.00 Margi…" at bounding box center [372, 298] width 529 height 136
click at [523, 158] on input "300" at bounding box center [522, 163] width 12 height 10
type input "3"
type input "250"
type input "$140.00"
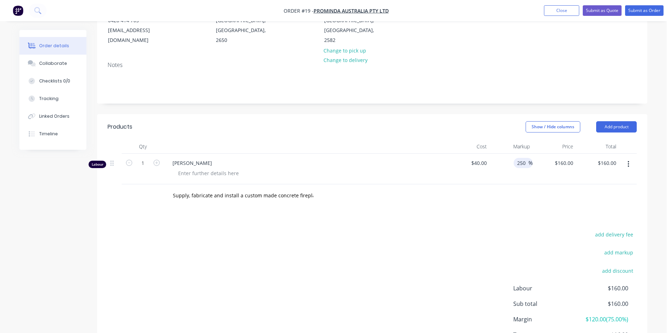
type input "$140.00"
click at [452, 202] on div "Products Show / Hide columns Add product Qty Cost Markup Price Total Labour 1 […" at bounding box center [372, 245] width 550 height 262
click at [522, 158] on input "250" at bounding box center [522, 163] width 12 height 10
type input "270"
type input "$148.00"
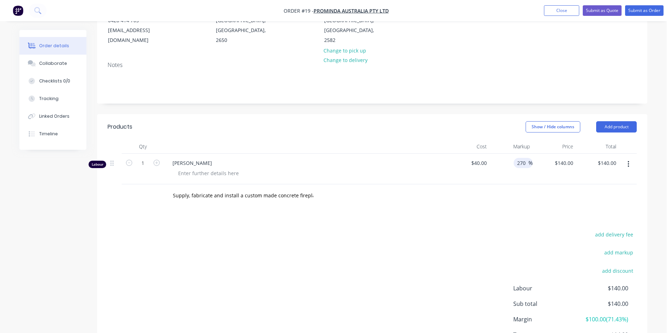
type input "$148.00"
click at [493, 201] on div "Products Show / Hide columns Add product Qty Cost Markup Price Total Labour 1 […" at bounding box center [372, 245] width 550 height 262
click at [526, 158] on input "270" at bounding box center [522, 163] width 12 height 10
type input "275"
type input "$150.00"
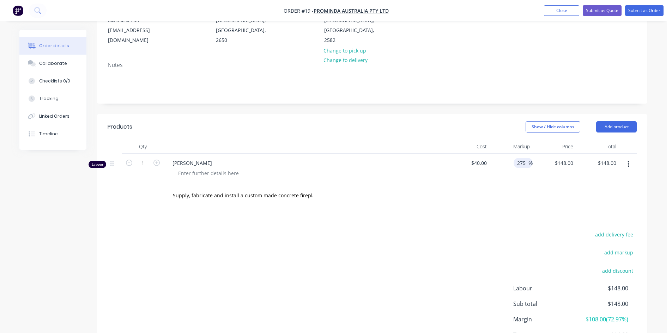
type input "$150.00"
click at [406, 230] on div "add delivery fee add markup add discount Labour $148.00 Sub total $148.00 Margi…" at bounding box center [372, 298] width 529 height 136
click at [150, 158] on input "1" at bounding box center [143, 163] width 18 height 11
type input "51"
type input "$7,650.00"
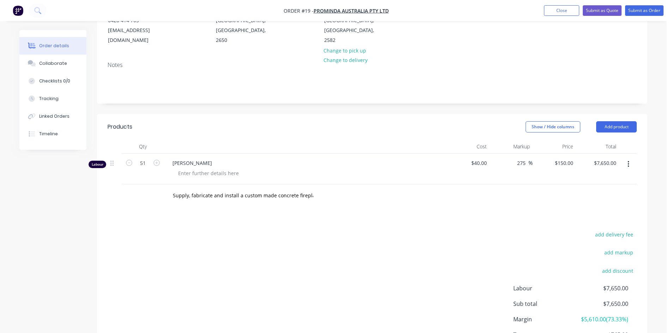
click at [357, 230] on div "add delivery fee add markup add discount Labour $7,650.00 Sub total $7,650.00 M…" at bounding box center [372, 298] width 529 height 136
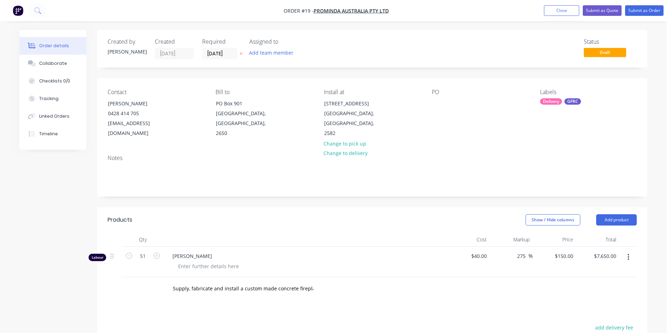
click at [19, 11] on img "button" at bounding box center [18, 10] width 11 height 11
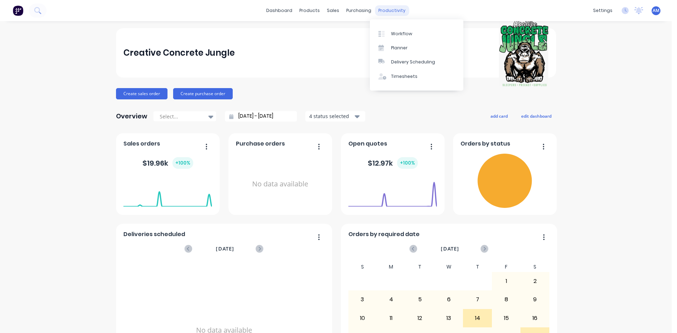
click at [380, 10] on div "productivity" at bounding box center [392, 10] width 34 height 11
click at [395, 36] on div "Workflow" at bounding box center [401, 34] width 21 height 6
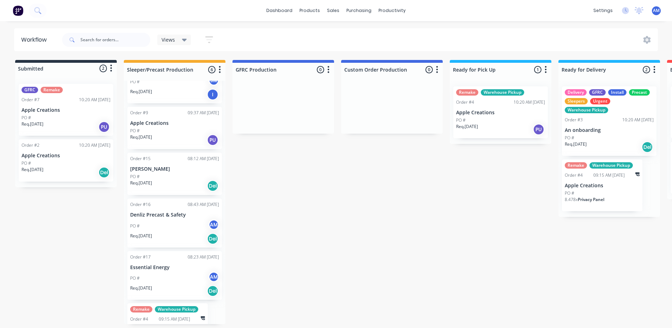
scroll to position [63, 0]
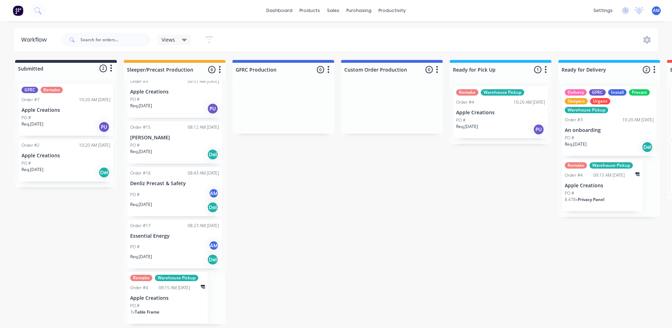
click at [167, 184] on p "Denliz Precast & Safety" at bounding box center [174, 184] width 89 height 6
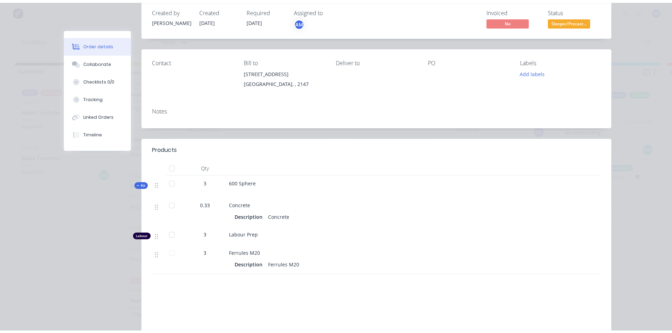
scroll to position [0, 0]
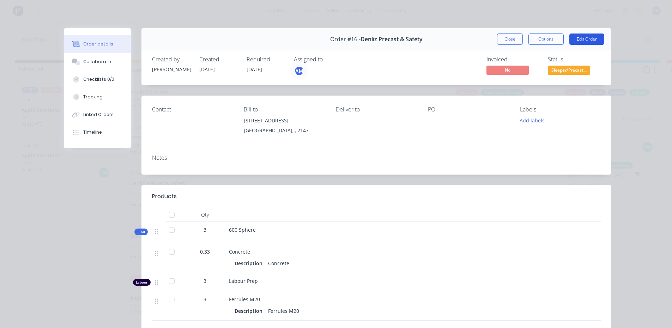
click at [584, 42] on button "Edit Order" at bounding box center [586, 39] width 35 height 11
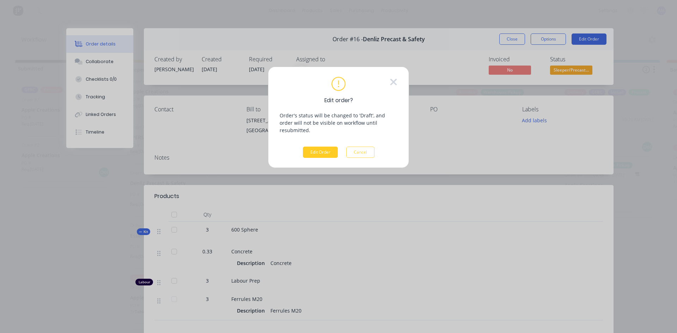
click at [309, 147] on button "Edit Order" at bounding box center [320, 152] width 35 height 11
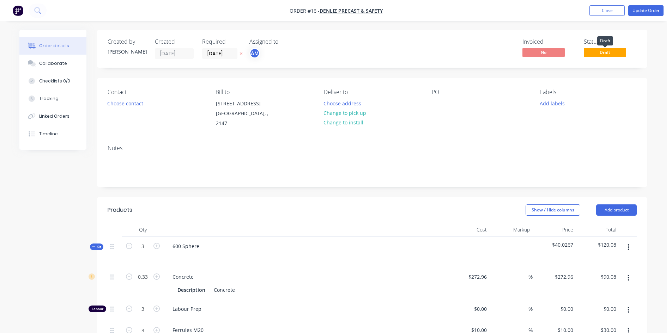
click at [610, 54] on span "Draft" at bounding box center [605, 52] width 42 height 9
click at [647, 9] on button "Update Order" at bounding box center [645, 10] width 35 height 11
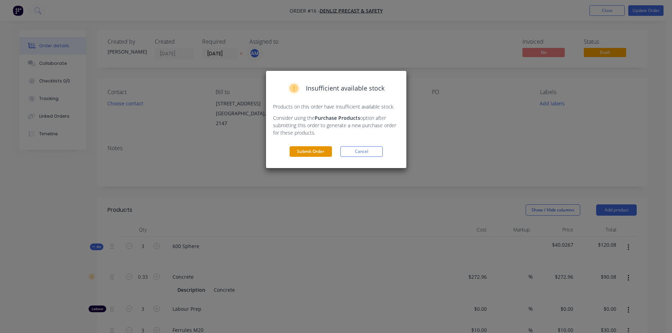
click at [305, 152] on button "Submit Order" at bounding box center [311, 151] width 42 height 11
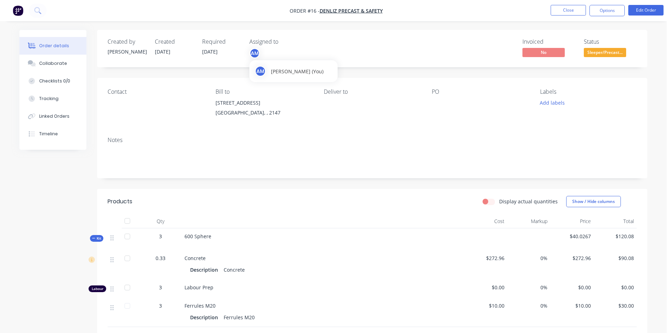
click at [254, 54] on div "AM" at bounding box center [254, 53] width 11 height 11
click at [286, 93] on div "[PERSON_NAME] (You)" at bounding box center [306, 92] width 71 height 7
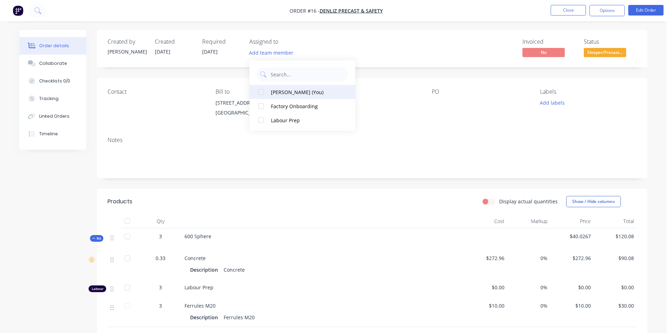
click at [286, 92] on div "[PERSON_NAME] (You)" at bounding box center [306, 92] width 71 height 7
click at [360, 46] on div "Invoiced No Status Sleeper/Precast..." at bounding box center [478, 48] width 317 height 20
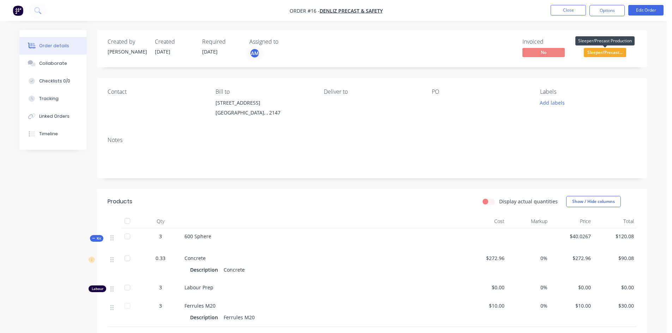
click at [592, 52] on span "Sleeper/Precast..." at bounding box center [605, 52] width 42 height 9
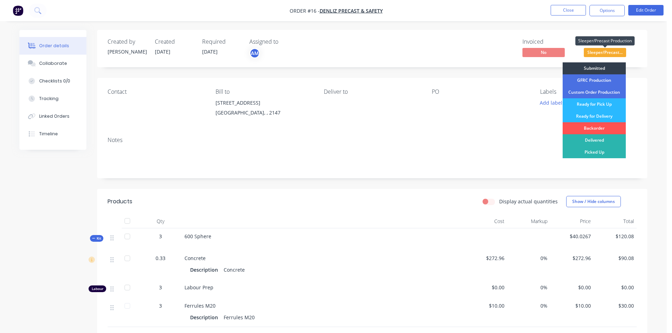
click at [631, 52] on div "Status Sleeper/Precast... Submitted GFRC Production Custom Order Production Rea…" at bounding box center [610, 48] width 53 height 20
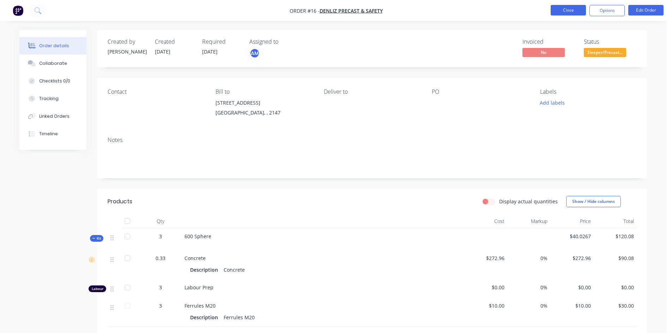
click at [559, 10] on button "Close" at bounding box center [567, 10] width 35 height 11
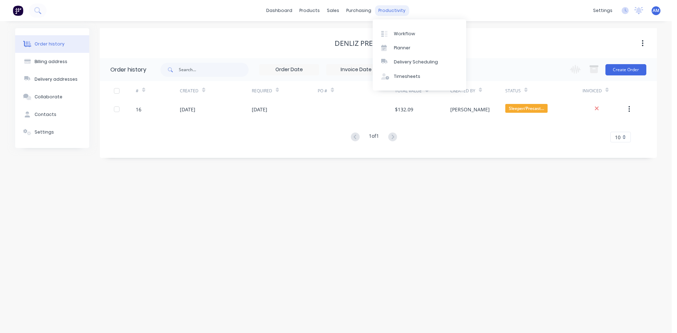
click at [376, 12] on div "productivity" at bounding box center [392, 10] width 34 height 11
click at [401, 34] on div "Workflow" at bounding box center [404, 34] width 21 height 6
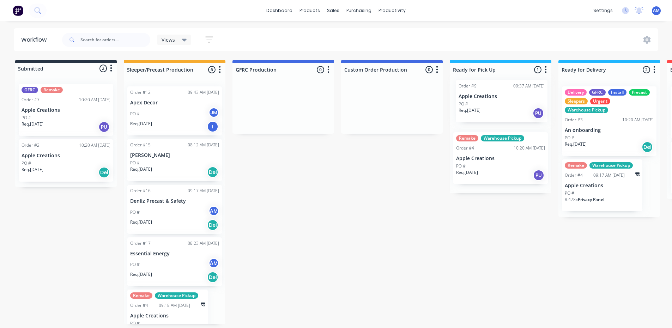
drag, startPoint x: 167, startPoint y: 146, endPoint x: 498, endPoint y: 89, distance: 335.2
click at [498, 89] on div "Submitted 2 Status colour #273444 hex #273444 Save Cancel Summaries Total order…" at bounding box center [481, 192] width 972 height 264
click at [186, 202] on p "Denliz Precast & Safety" at bounding box center [174, 201] width 89 height 6
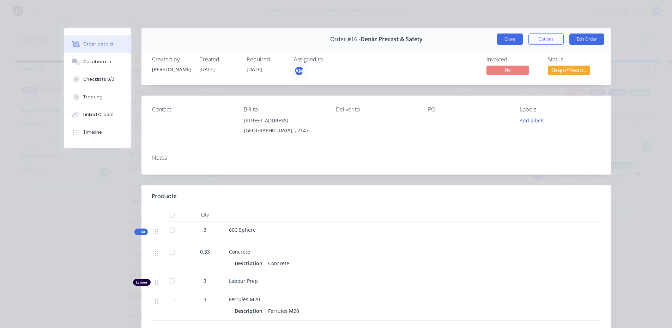
click at [509, 41] on button "Close" at bounding box center [510, 39] width 26 height 11
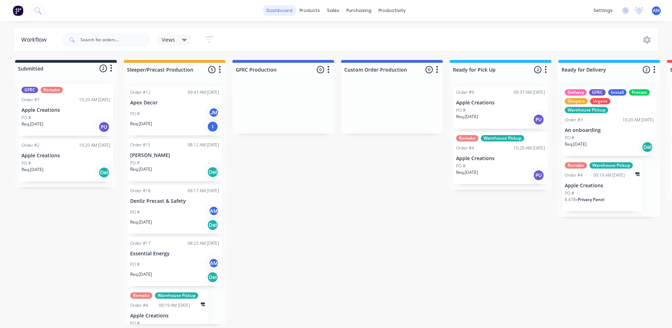
click at [278, 12] on link "dashboard" at bounding box center [279, 10] width 33 height 11
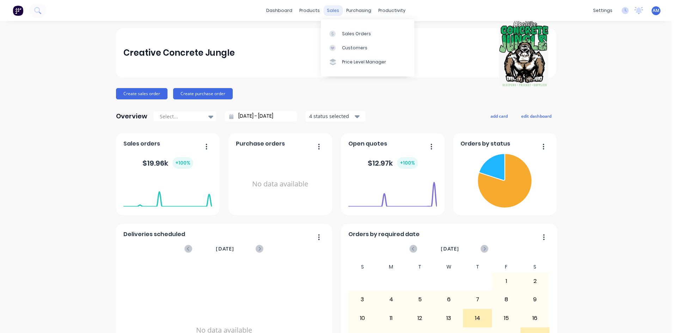
click at [331, 12] on div "sales" at bounding box center [332, 10] width 19 height 11
click at [347, 32] on div "Sales Orders" at bounding box center [356, 34] width 29 height 6
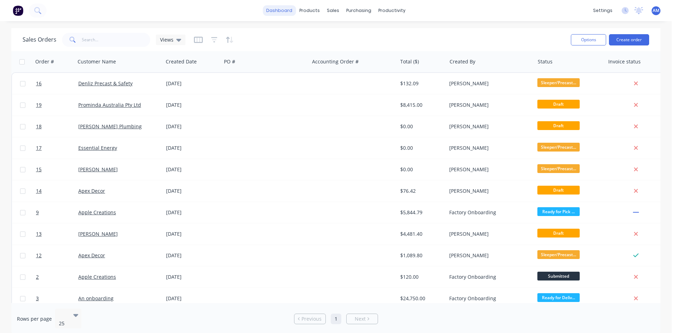
click at [282, 10] on link "dashboard" at bounding box center [279, 10] width 33 height 11
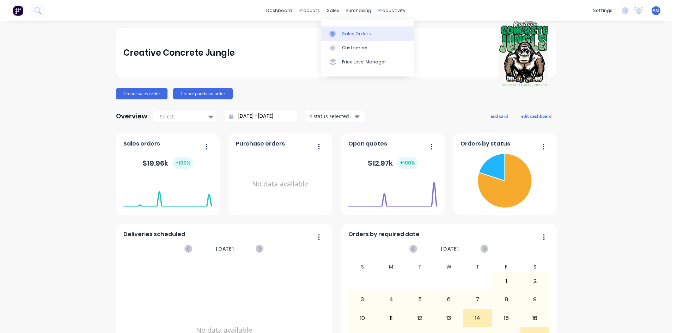
click at [360, 40] on link "Sales Orders" at bounding box center [367, 33] width 93 height 14
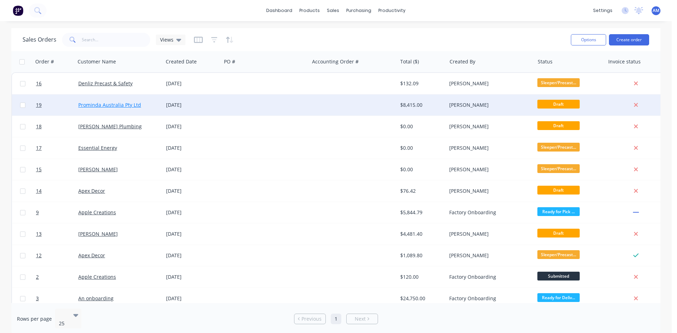
click at [92, 107] on link "Prominda Australia Pty Ltd" at bounding box center [109, 105] width 63 height 7
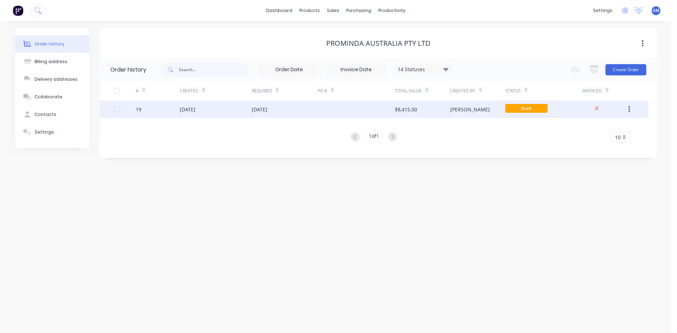
click at [241, 109] on div "[DATE]" at bounding box center [216, 110] width 72 height 18
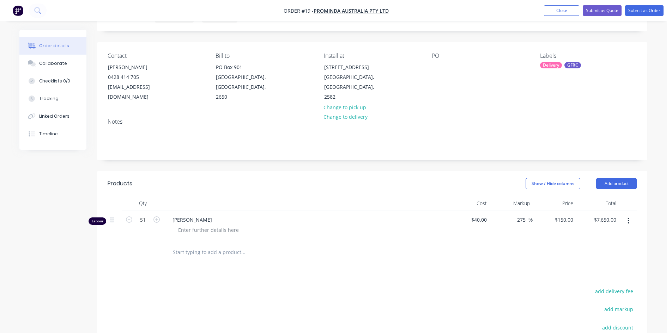
scroll to position [71, 0]
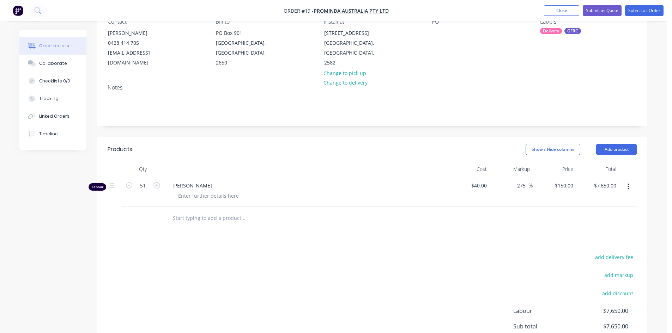
click at [209, 213] on input "text" at bounding box center [242, 218] width 141 height 14
click at [219, 191] on div at bounding box center [208, 196] width 72 height 10
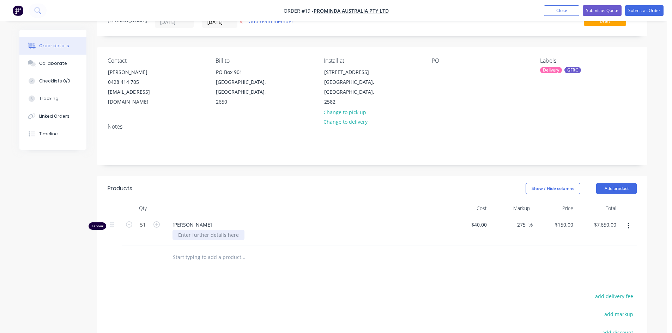
scroll to position [0, 0]
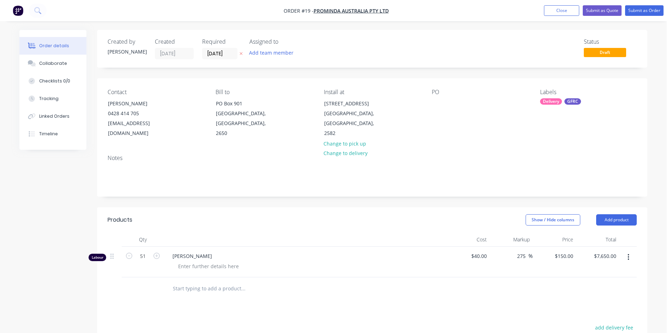
click at [546, 103] on div "Delivery" at bounding box center [551, 101] width 22 height 6
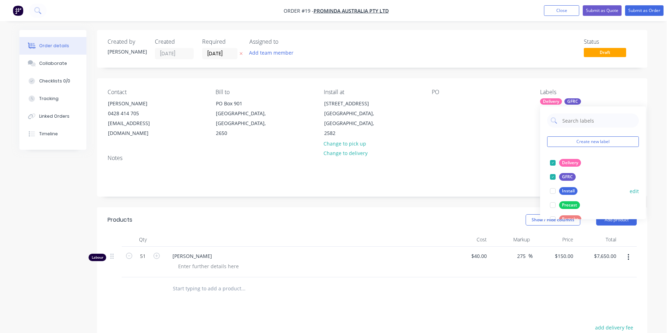
click at [552, 191] on div at bounding box center [553, 191] width 14 height 14
click at [489, 132] on div "Contact [PERSON_NAME] [PHONE_NUMBER] [EMAIL_ADDRESS][DOMAIN_NAME] Bill to [STRE…" at bounding box center [372, 113] width 550 height 71
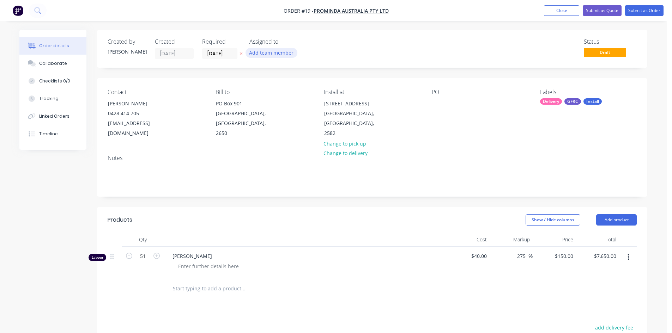
click at [284, 54] on button "Add team member" at bounding box center [271, 53] width 52 height 10
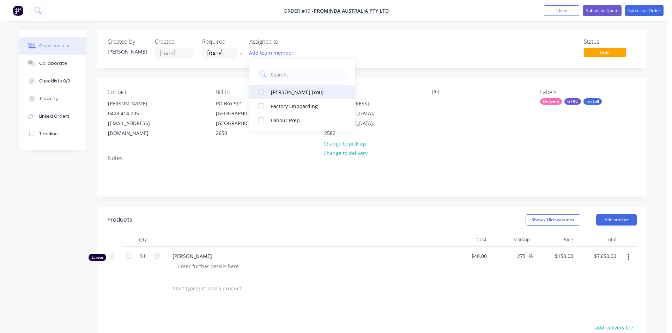
click at [285, 92] on div "[PERSON_NAME] (You)" at bounding box center [306, 92] width 71 height 7
click at [461, 130] on div "Contact [PERSON_NAME] [PHONE_NUMBER] [EMAIL_ADDRESS][DOMAIN_NAME] Bill to [STRE…" at bounding box center [372, 113] width 550 height 71
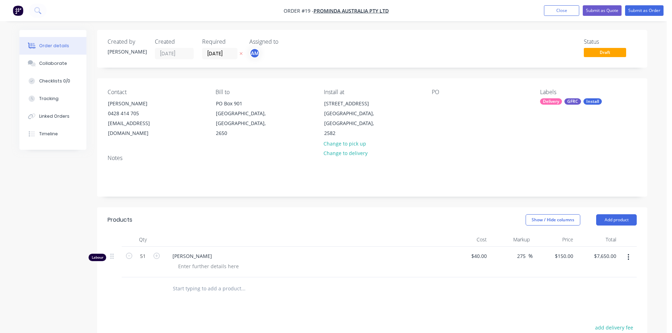
drag, startPoint x: 281, startPoint y: 55, endPoint x: 275, endPoint y: 54, distance: 6.0
click at [280, 55] on div "AM" at bounding box center [284, 53] width 71 height 11
click at [291, 109] on div "Factory Onboarding" at bounding box center [306, 106] width 71 height 7
click at [446, 132] on div "Contact [PERSON_NAME] [PHONE_NUMBER] [EMAIL_ADDRESS][DOMAIN_NAME] Bill to [STRE…" at bounding box center [372, 113] width 550 height 71
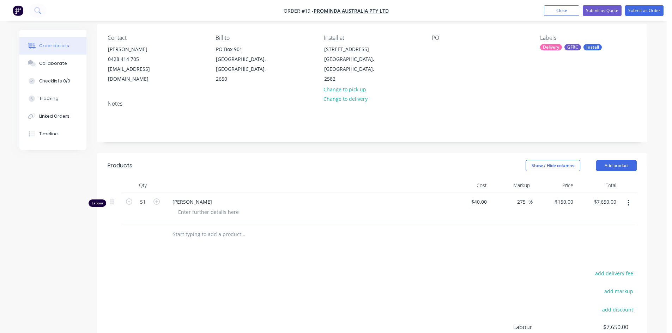
scroll to position [71, 0]
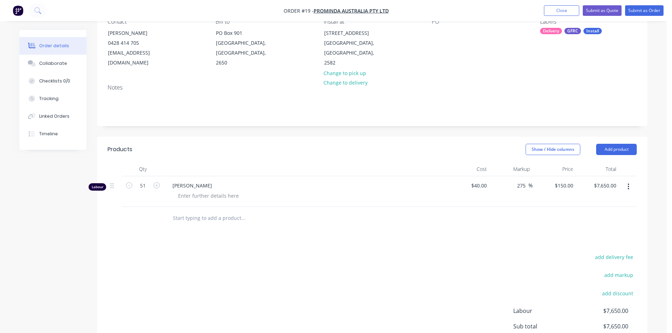
click at [221, 211] on input "text" at bounding box center [242, 218] width 141 height 14
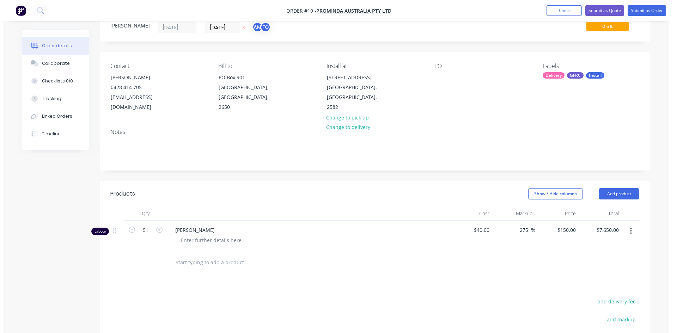
scroll to position [0, 0]
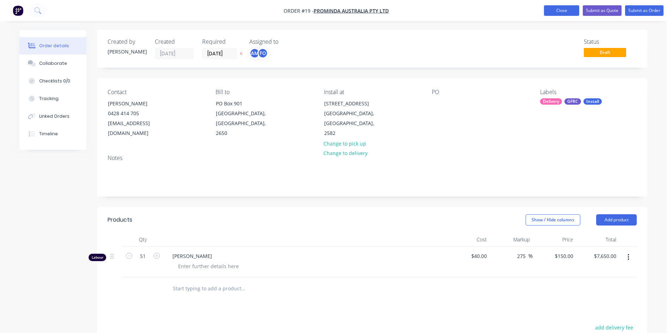
click at [562, 11] on button "Close" at bounding box center [561, 10] width 35 height 11
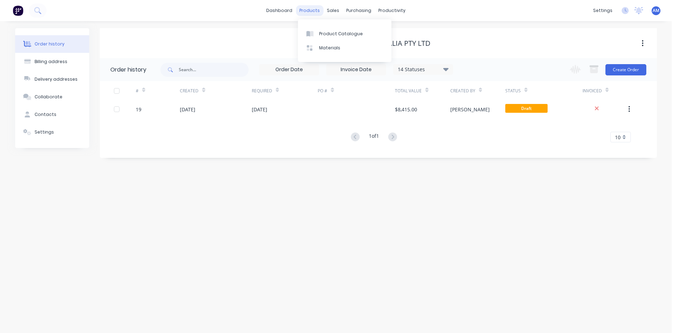
click at [317, 14] on div "products" at bounding box center [310, 10] width 28 height 11
click at [328, 32] on div "Product Catalogue" at bounding box center [341, 34] width 44 height 6
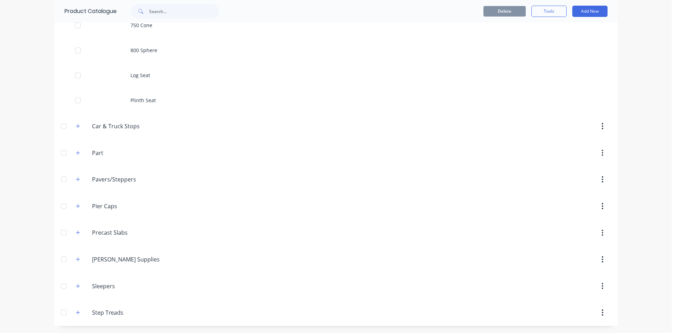
scroll to position [13, 0]
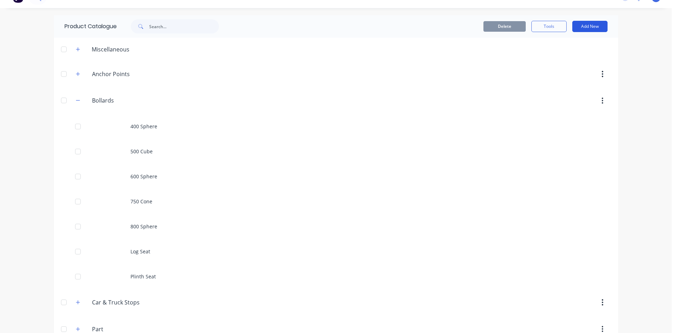
click at [588, 23] on button "Add New" at bounding box center [589, 26] width 35 height 11
click at [573, 42] on div "Category" at bounding box center [574, 44] width 54 height 10
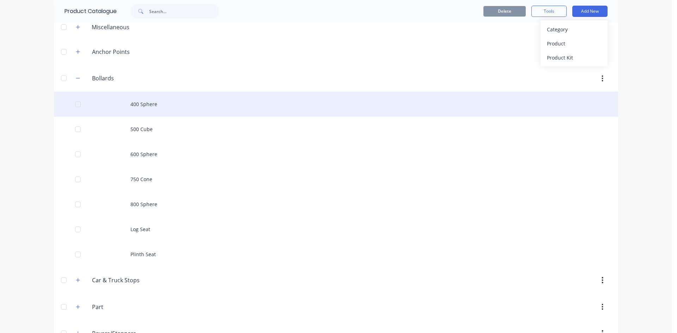
scroll to position [0, 0]
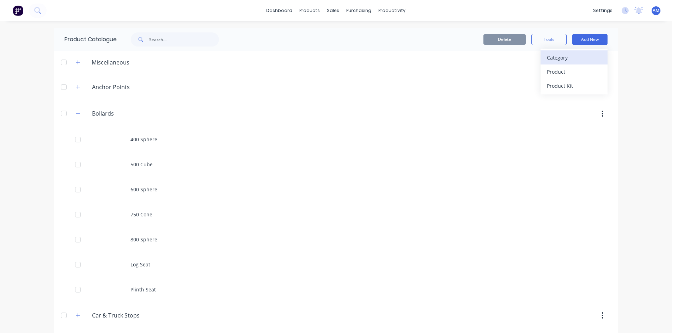
click at [565, 62] on div "Category" at bounding box center [574, 58] width 54 height 10
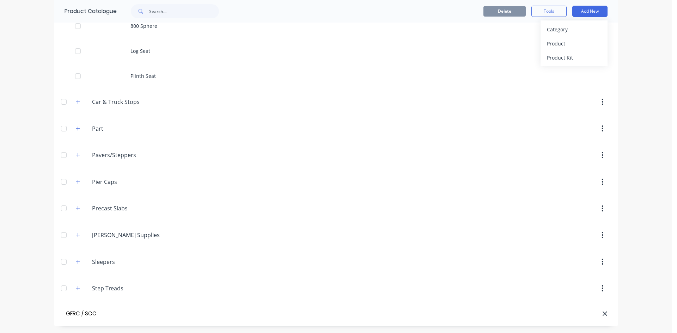
type input "GFRC / SCC"
click at [153, 303] on header "GFRC / SCC" at bounding box center [336, 314] width 564 height 24
click at [208, 262] on div at bounding box center [396, 262] width 430 height 13
click at [155, 314] on div at bounding box center [375, 313] width 463 height 7
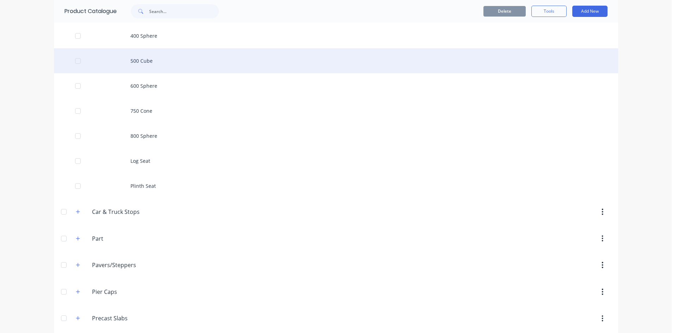
scroll to position [189, 0]
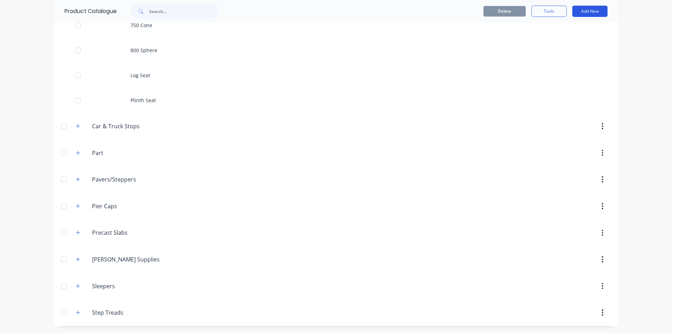
click at [592, 10] on button "Add New" at bounding box center [589, 11] width 35 height 11
click at [568, 31] on div "Category" at bounding box center [574, 29] width 54 height 10
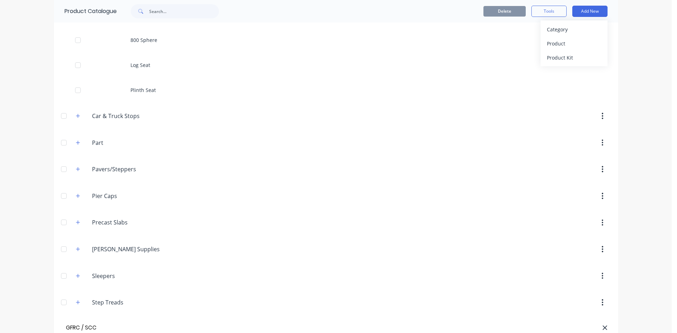
type input "GFRC / SCC"
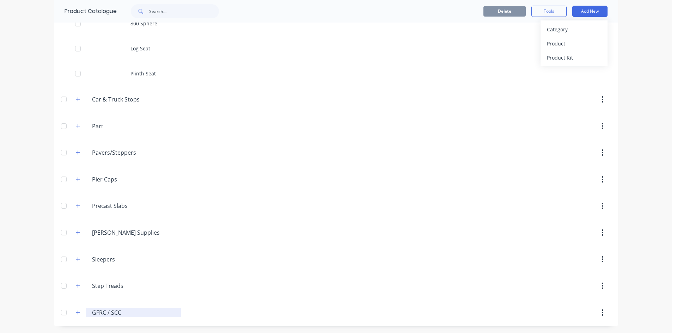
click at [113, 313] on input "GFRC / SCC" at bounding box center [134, 313] width 84 height 8
click at [74, 314] on button "button" at bounding box center [78, 312] width 9 height 9
click at [76, 312] on icon "button" at bounding box center [78, 312] width 4 height 5
click at [63, 313] on div at bounding box center [64, 313] width 14 height 14
click at [60, 313] on div at bounding box center [64, 313] width 14 height 14
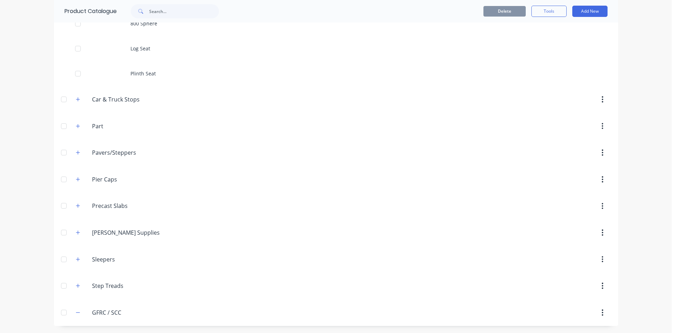
click at [604, 316] on button "button" at bounding box center [602, 312] width 17 height 13
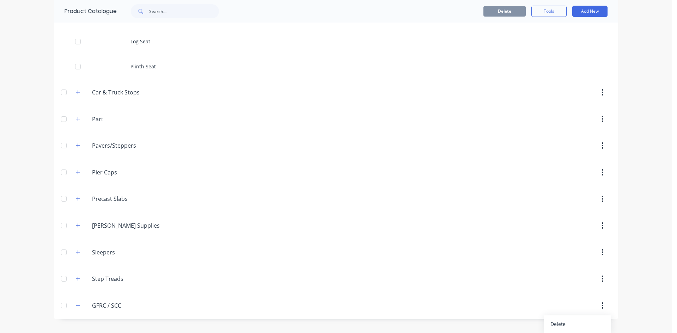
click at [568, 286] on header "Step.Treads Step Treads" at bounding box center [336, 279] width 564 height 27
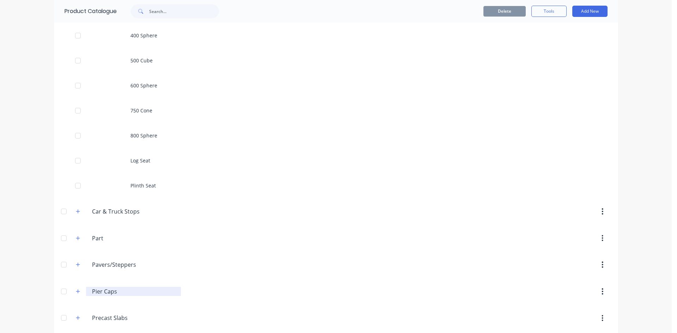
scroll to position [5, 0]
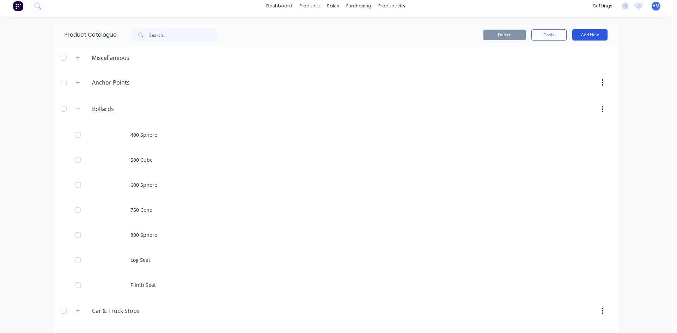
click at [590, 36] on button "Add New" at bounding box center [589, 34] width 35 height 11
click at [564, 69] on div "Product" at bounding box center [574, 67] width 54 height 10
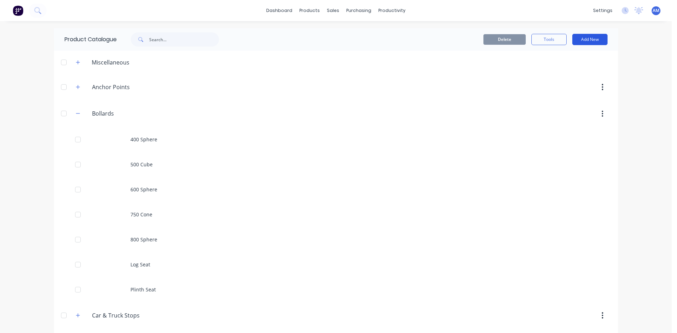
click at [591, 43] on button "Add New" at bounding box center [589, 39] width 35 height 11
click at [567, 73] on div "Product" at bounding box center [574, 72] width 54 height 10
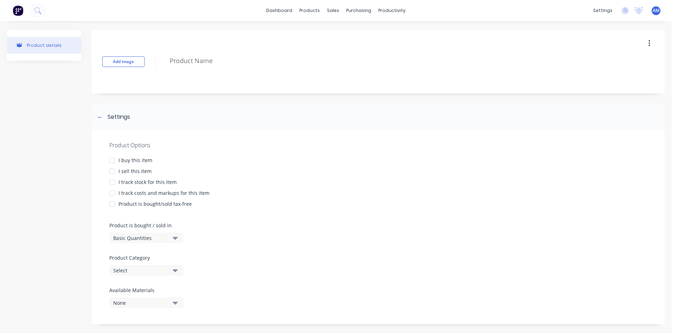
click at [111, 160] on div at bounding box center [112, 160] width 14 height 14
click at [112, 182] on div at bounding box center [112, 182] width 14 height 14
click at [171, 239] on button "Basic Quantities" at bounding box center [146, 238] width 74 height 11
click at [170, 257] on div "Basic Quantities" at bounding box center [162, 256] width 106 height 14
click at [175, 268] on icon "button" at bounding box center [175, 271] width 5 height 8
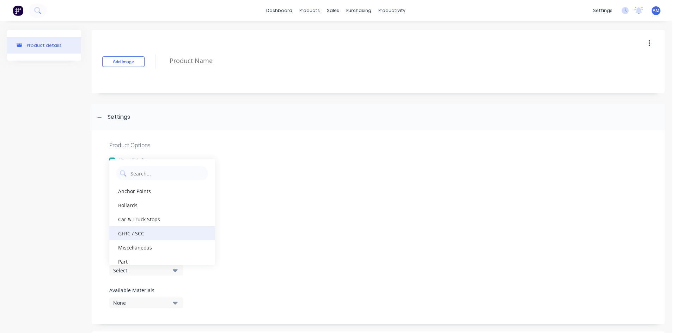
click at [176, 238] on div "GFRC / SCC" at bounding box center [162, 233] width 106 height 14
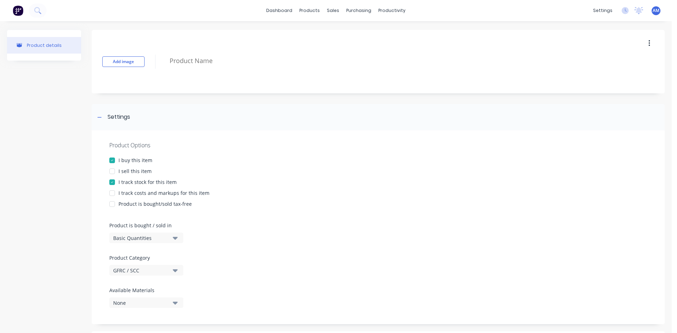
click at [179, 306] on button "None" at bounding box center [146, 303] width 74 height 11
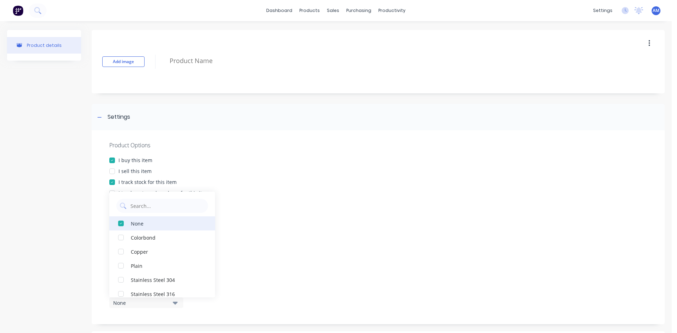
click at [179, 225] on div "None" at bounding box center [166, 223] width 71 height 7
click at [350, 218] on div at bounding box center [378, 216] width 538 height 11
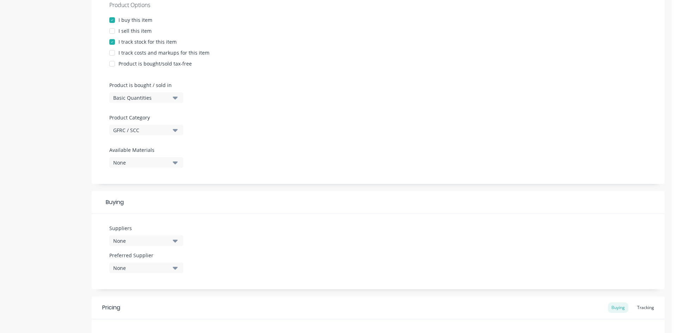
scroll to position [141, 0]
click at [178, 242] on button "None" at bounding box center [146, 240] width 74 height 11
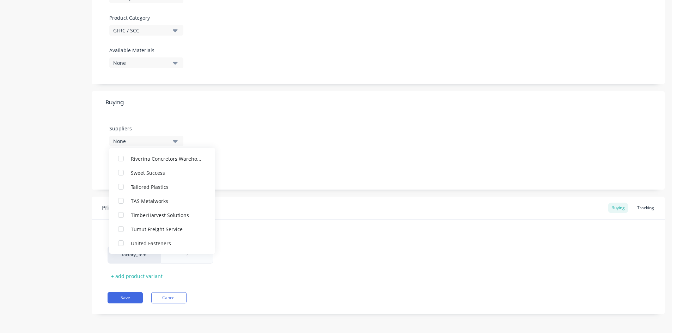
scroll to position [241, 0]
click at [298, 147] on div "Suppliers None .1a Test Supplier Abolcon Steel ARC REO Australian Taxation Offi…" at bounding box center [378, 151] width 573 height 75
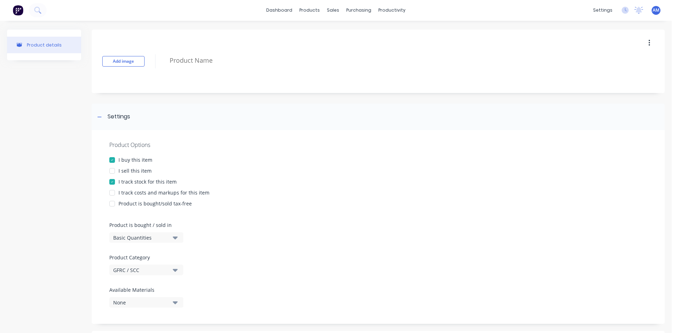
scroll to position [0, 0]
click at [310, 9] on div "products" at bounding box center [310, 10] width 28 height 11
click at [324, 50] on div "Materials" at bounding box center [326, 48] width 21 height 6
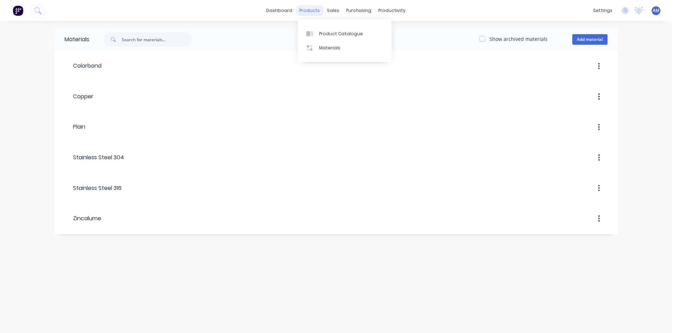
click at [305, 11] on div "products" at bounding box center [310, 10] width 28 height 11
click at [372, 47] on div "Suppliers" at bounding box center [373, 48] width 21 height 6
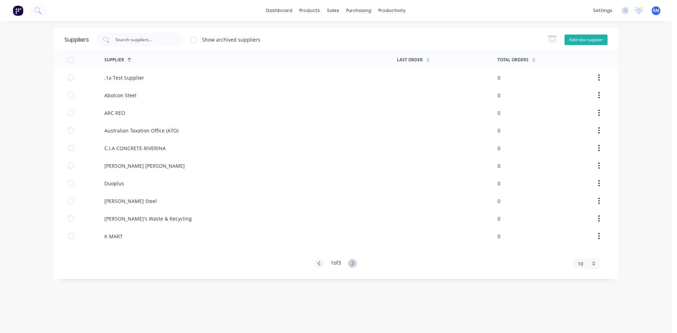
click at [573, 39] on button "Add new supplier" at bounding box center [586, 40] width 43 height 11
select select "AU"
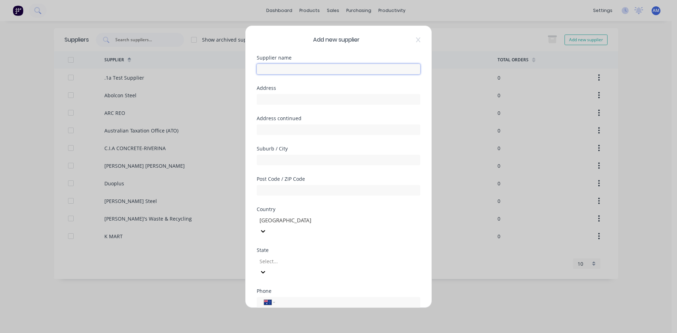
click at [324, 71] on input "text" at bounding box center [339, 69] width 164 height 11
type input "Domcrete"
click at [310, 104] on input "text" at bounding box center [339, 99] width 164 height 11
type input "[STREET_ADDRESS][PERSON_NAME]"
click at [299, 161] on input "text" at bounding box center [339, 160] width 164 height 11
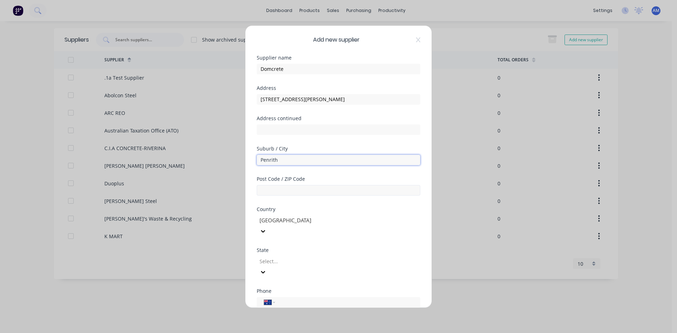
type input "Penrith"
click at [300, 192] on input "text" at bounding box center [339, 190] width 164 height 11
type input "2750"
click at [296, 257] on div at bounding box center [310, 261] width 102 height 9
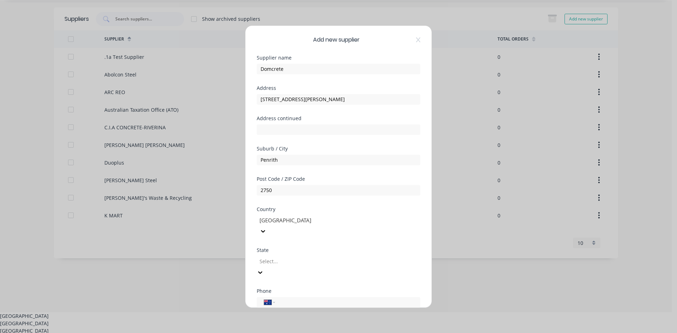
scroll to position [24, 0]
click at [296, 317] on div "[GEOGRAPHIC_DATA]" at bounding box center [336, 320] width 672 height 7
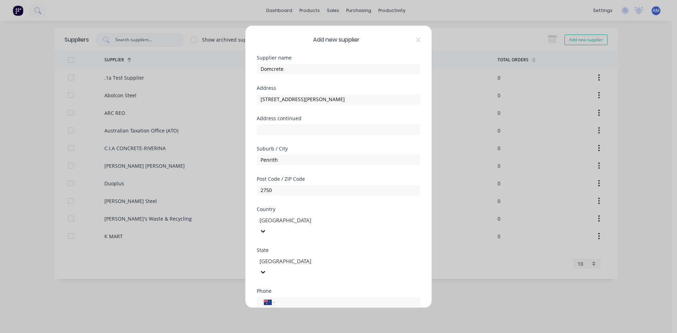
scroll to position [0, 0]
click at [299, 298] on input "tel" at bounding box center [346, 302] width 133 height 8
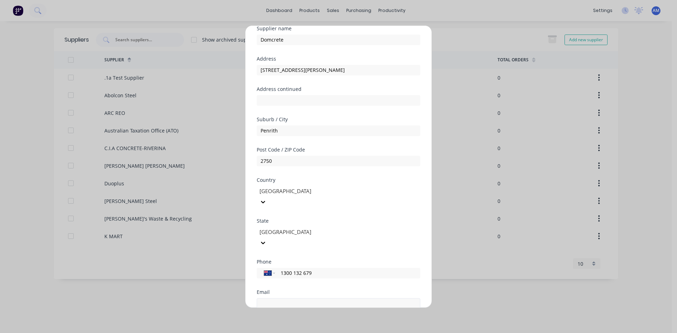
scroll to position [92, 0]
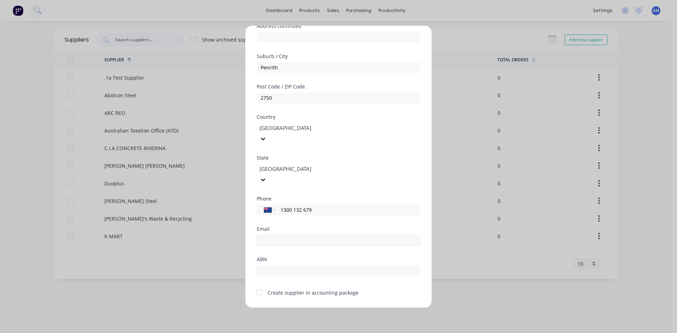
type input "1300 132 679"
click at [312, 235] on input "email" at bounding box center [339, 240] width 164 height 11
type input "[EMAIL_ADDRESS][DOMAIN_NAME]"
click at [302, 257] on div "ABN" at bounding box center [339, 266] width 164 height 19
click at [297, 266] on input "text" at bounding box center [339, 271] width 164 height 11
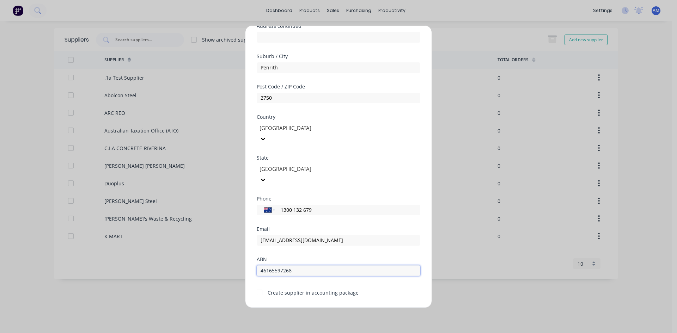
type input "46165597268"
click at [262, 286] on div at bounding box center [259, 293] width 14 height 14
click at [317, 308] on button "Save" at bounding box center [316, 313] width 39 height 11
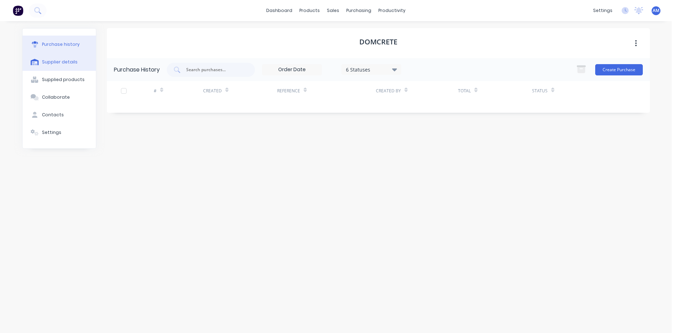
click at [53, 63] on div "Supplier details" at bounding box center [60, 62] width 36 height 6
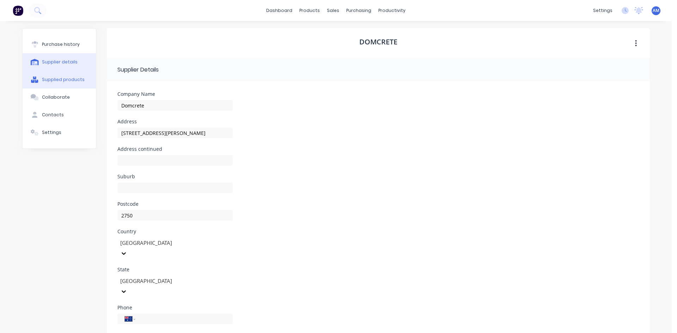
click at [59, 85] on button "Supplied products" at bounding box center [59, 80] width 73 height 18
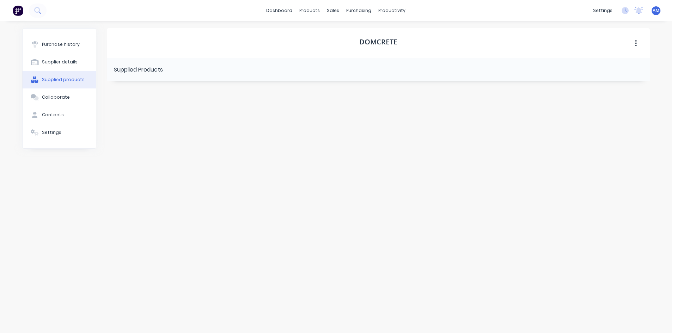
click at [635, 38] on button "button" at bounding box center [636, 43] width 17 height 13
click at [293, 121] on div "Domcrete Supplied Products" at bounding box center [378, 173] width 543 height 291
click at [61, 96] on div "Collaborate" at bounding box center [56, 97] width 28 height 6
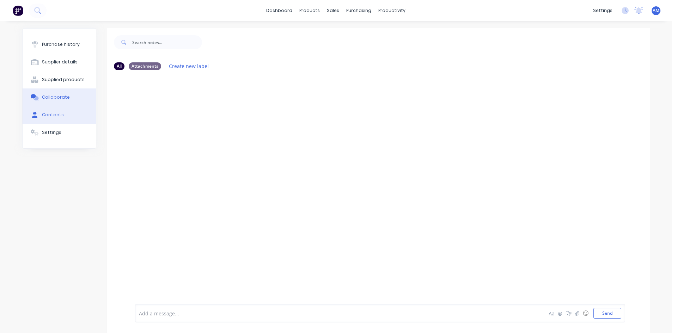
click at [63, 115] on button "Contacts" at bounding box center [59, 115] width 73 height 18
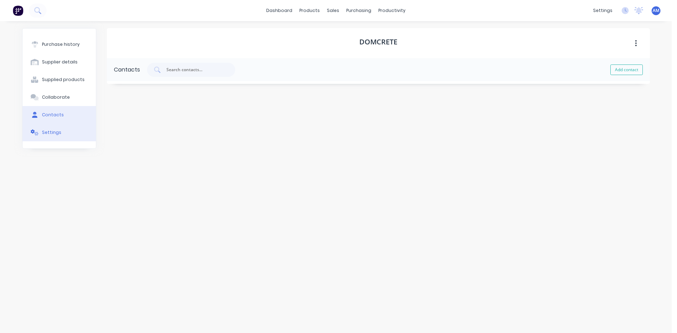
click at [62, 130] on button "Settings" at bounding box center [59, 133] width 73 height 18
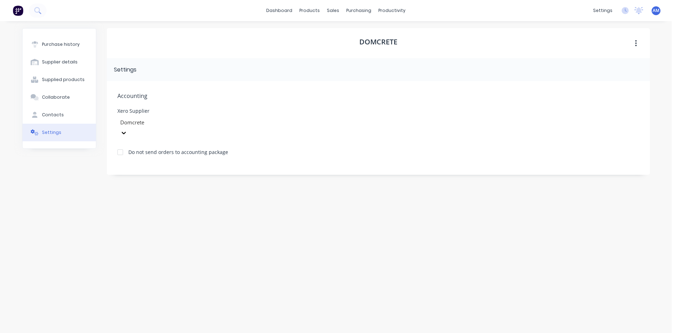
click at [166, 101] on div "Accounting Xero Supplier Domcrete Do not send orders to accounting package" at bounding box center [378, 128] width 543 height 94
click at [333, 45] on div "Materials" at bounding box center [329, 48] width 21 height 6
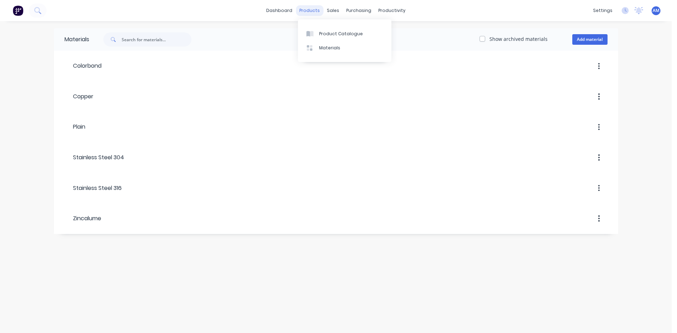
click at [319, 10] on div "products" at bounding box center [310, 10] width 28 height 11
click at [324, 37] on div "Product Catalogue" at bounding box center [341, 34] width 44 height 6
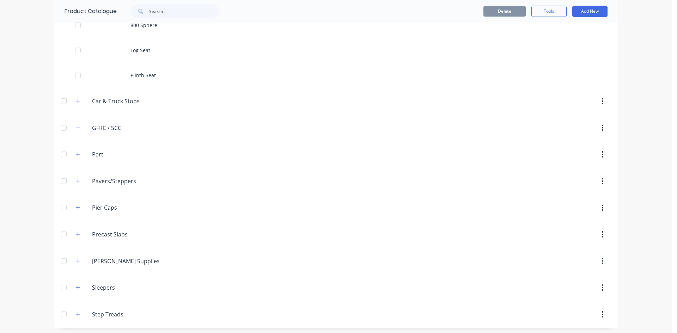
scroll to position [216, 0]
click at [70, 126] on div "GFRC./.SCC GFRC / SCC" at bounding box center [125, 126] width 111 height 13
click at [76, 127] on icon "button" at bounding box center [78, 126] width 4 height 5
click at [596, 127] on button "button" at bounding box center [602, 126] width 17 height 13
click at [109, 126] on input "GFRC / SCC" at bounding box center [134, 126] width 84 height 8
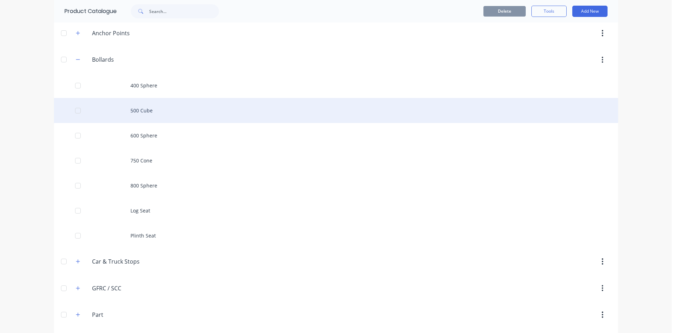
scroll to position [40, 0]
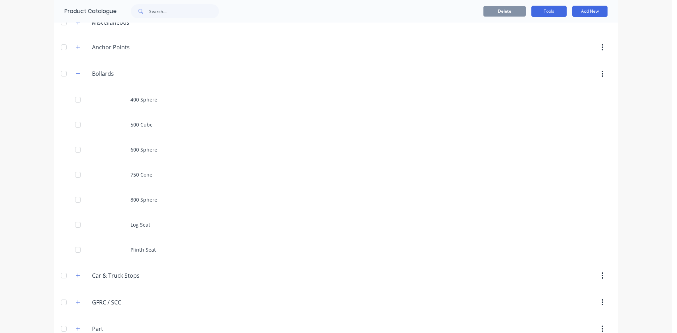
click at [551, 14] on button "Tools" at bounding box center [548, 11] width 35 height 11
click at [580, 13] on button "Add New" at bounding box center [589, 11] width 35 height 11
click at [556, 44] on div "Product" at bounding box center [574, 43] width 54 height 10
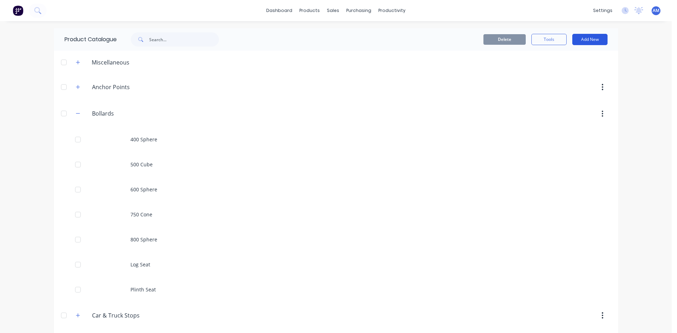
click at [596, 39] on button "Add New" at bounding box center [589, 39] width 35 height 11
click at [560, 89] on div "Product Kit" at bounding box center [574, 86] width 54 height 10
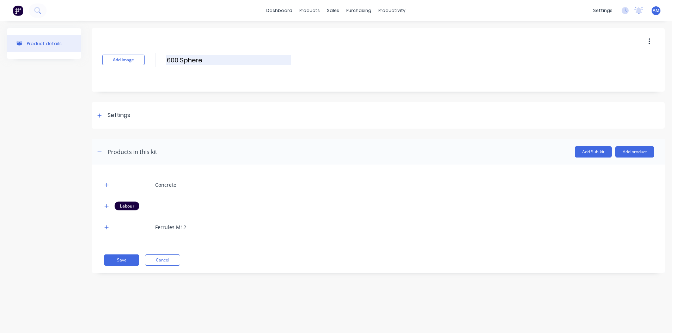
click at [179, 59] on input "600 Sphere" at bounding box center [228, 60] width 125 height 10
drag, startPoint x: 214, startPoint y: 59, endPoint x: 174, endPoint y: 59, distance: 40.6
click at [174, 59] on input "600 Sphere" at bounding box center [228, 60] width 125 height 10
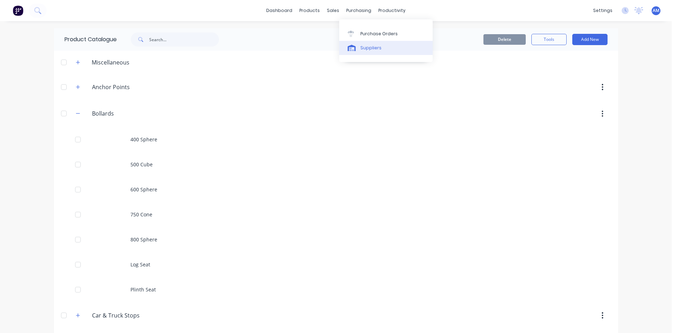
click at [366, 45] on div "Suppliers" at bounding box center [370, 48] width 21 height 6
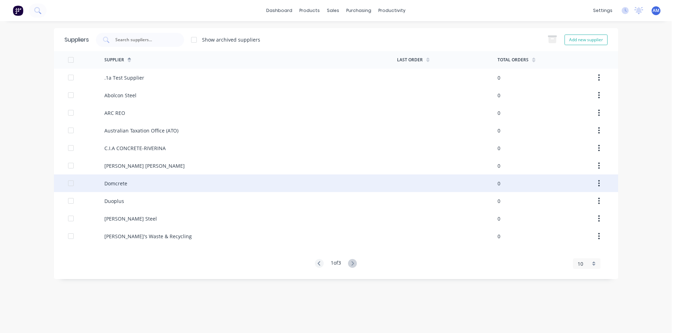
click at [120, 185] on div "Domcrete" at bounding box center [115, 183] width 23 height 7
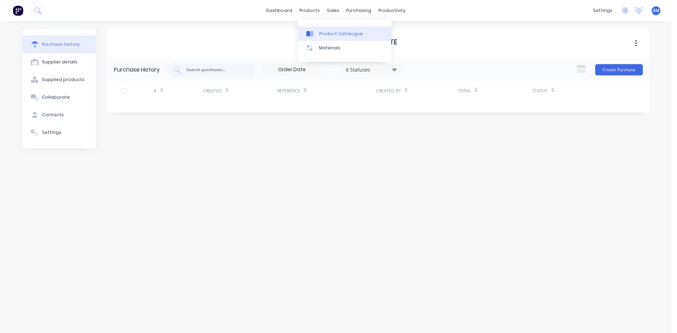
click at [327, 37] on div "Product Catalogue" at bounding box center [341, 34] width 44 height 6
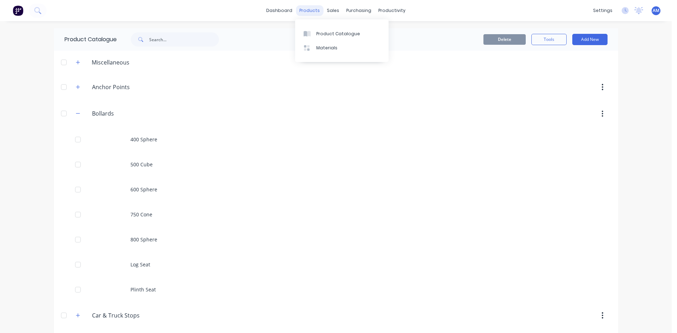
click at [313, 13] on div "products" at bounding box center [310, 10] width 28 height 11
click at [322, 48] on div "Materials" at bounding box center [326, 48] width 21 height 6
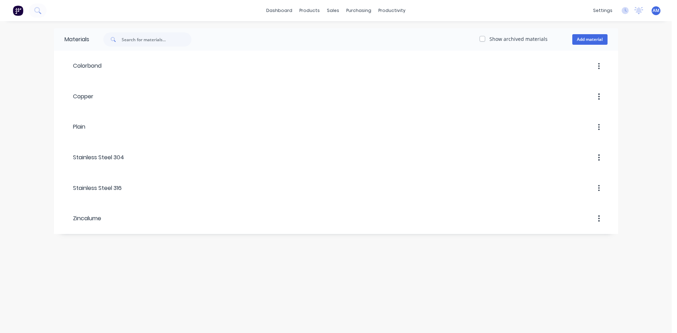
click at [588, 34] on div "Show archived materials Add material" at bounding box center [353, 39] width 529 height 14
click at [583, 41] on button "Add material" at bounding box center [589, 39] width 35 height 11
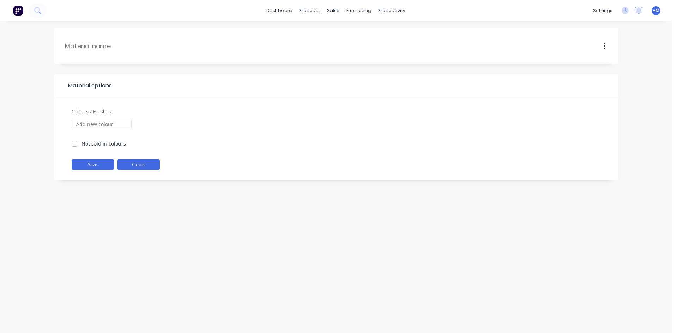
click at [146, 167] on button "Cancel" at bounding box center [138, 164] width 42 height 11
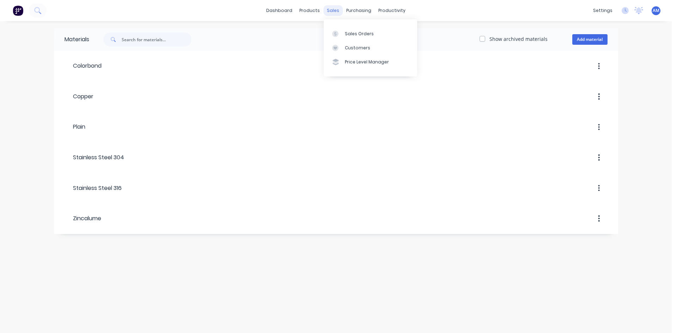
click at [327, 12] on div "sales" at bounding box center [332, 10] width 19 height 11
click at [300, 12] on div "products" at bounding box center [310, 10] width 28 height 11
click at [323, 37] on link "Product Catalogue" at bounding box center [344, 33] width 93 height 14
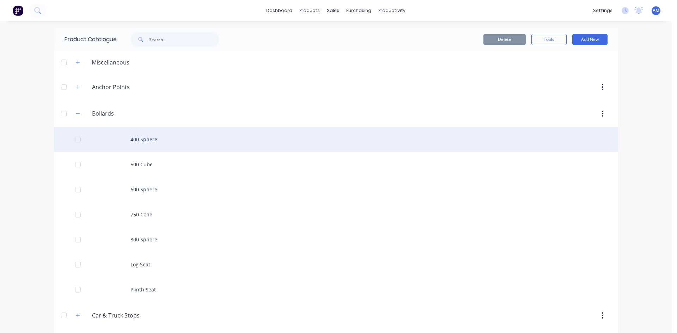
click at [130, 141] on div "400 Sphere" at bounding box center [336, 139] width 564 height 25
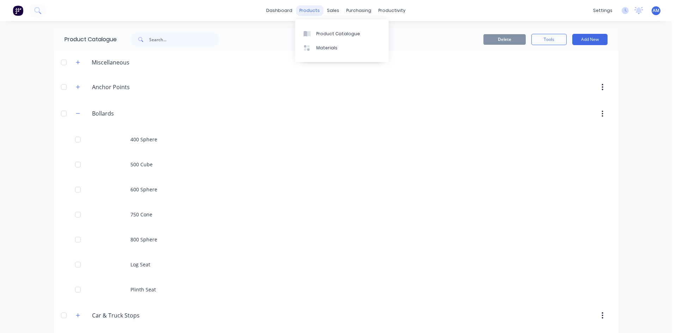
click at [302, 12] on div "products" at bounding box center [310, 10] width 28 height 11
click at [287, 12] on link "dashboard" at bounding box center [279, 10] width 33 height 11
